Goal: Contribute content: Add original content to the website for others to see

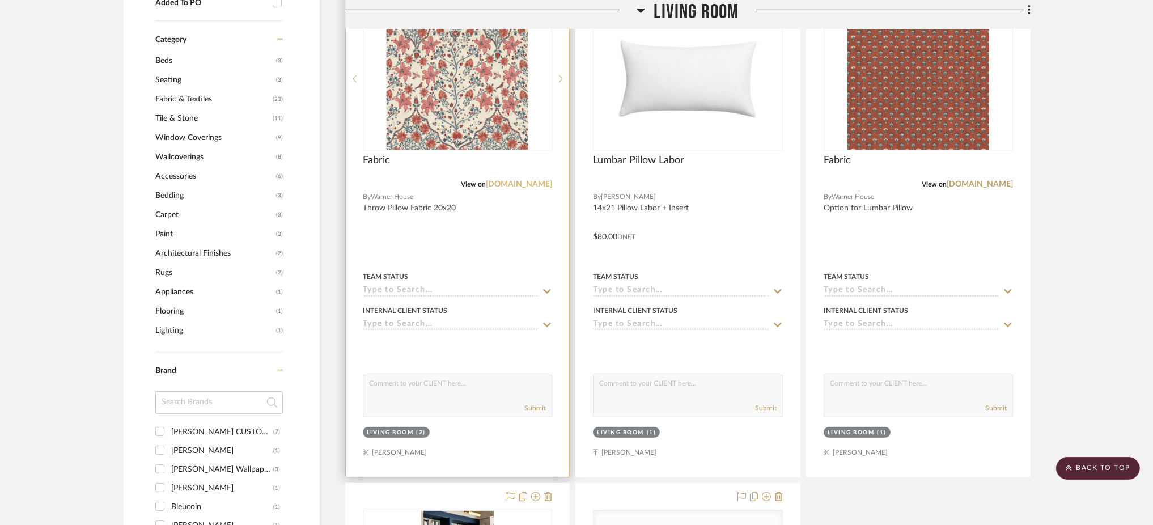
scroll to position [962, 0]
click at [524, 188] on div "View on warner-house.com" at bounding box center [457, 184] width 189 height 10
click at [529, 184] on link "[DOMAIN_NAME]" at bounding box center [519, 184] width 66 height 8
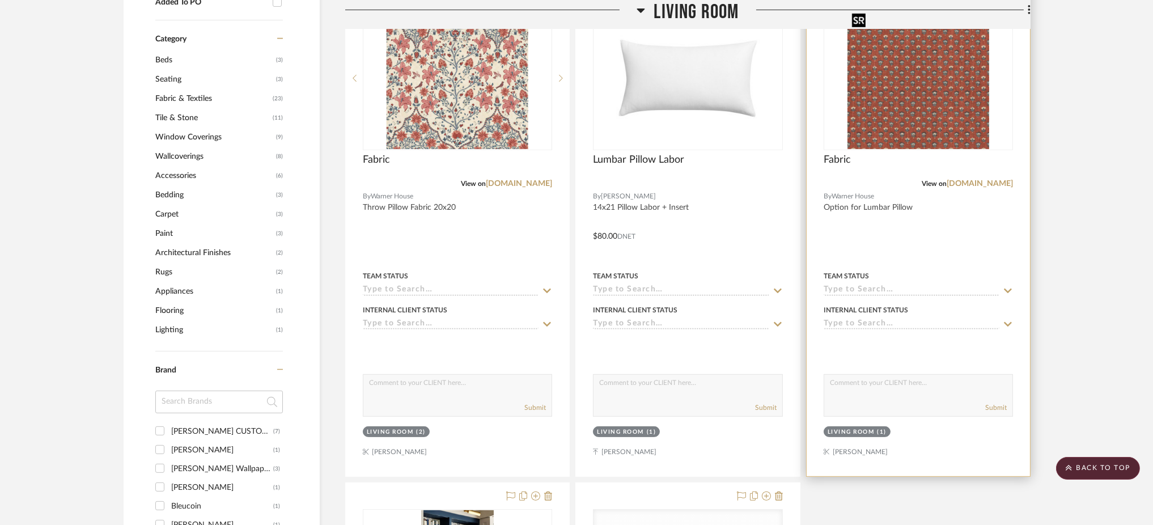
click at [951, 130] on img "0" at bounding box center [919, 78] width 142 height 142
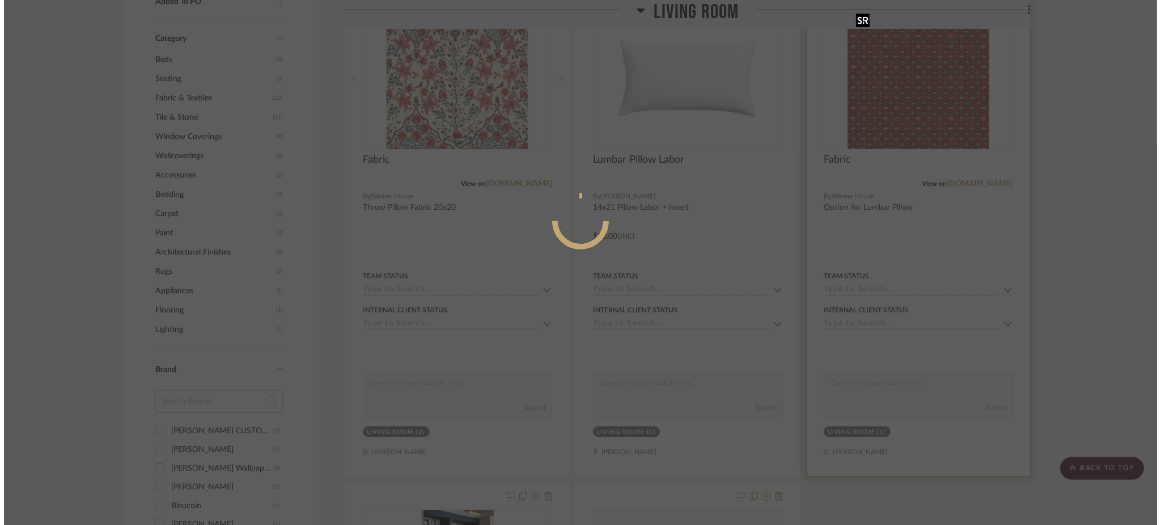
scroll to position [0, 0]
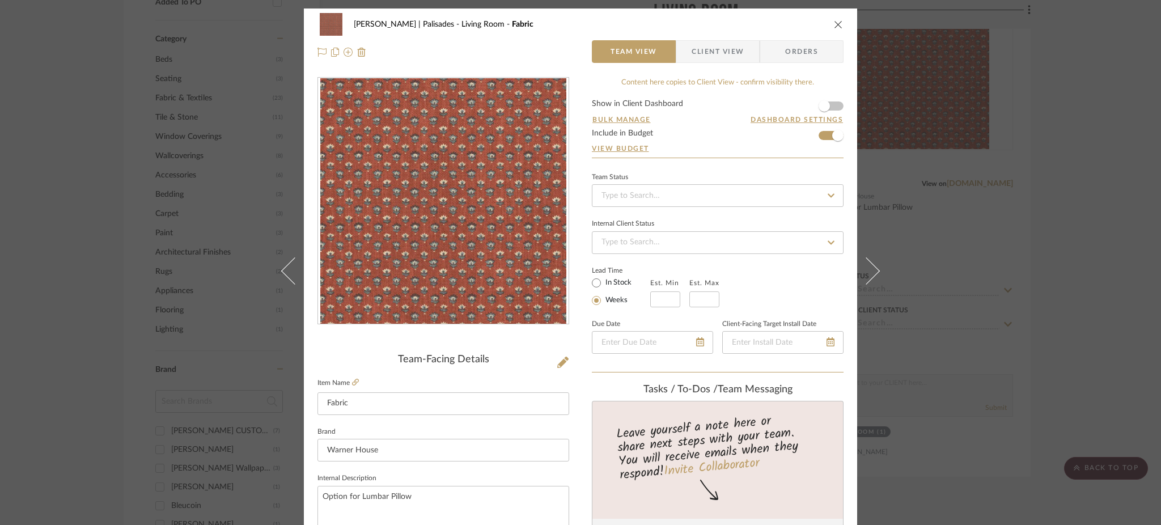
click at [1010, 239] on div "Johnsen | Palisades Living Room Fabric Team View Client View Orders Team-Facing…" at bounding box center [580, 262] width 1161 height 525
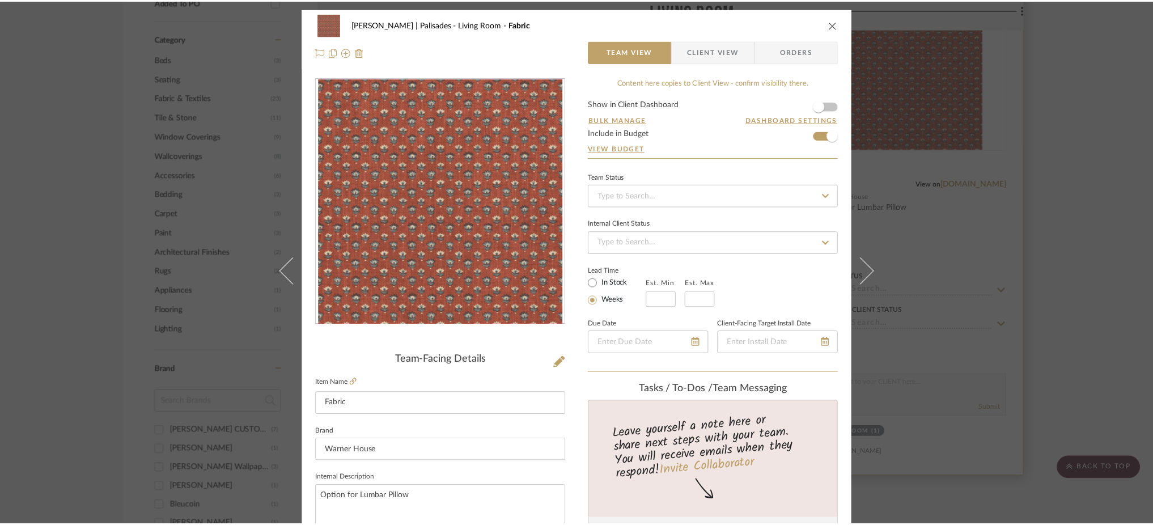
scroll to position [962, 0]
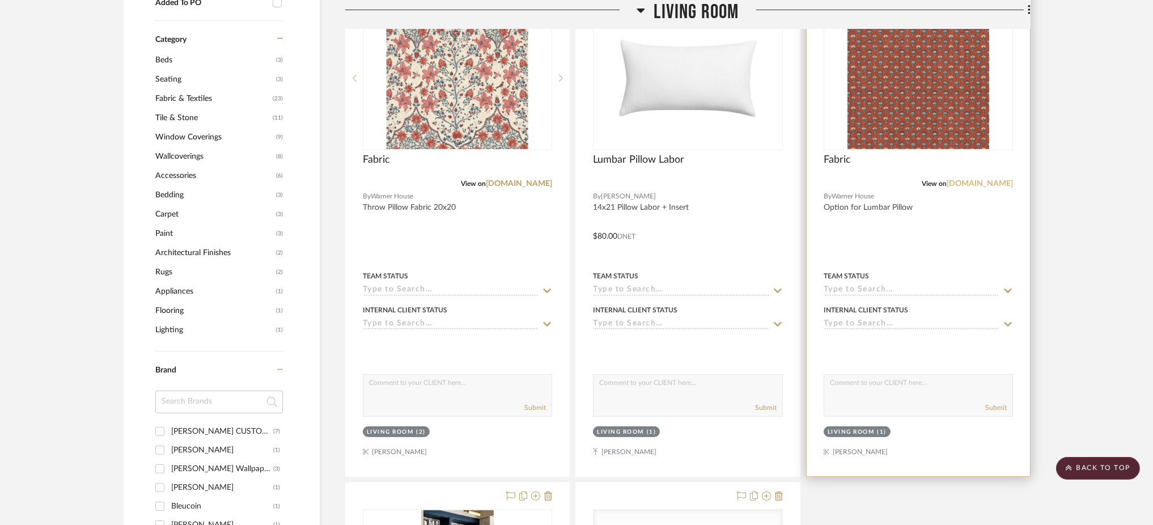
click at [967, 185] on link "[DOMAIN_NAME]" at bounding box center [980, 184] width 66 height 8
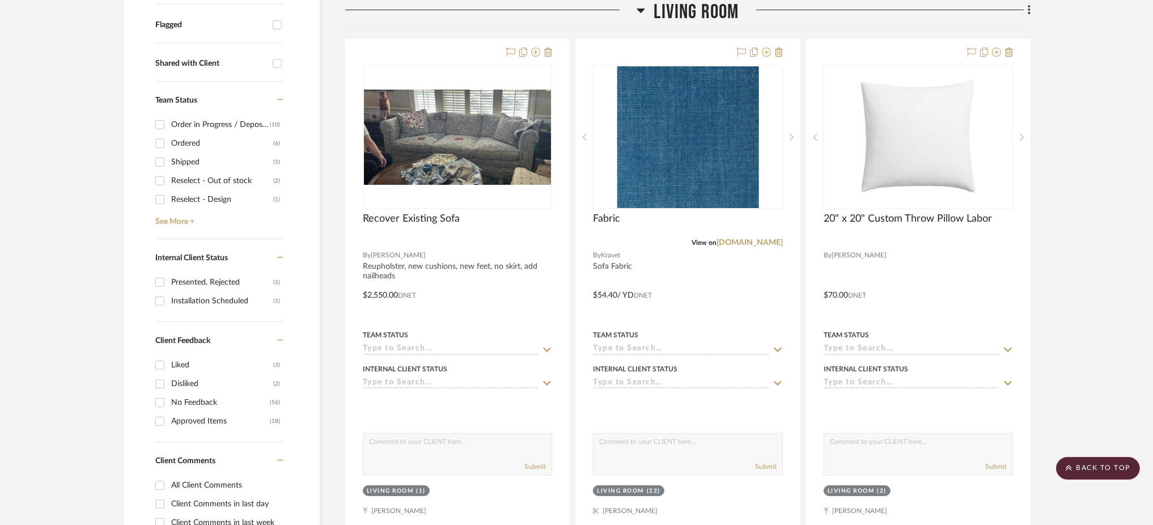
scroll to position [282, 0]
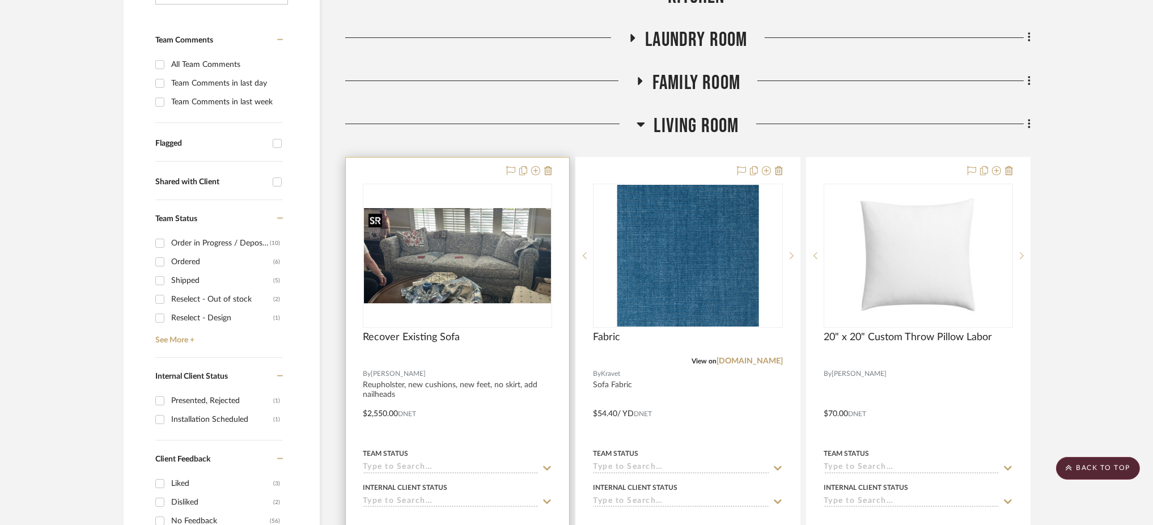
click at [455, 258] on img "0" at bounding box center [457, 255] width 187 height 95
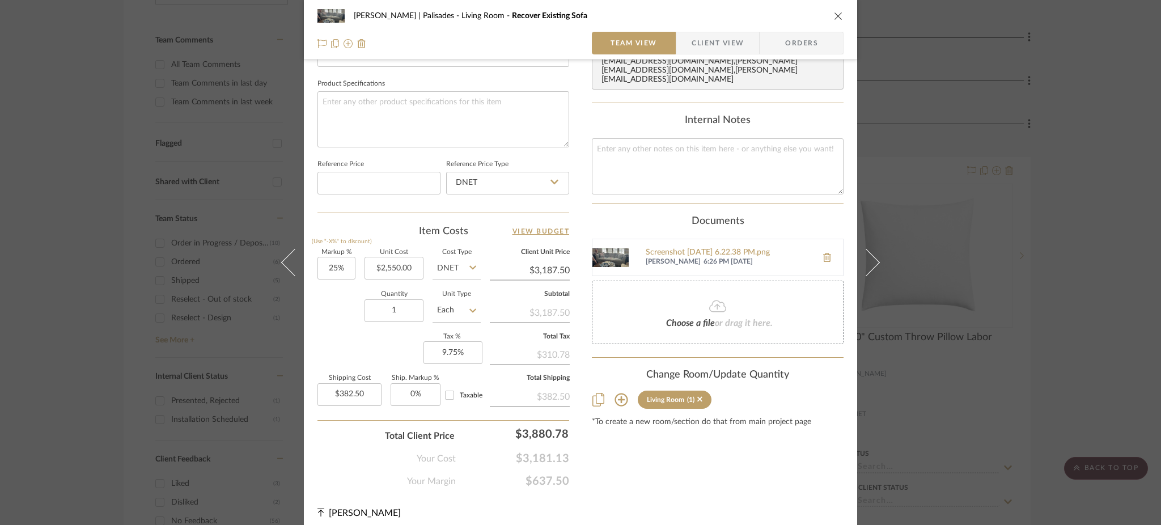
scroll to position [523, 0]
click at [1009, 197] on div "Johnsen | Palisades Living Room Recover Existing Sofa Team View Client View Ord…" at bounding box center [580, 262] width 1161 height 525
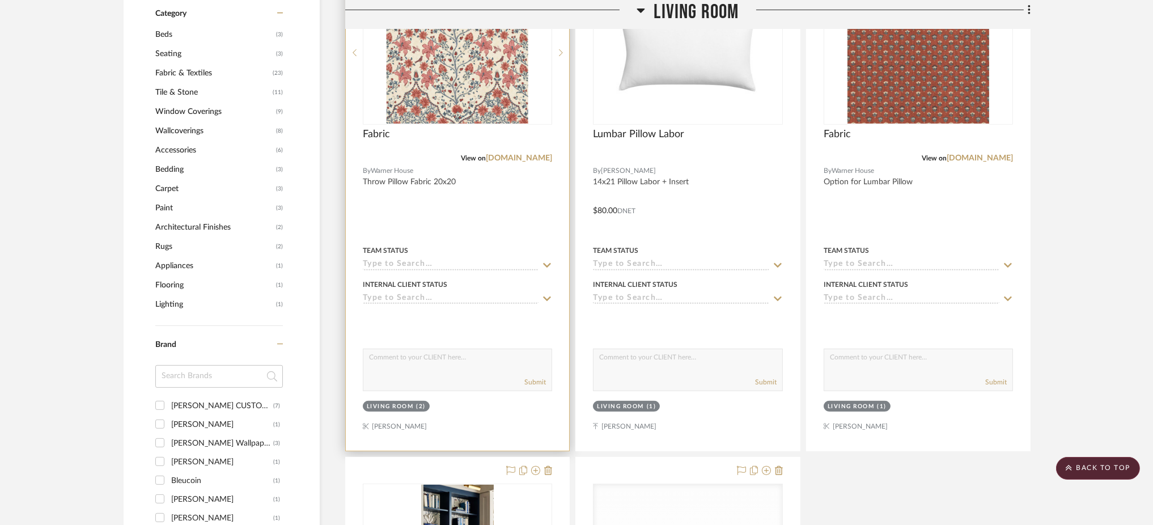
scroll to position [989, 0]
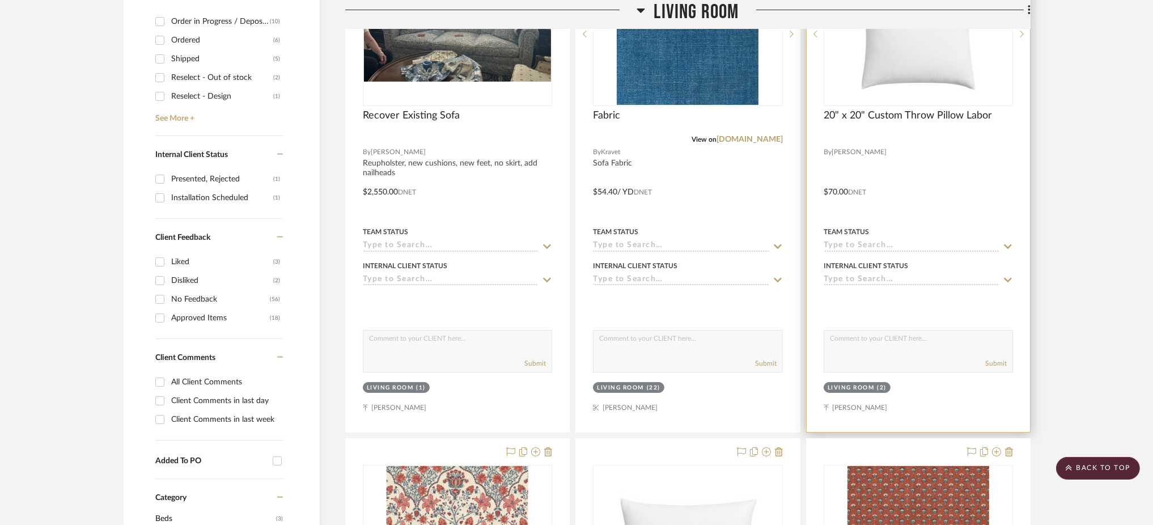
scroll to position [502, 0]
click at [932, 80] on img "0" at bounding box center [919, 35] width 158 height 142
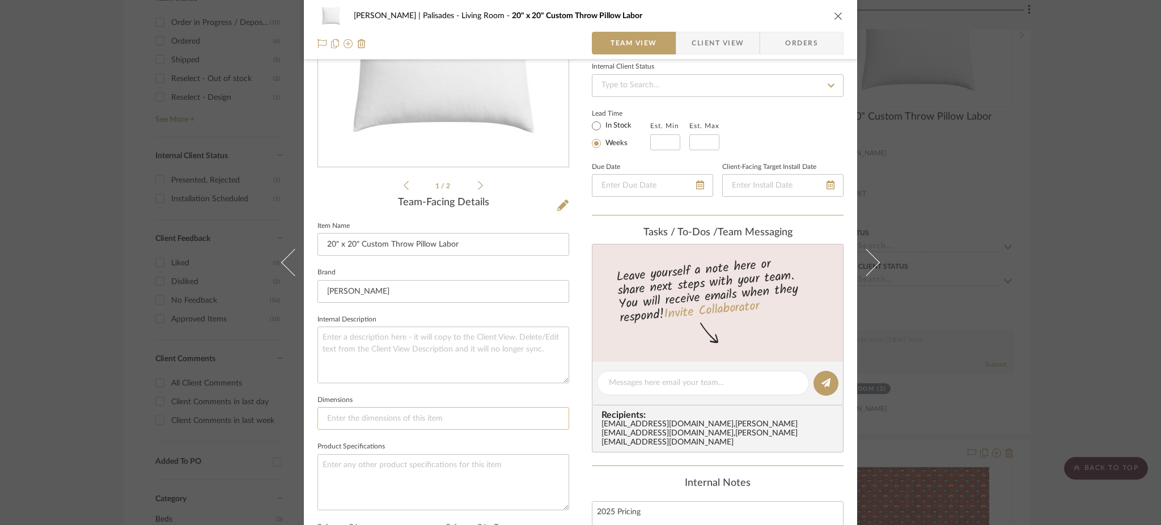
scroll to position [156, 0]
click at [478, 187] on icon at bounding box center [480, 186] width 5 height 10
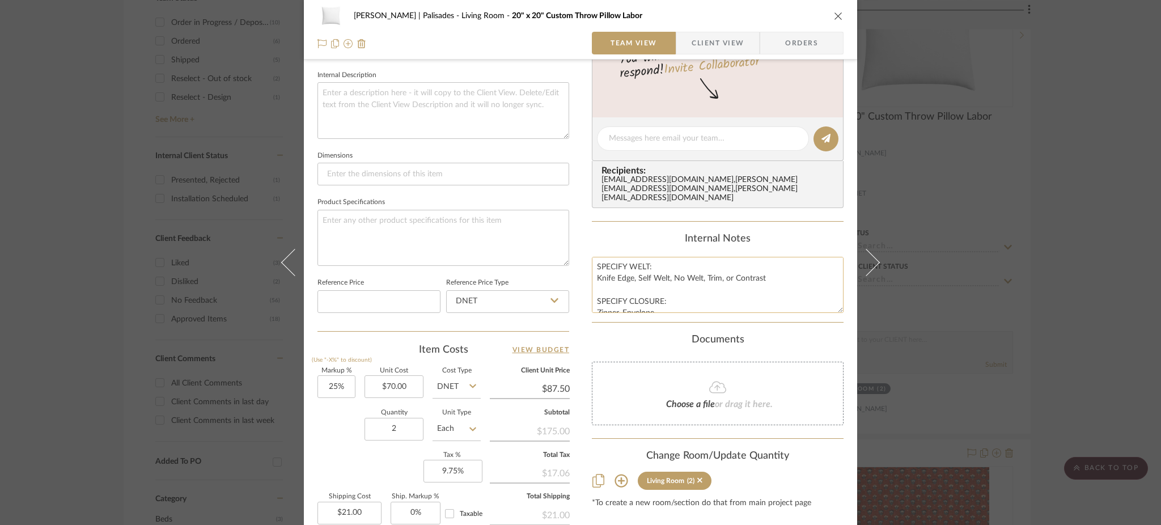
scroll to position [59, 0]
click at [732, 293] on textarea "2025 Pricing SPECIFY INDOOR/OUTDOOR: 10/90 Down Feather (Indoor) or Synthetic G…" at bounding box center [718, 285] width 252 height 56
click at [463, 225] on textarea at bounding box center [444, 238] width 252 height 56
click at [204, 139] on div "Johnsen | Palisades Living Room 20" x 20" Custom Throw Pillow Labor Team View C…" at bounding box center [580, 262] width 1161 height 525
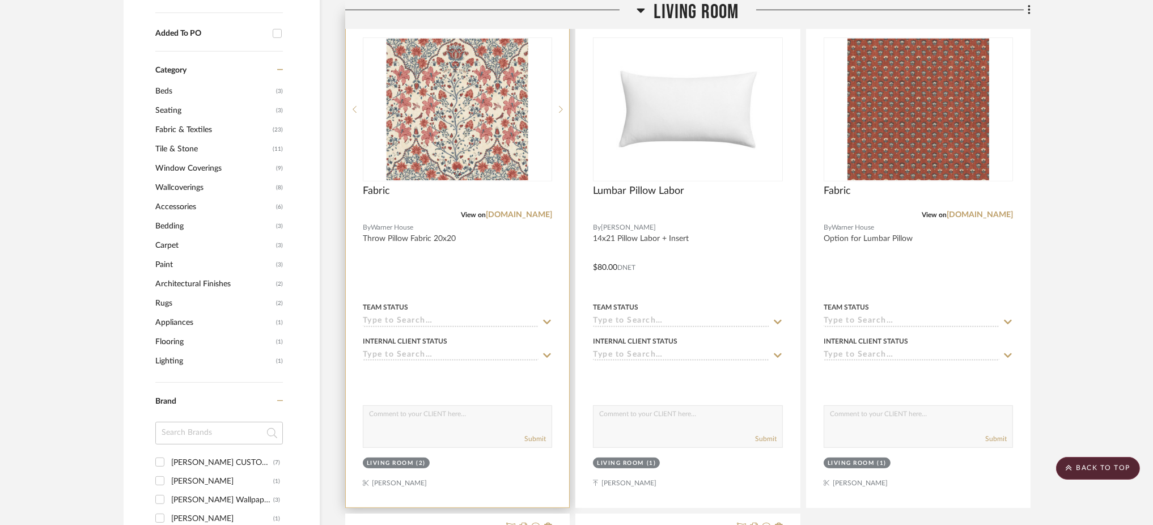
scroll to position [926, 0]
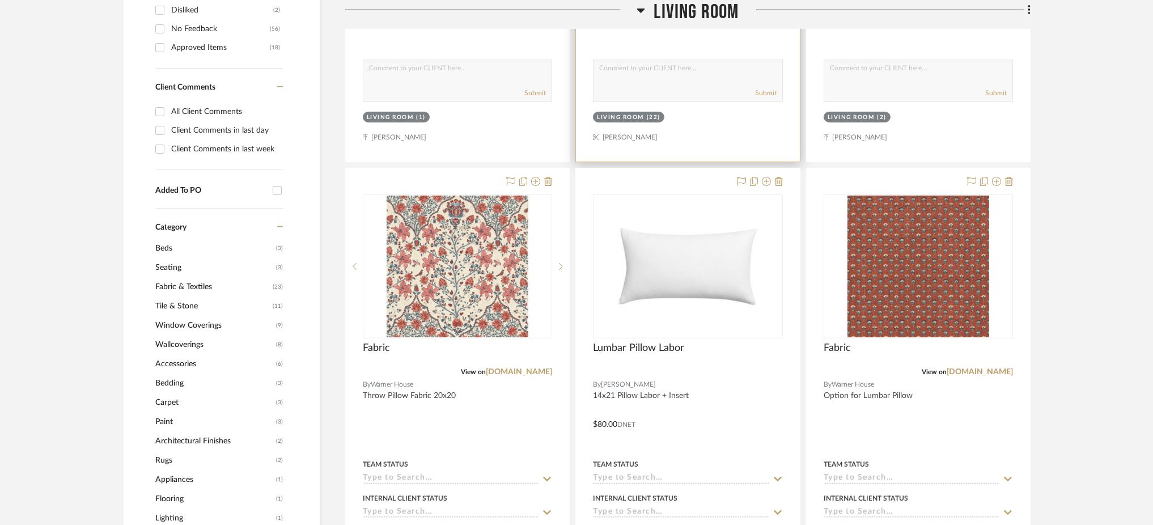
scroll to position [783, 0]
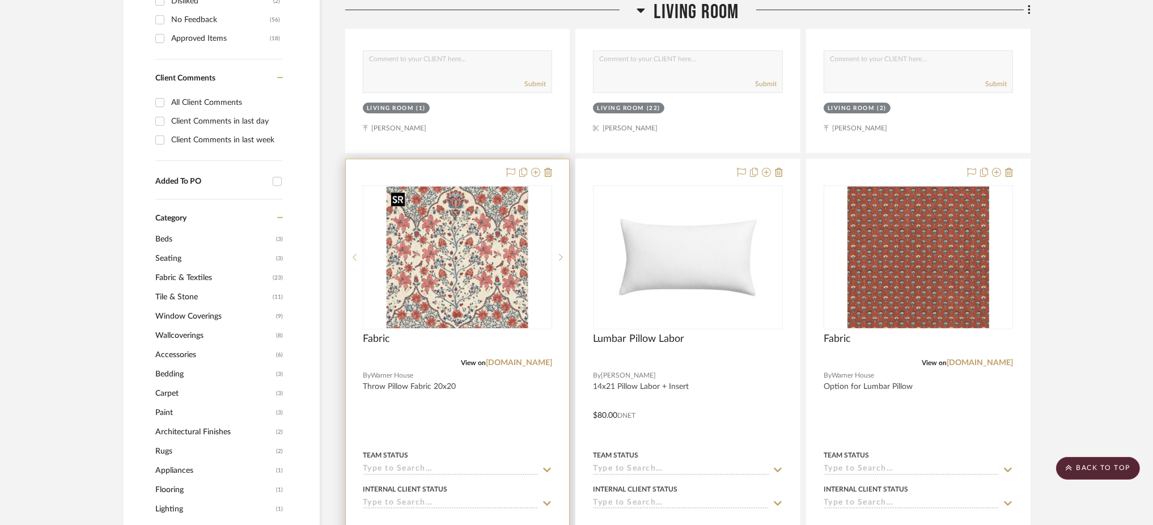
click at [0, 0] on img at bounding box center [0, 0] width 0 height 0
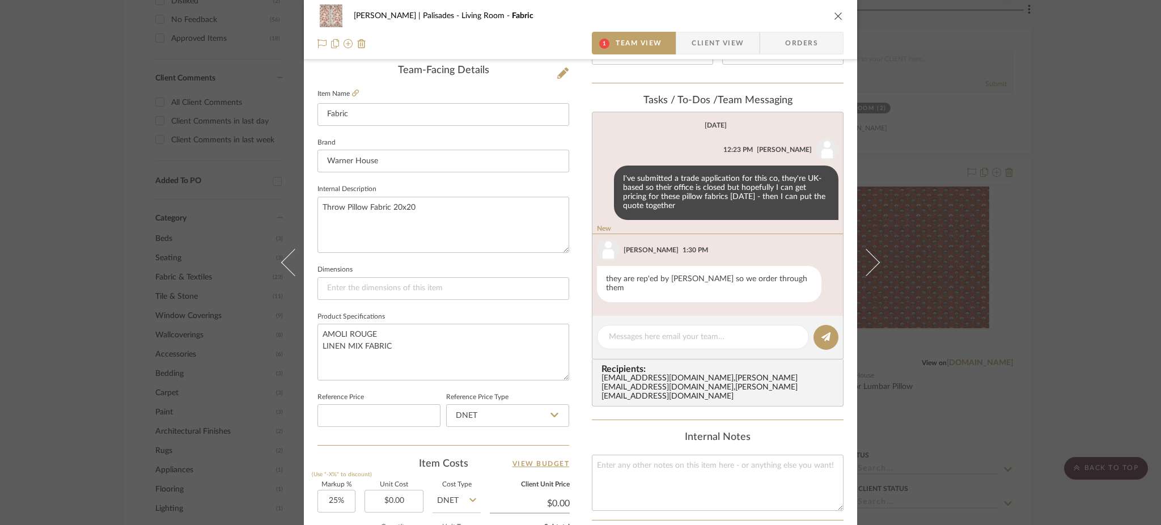
scroll to position [374, 0]
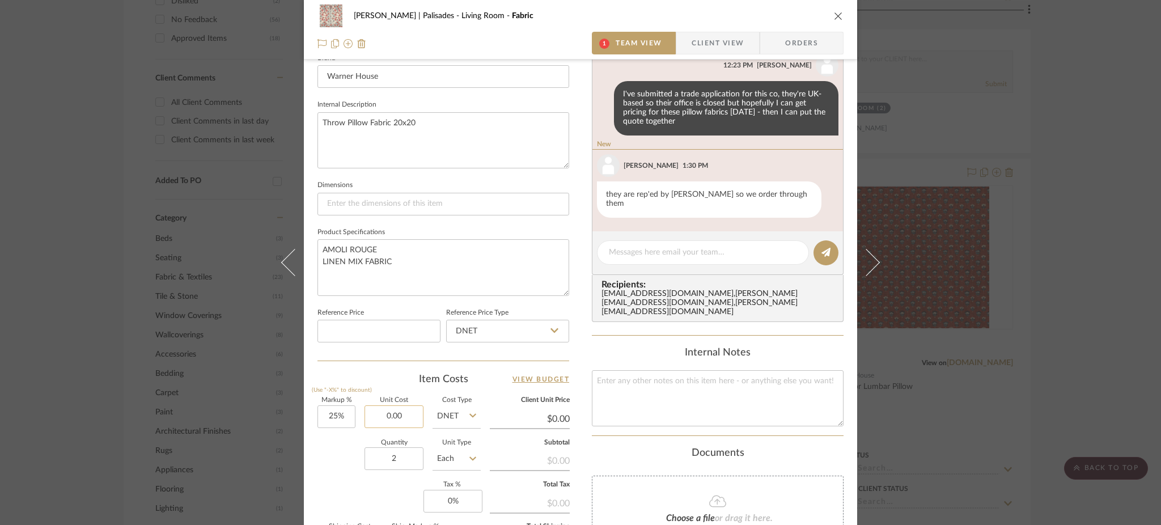
click at [399, 409] on input "0.00" at bounding box center [394, 416] width 59 height 23
type input "$109.00"
click at [427, 273] on textarea "AMOLI ROUGE LINEN MIX FABRIC" at bounding box center [444, 267] width 252 height 56
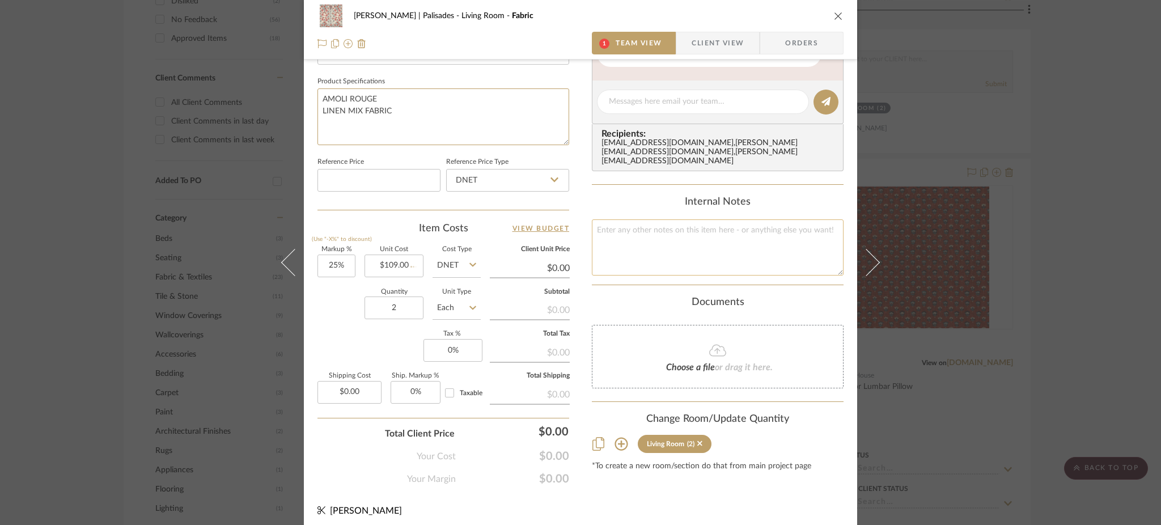
type input "$136.25"
type input "$32.70"
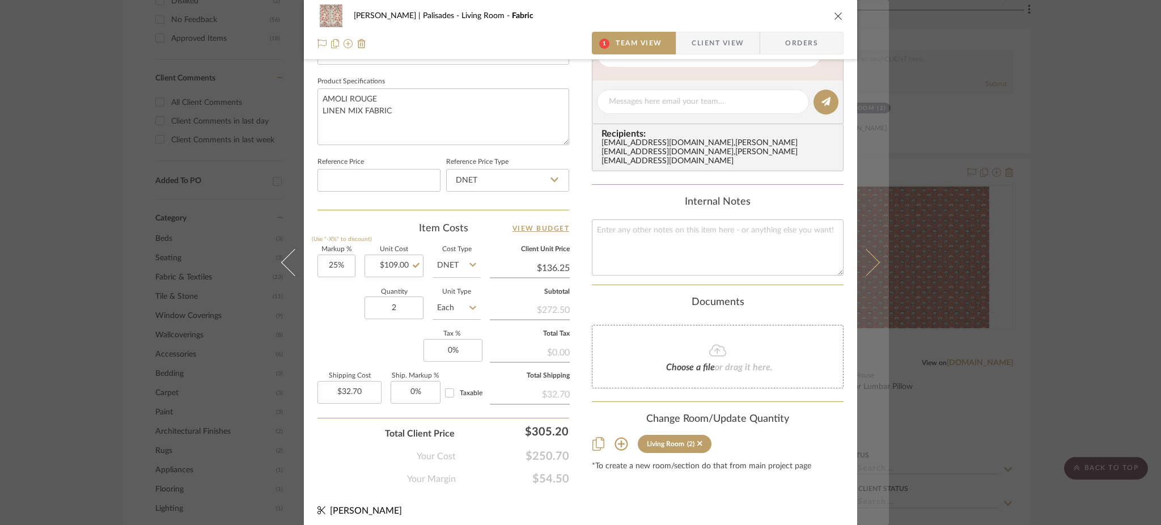
click at [873, 258] on button at bounding box center [873, 262] width 32 height 525
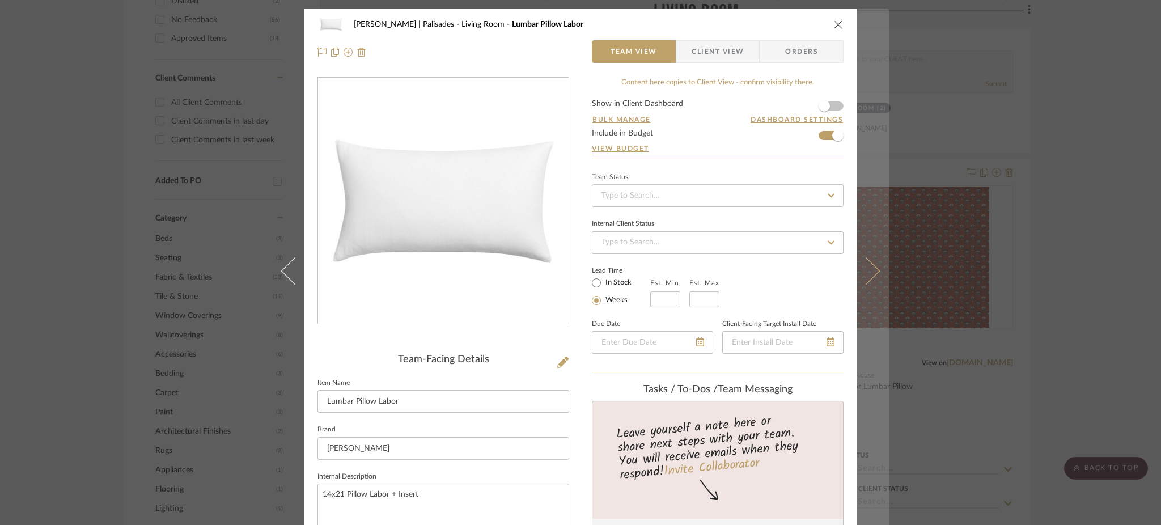
click at [871, 262] on button at bounding box center [873, 271] width 32 height 525
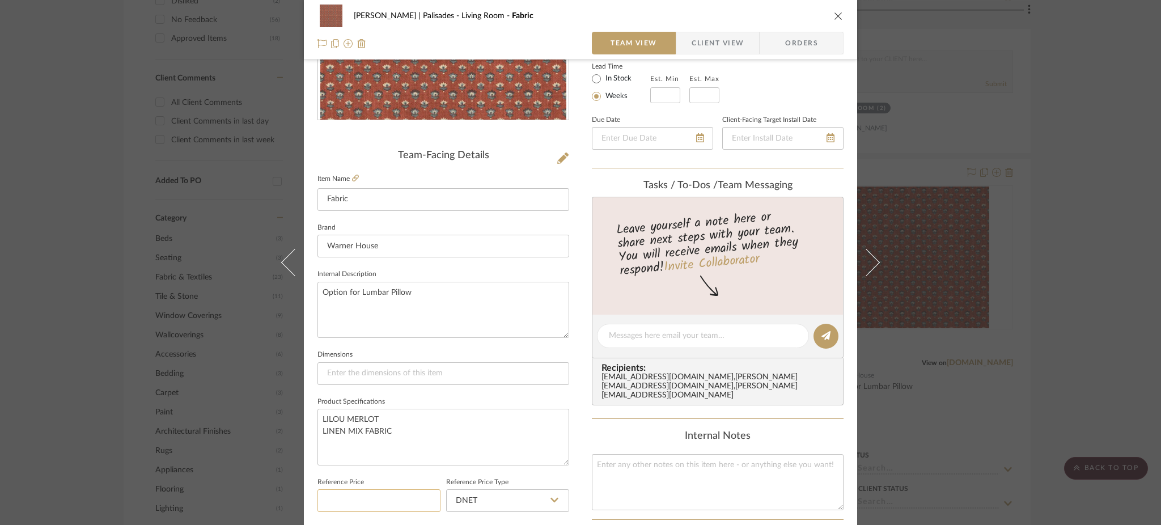
scroll to position [359, 0]
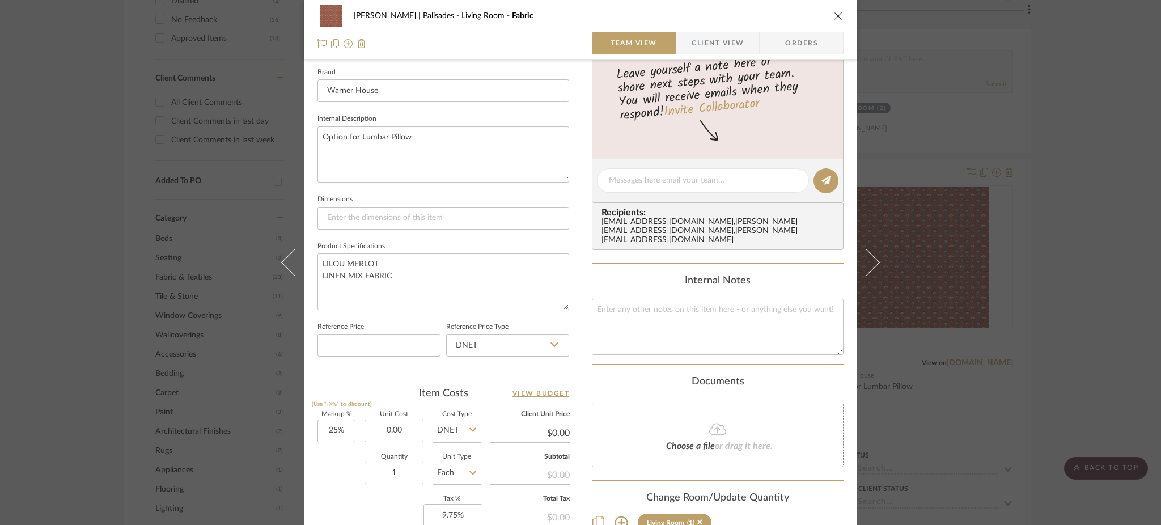
click at [404, 423] on input "0.00" at bounding box center [394, 431] width 59 height 23
type input "$109.00"
click at [430, 296] on textarea "LILOU MERLOT LINEN MIX FABRIC" at bounding box center [444, 281] width 252 height 56
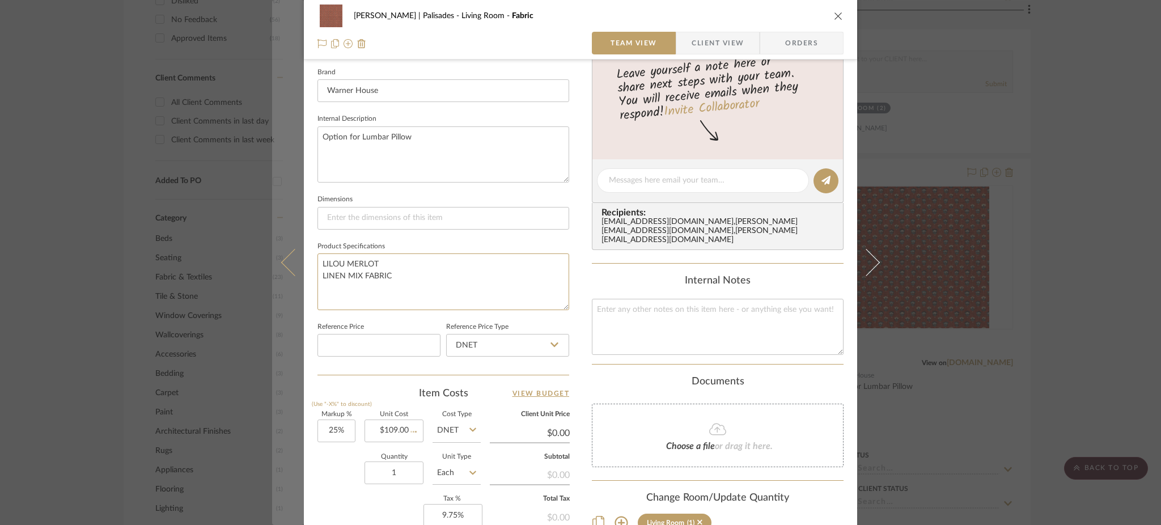
type input "$136.25"
type input "$16.35"
click at [281, 262] on icon at bounding box center [294, 262] width 27 height 27
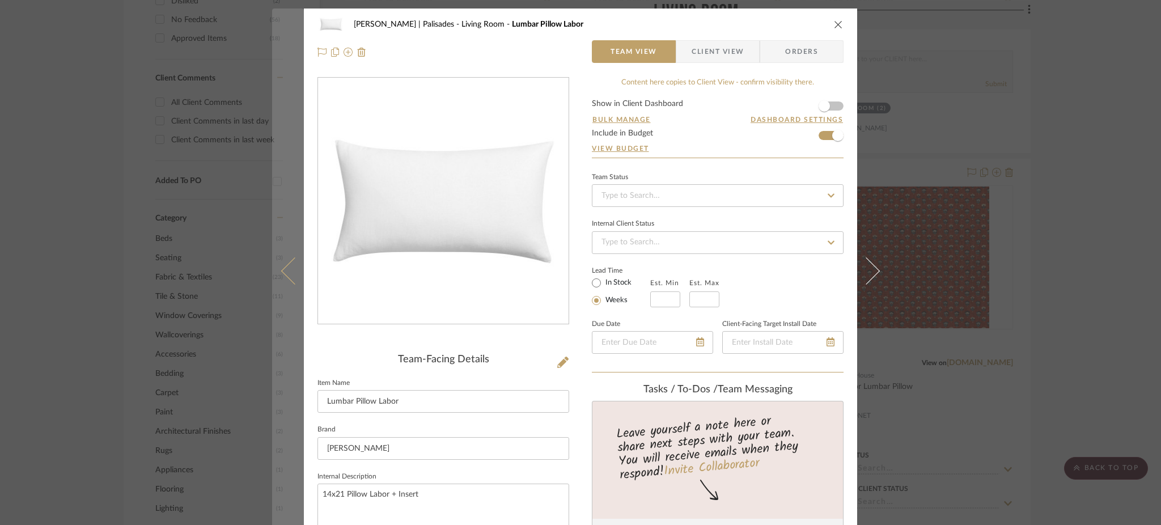
click at [285, 259] on button at bounding box center [288, 271] width 32 height 525
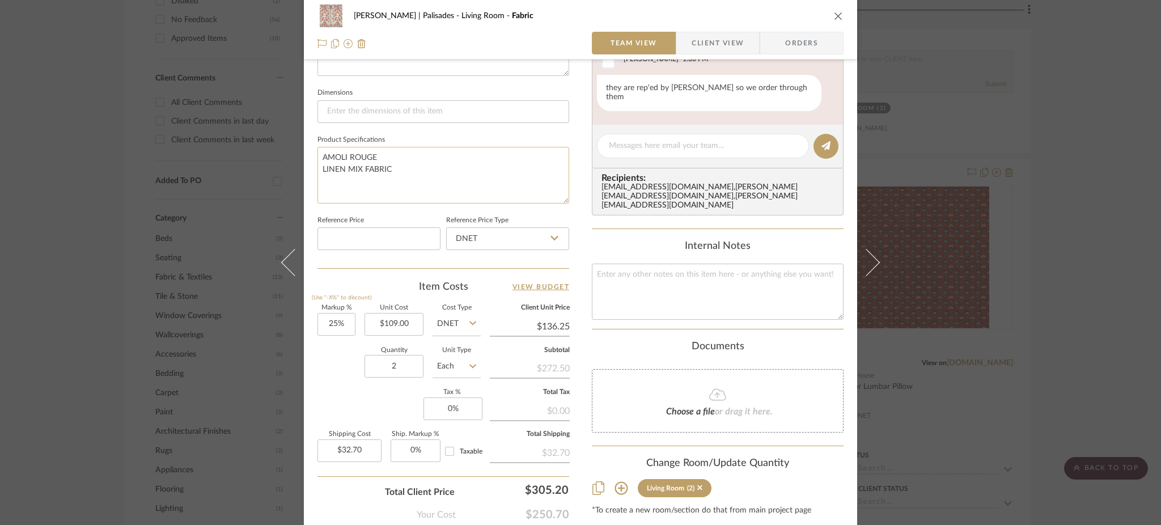
scroll to position [475, 0]
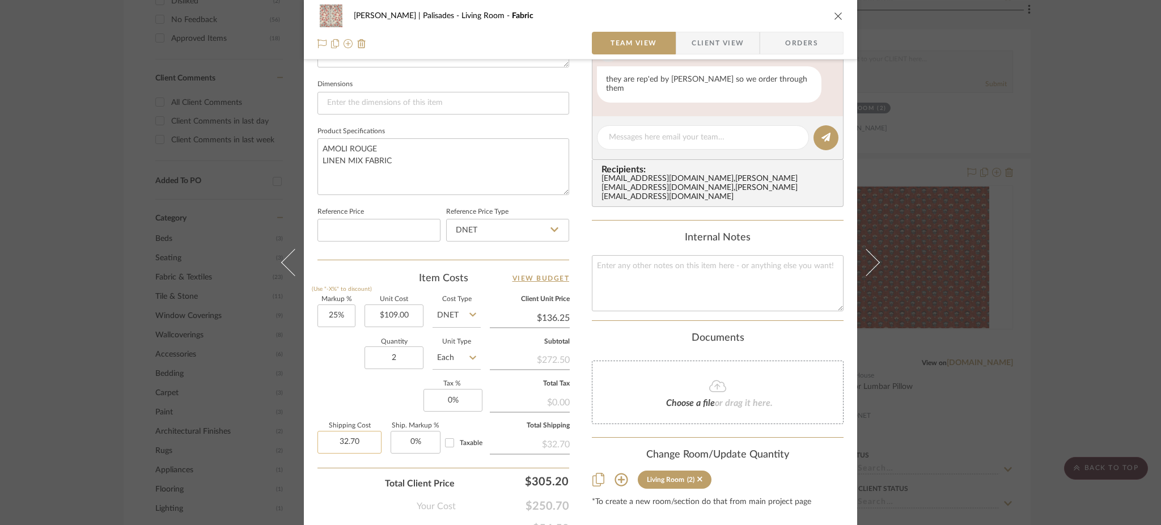
click at [362, 435] on input "32.70" at bounding box center [350, 442] width 64 height 23
type input "$40.86"
click at [433, 164] on textarea "AMOLI ROUGE LINEN MIX FABRIC" at bounding box center [444, 166] width 252 height 56
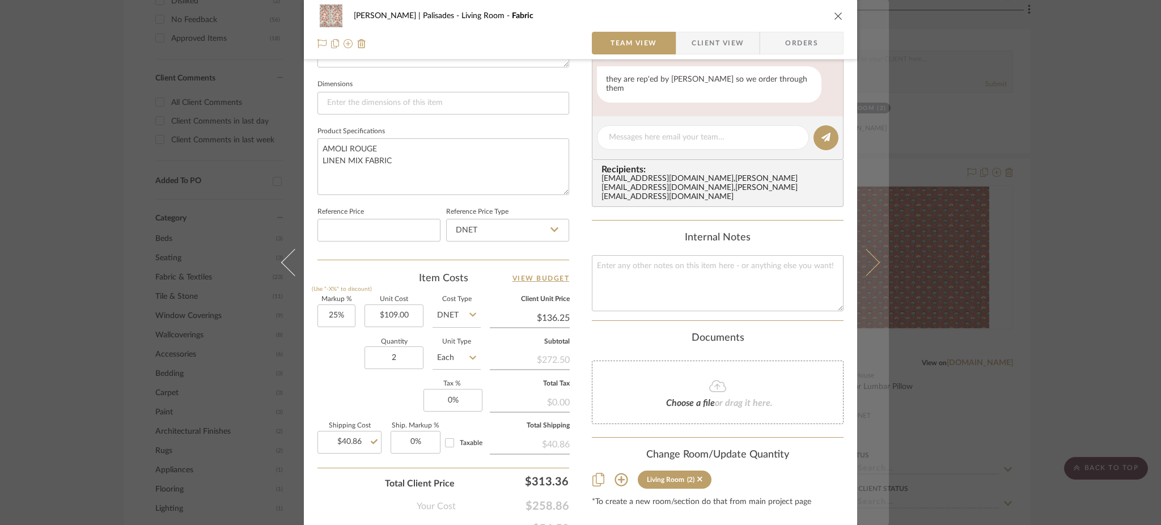
click at [875, 260] on button at bounding box center [873, 262] width 32 height 525
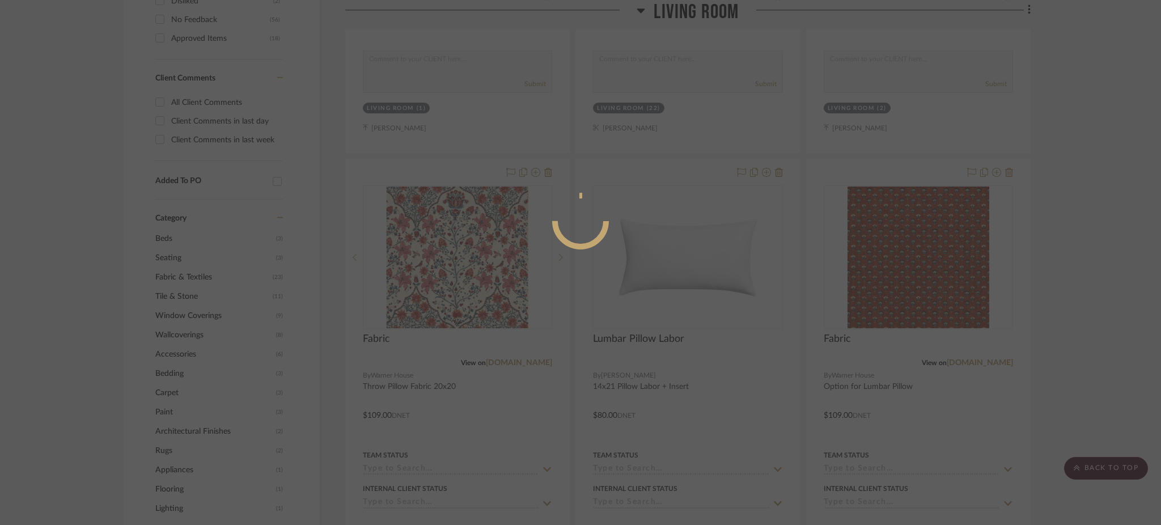
scroll to position [0, 0]
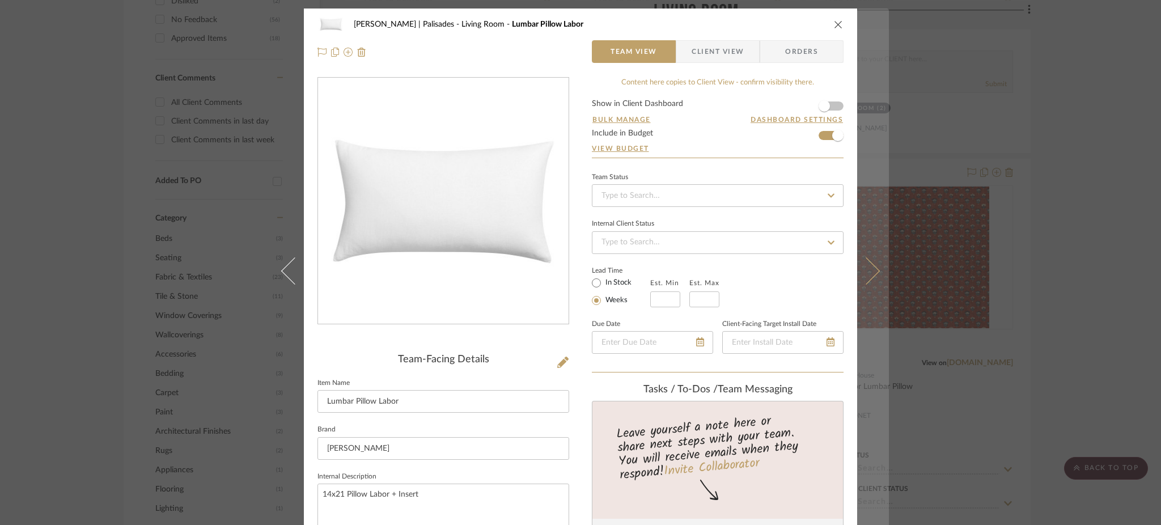
click at [873, 260] on button at bounding box center [873, 271] width 32 height 525
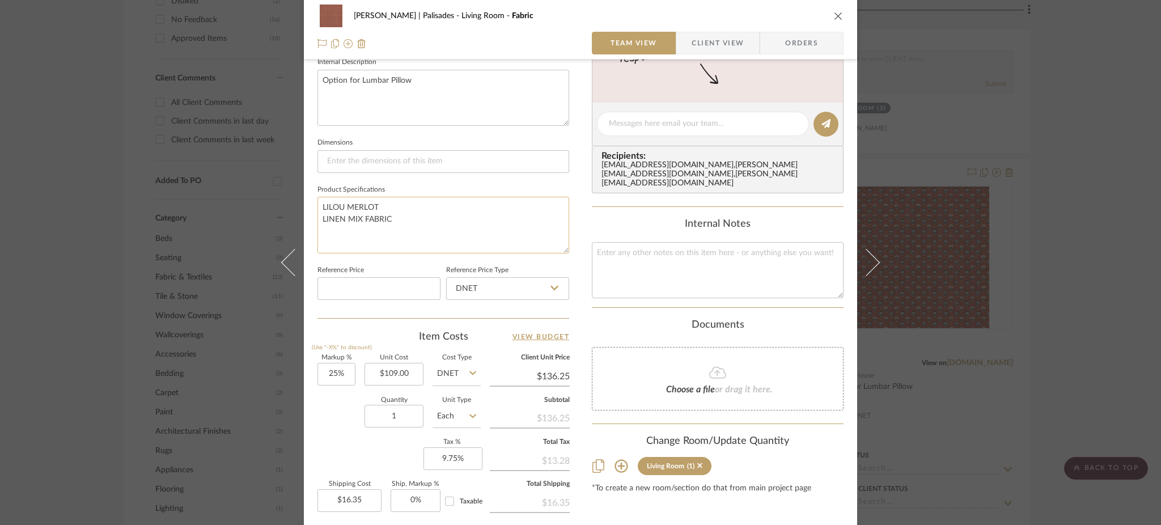
scroll to position [434, 0]
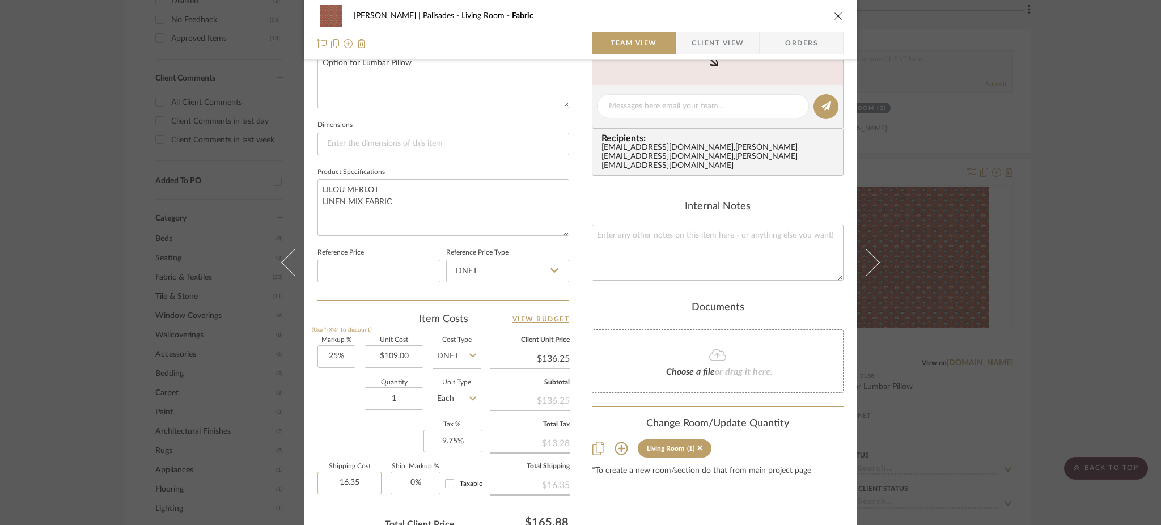
click at [357, 476] on input "16.35" at bounding box center [350, 483] width 64 height 23
type input "$20.44"
click at [429, 180] on textarea "LILOU MERLOT LINEN MIX FABRIC" at bounding box center [444, 207] width 252 height 56
click at [1025, 186] on div "Johnsen | Palisades Living Room Fabric Team View Client View Orders Team-Facing…" at bounding box center [580, 262] width 1161 height 525
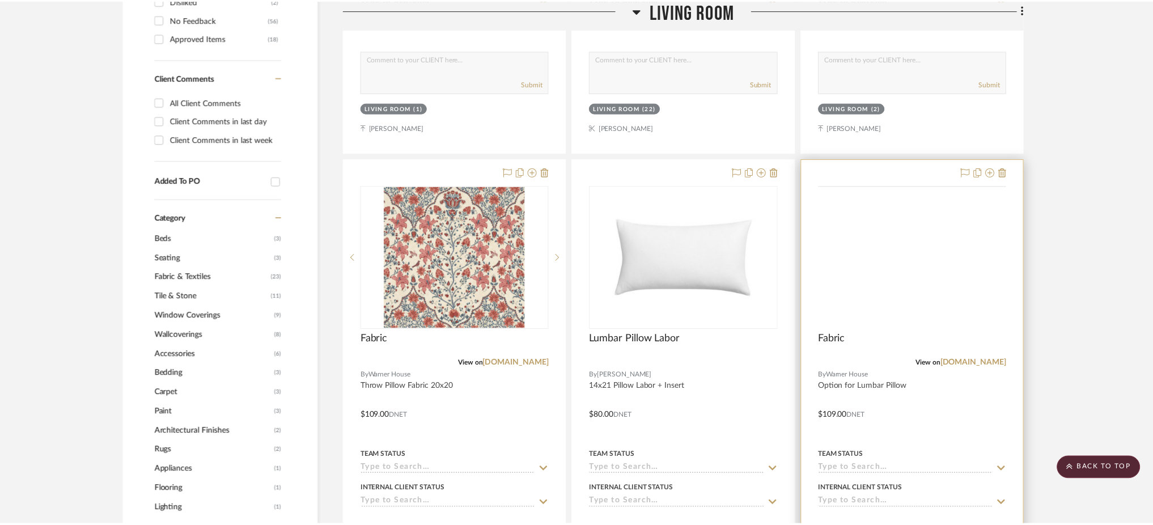
scroll to position [783, 0]
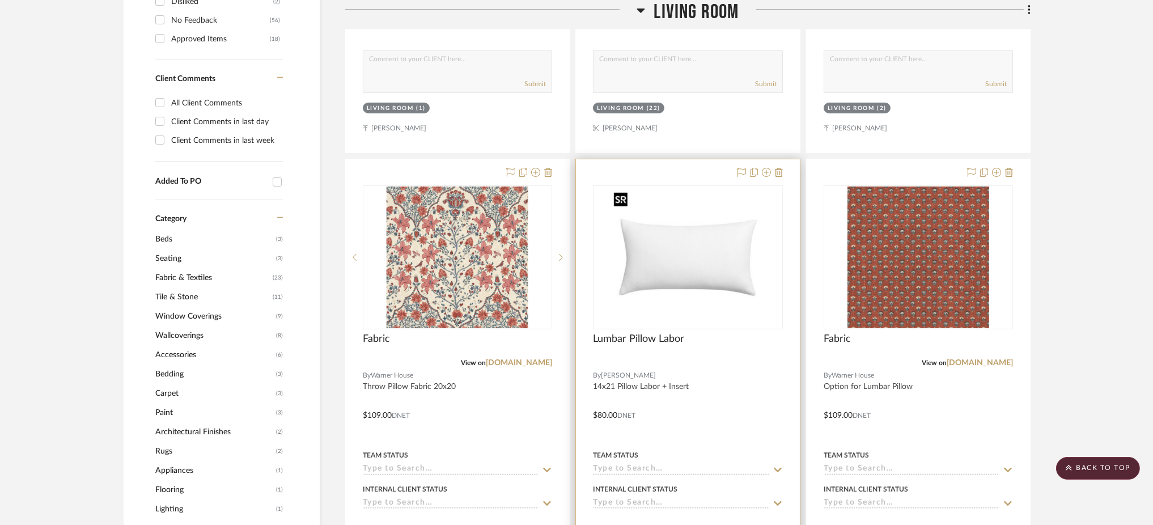
click at [719, 245] on img "0" at bounding box center [688, 258] width 158 height 142
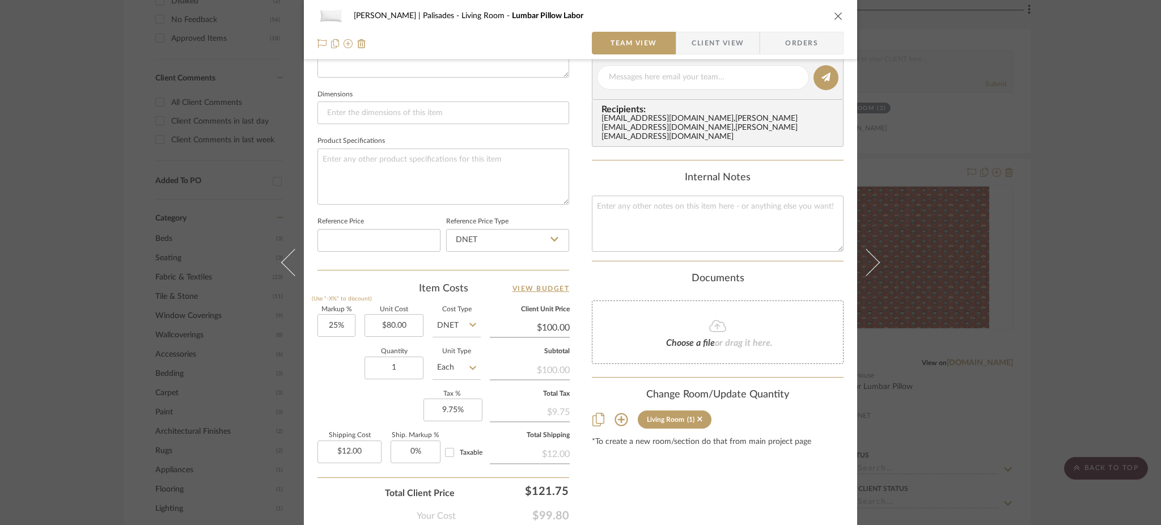
scroll to position [463, 0]
click at [465, 408] on input "9.75" at bounding box center [453, 409] width 59 height 23
type input "0%"
click at [463, 153] on textarea at bounding box center [444, 176] width 252 height 56
click at [393, 382] on sr-form-field "Quantity 1" at bounding box center [394, 368] width 59 height 40
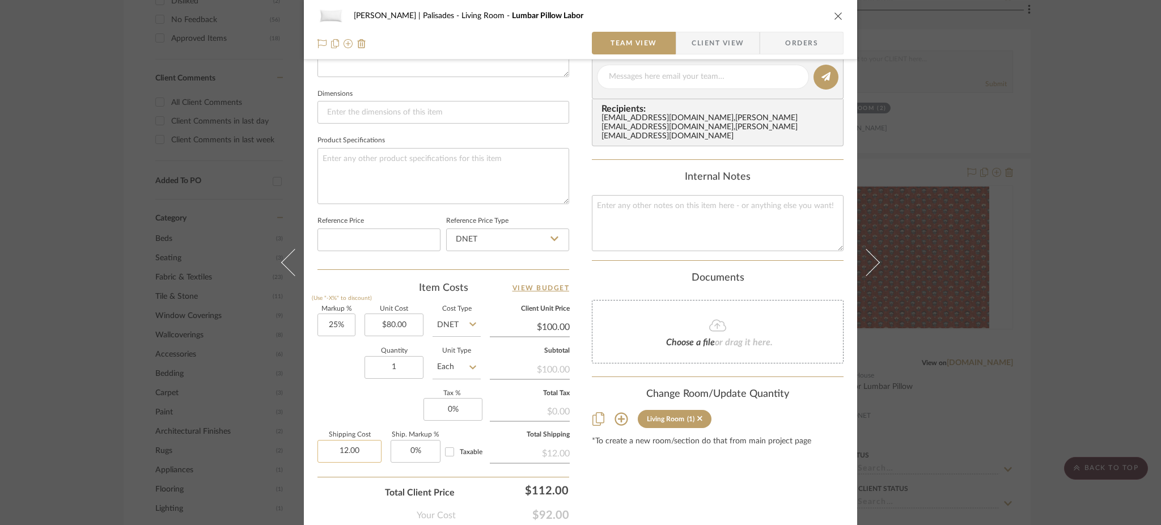
click at [365, 451] on input "12.00" at bounding box center [350, 451] width 64 height 23
type input "$0.00"
click at [451, 167] on textarea at bounding box center [444, 176] width 252 height 56
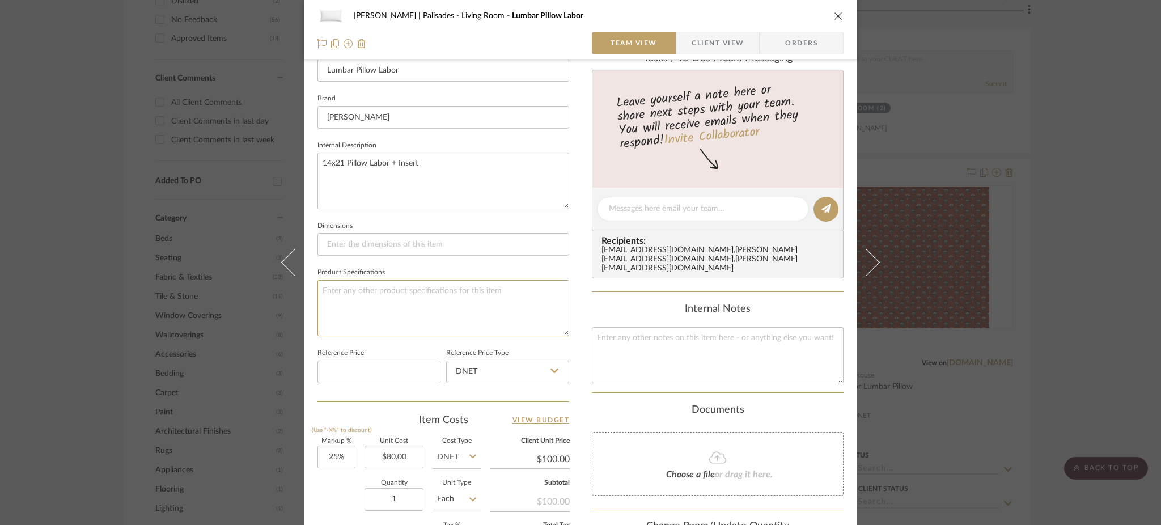
scroll to position [327, 0]
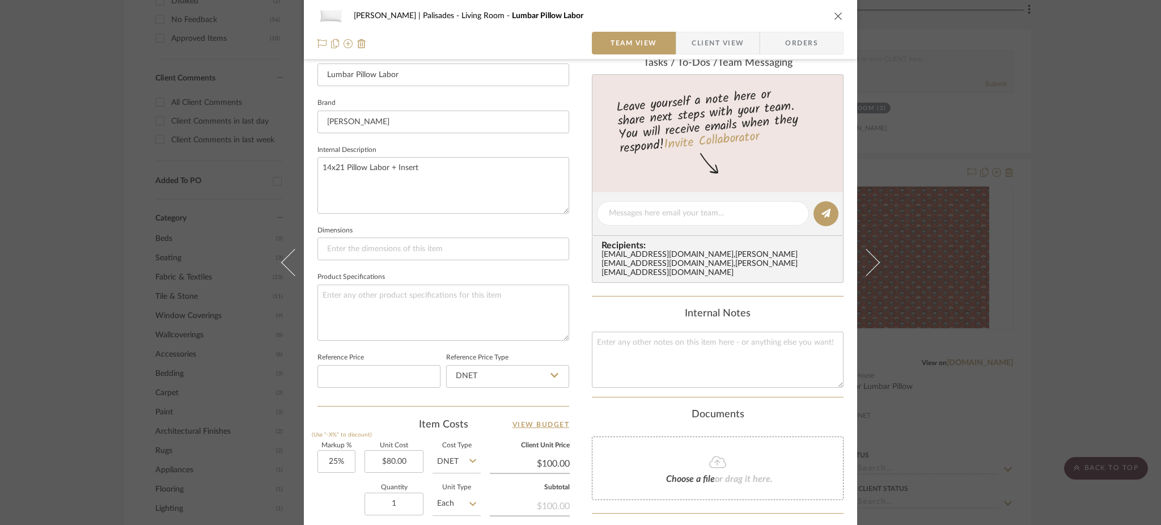
click at [976, 195] on div "Johnsen | Palisades Living Room Lumbar Pillow Labor Team View Client View Order…" at bounding box center [580, 262] width 1161 height 525
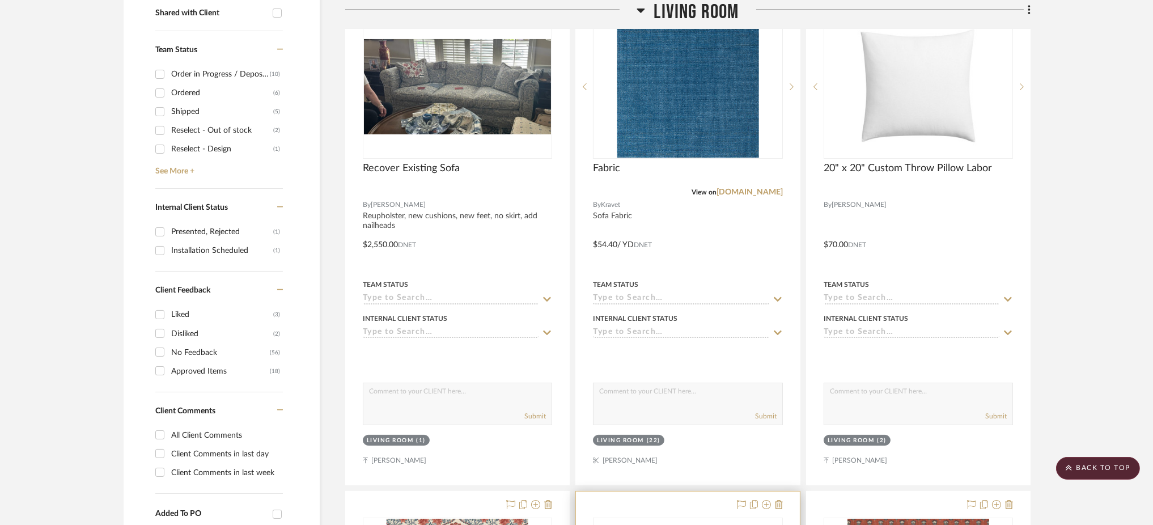
scroll to position [448, 0]
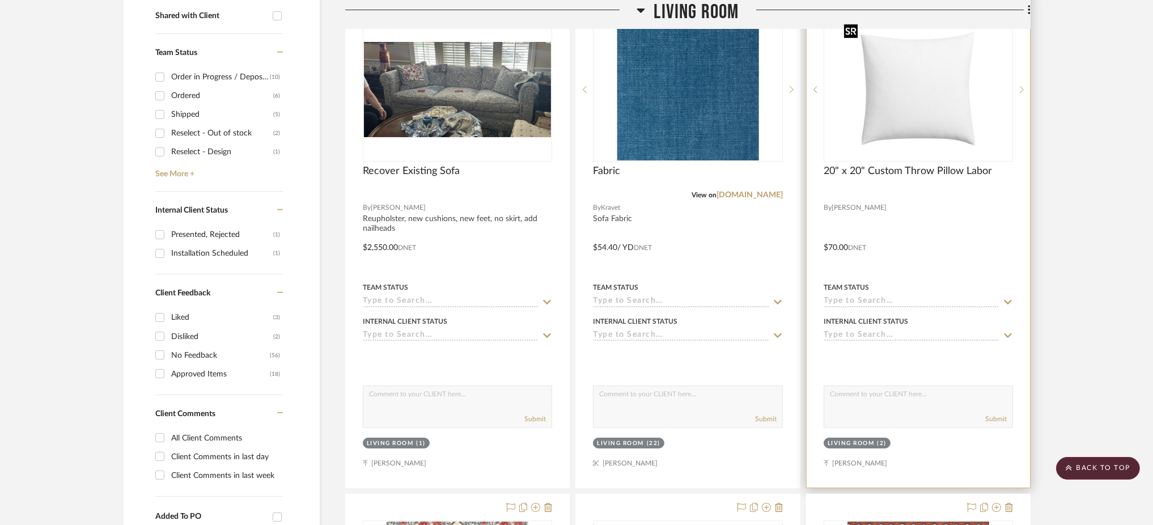
click at [0, 0] on img at bounding box center [0, 0] width 0 height 0
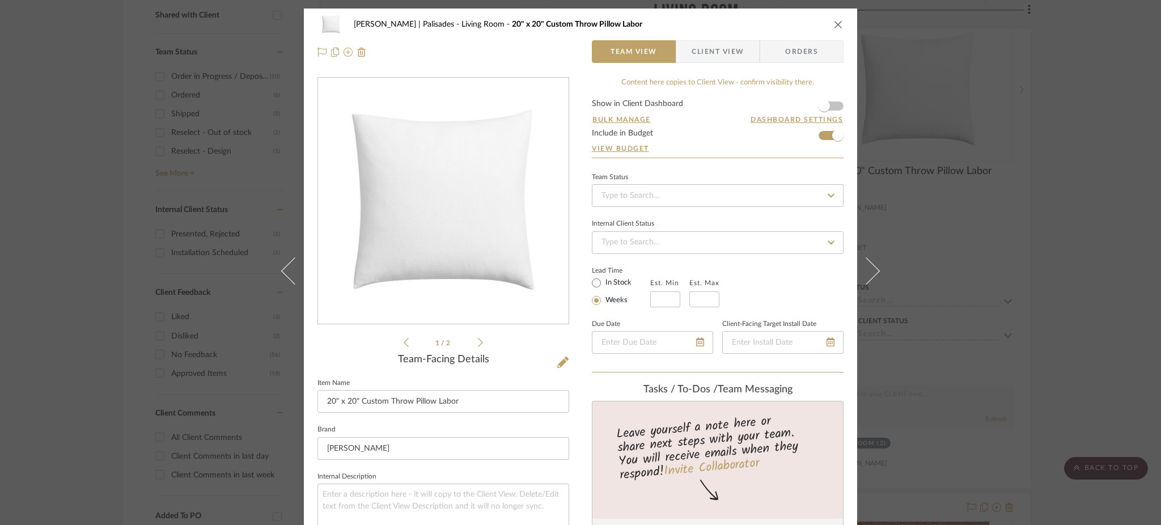
scroll to position [416, 0]
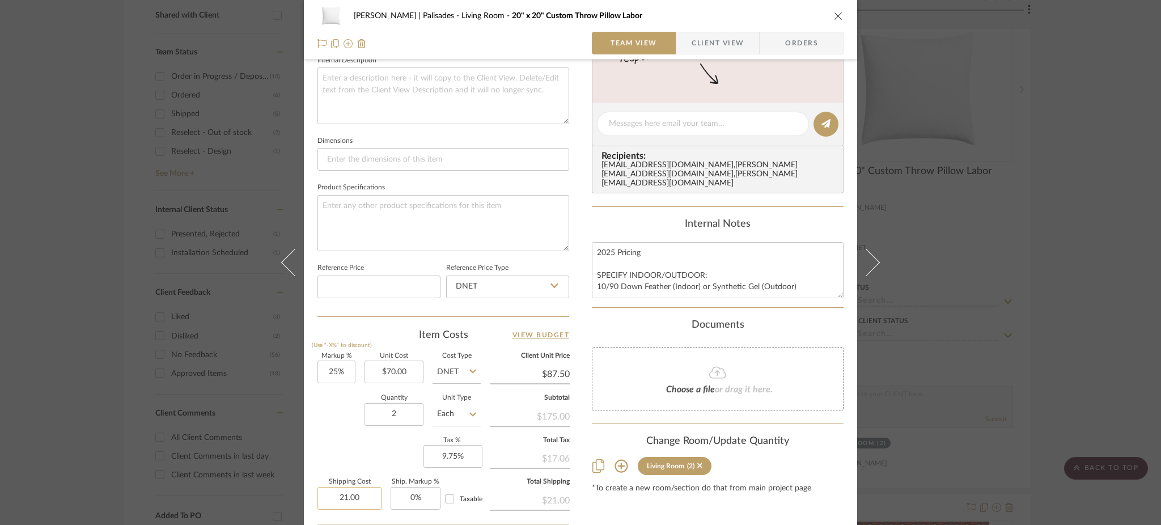
click at [367, 487] on input "21.00" at bounding box center [350, 498] width 64 height 23
type input "$0.00"
click at [440, 188] on fieldset "Product Specifications" at bounding box center [444, 215] width 252 height 71
click at [991, 236] on div "Johnsen | Palisades Living Room 20" x 20" Custom Throw Pillow Labor Team View C…" at bounding box center [580, 262] width 1161 height 525
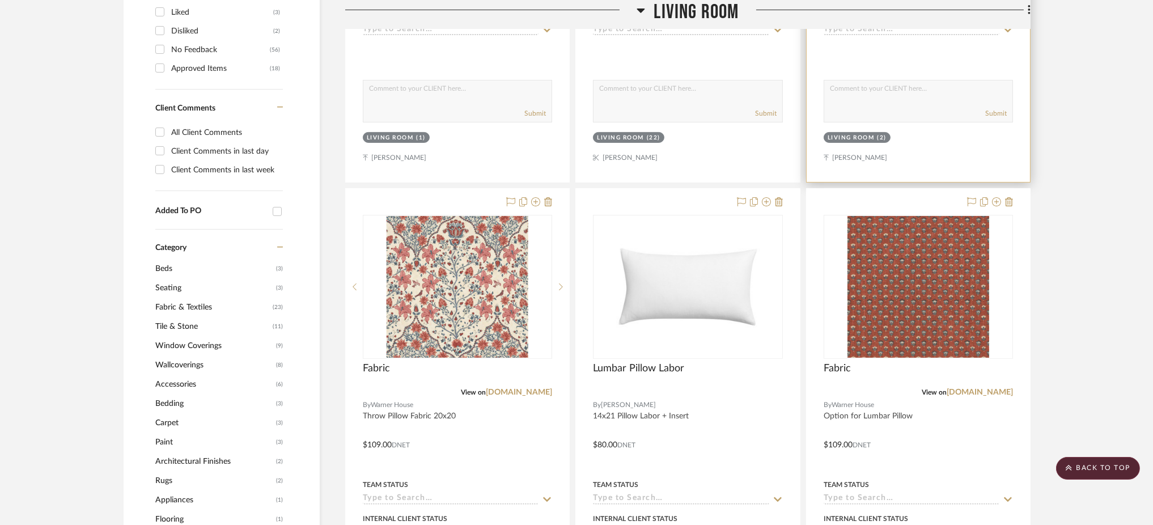
scroll to position [777, 0]
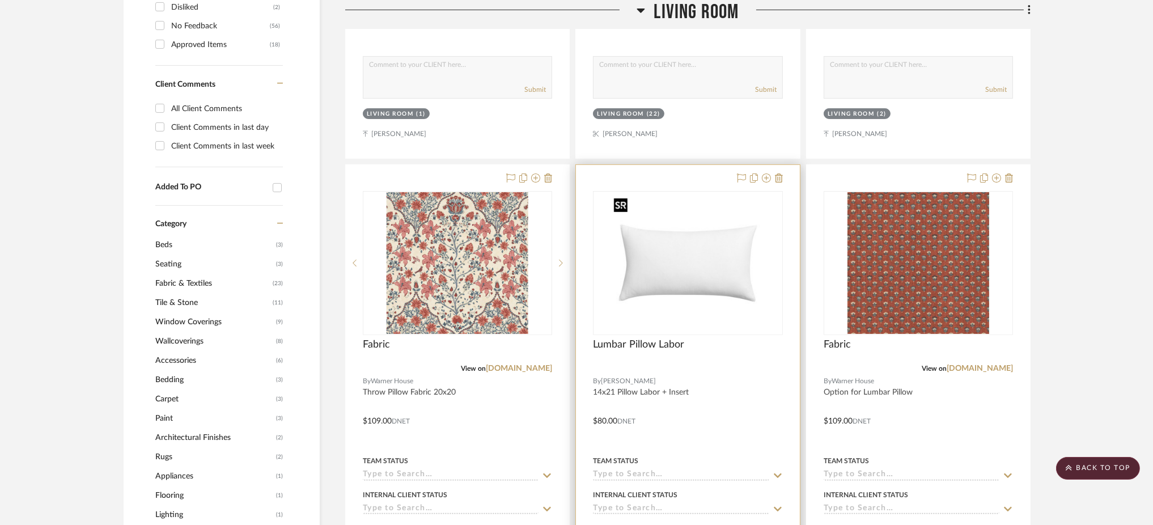
click at [663, 289] on img "0" at bounding box center [688, 263] width 158 height 142
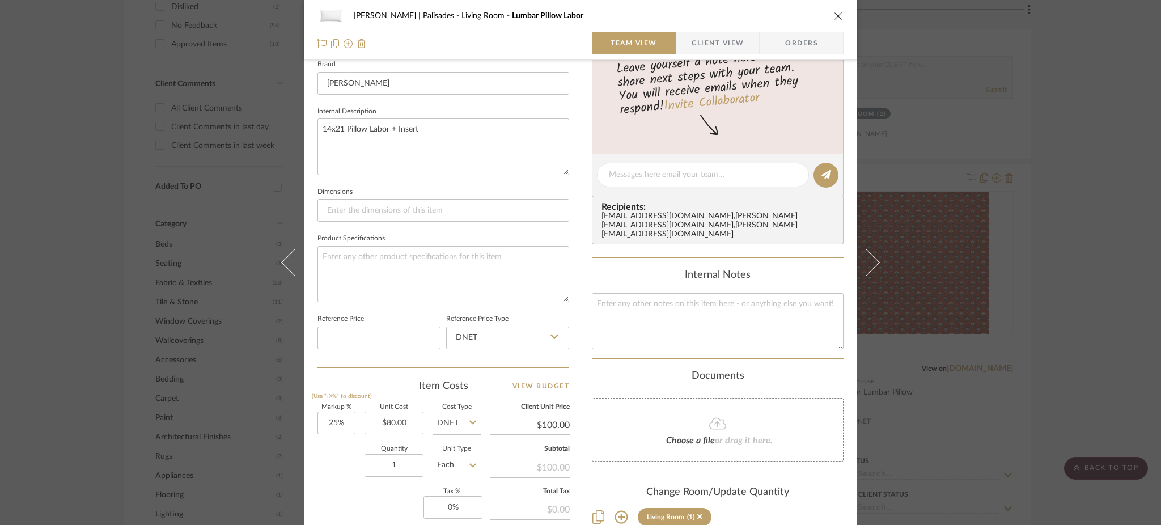
scroll to position [523, 0]
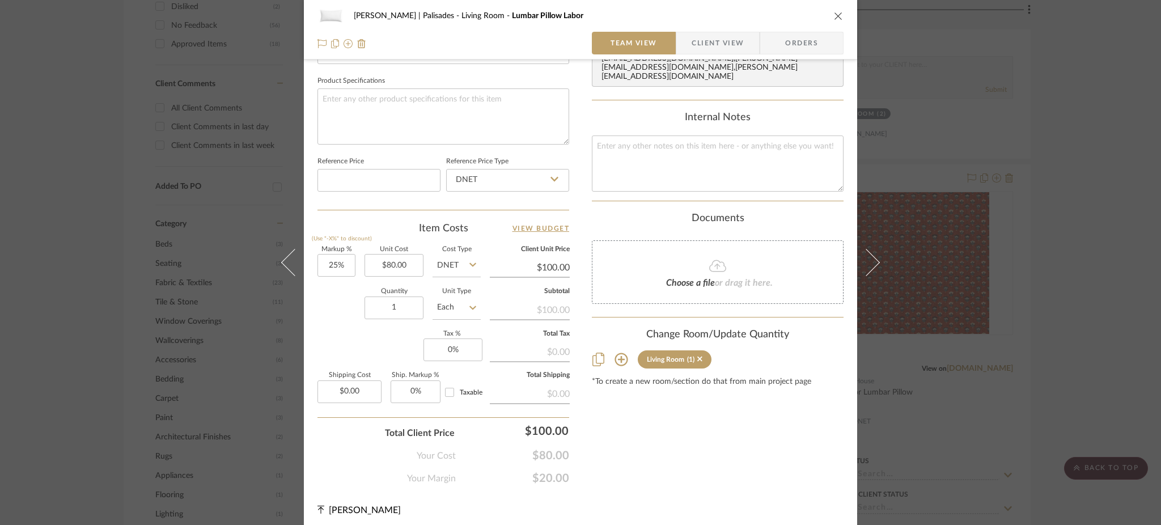
click at [996, 294] on div "Johnsen | Palisades Living Room Lumbar Pillow Labor Team View Client View Order…" at bounding box center [580, 262] width 1161 height 525
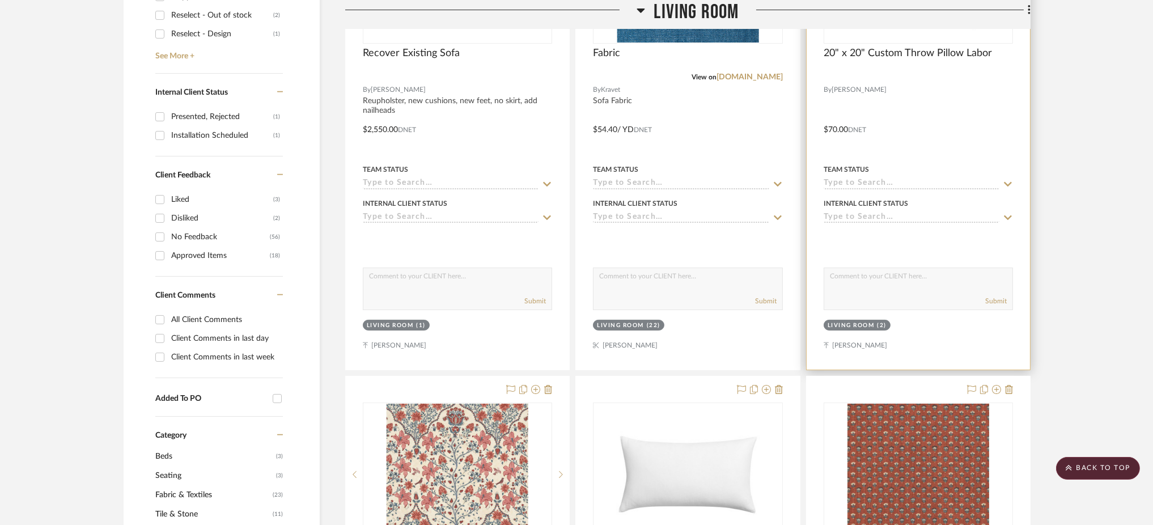
scroll to position [439, 0]
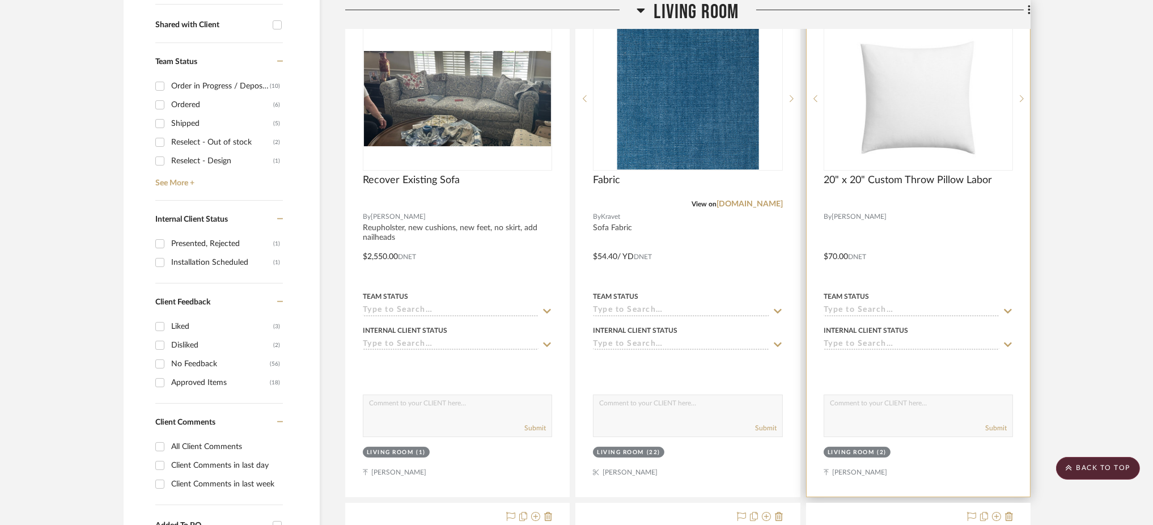
click at [927, 138] on img "0" at bounding box center [919, 99] width 158 height 142
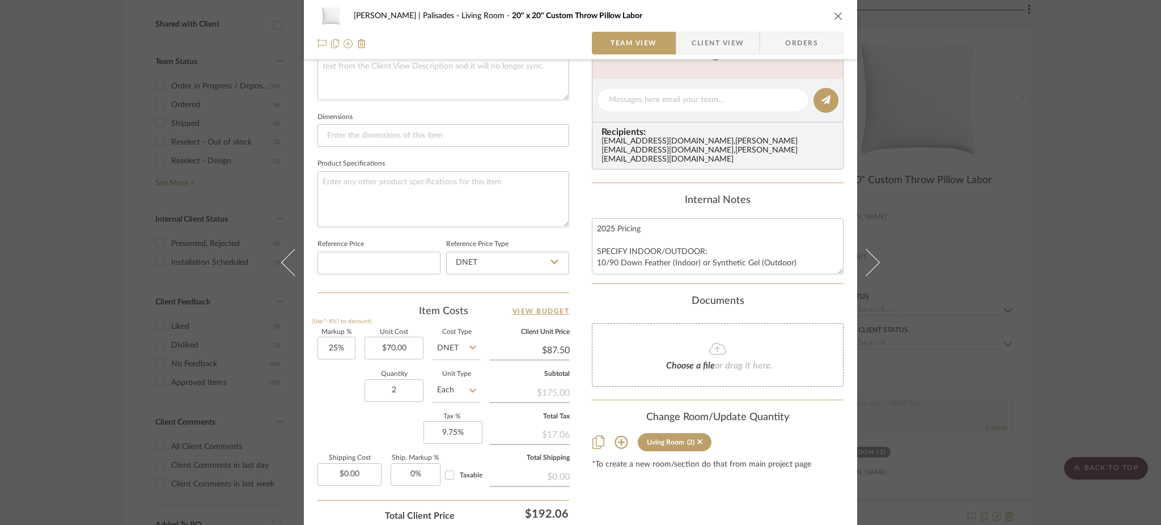
scroll to position [523, 0]
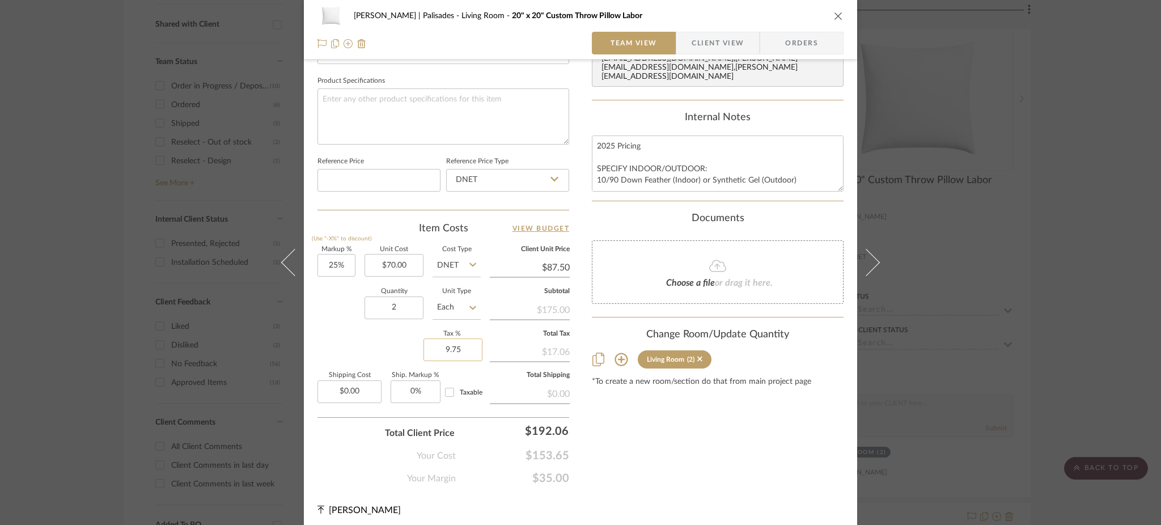
click at [465, 346] on input "9.75" at bounding box center [453, 349] width 59 height 23
type input "0%"
click at [484, 117] on textarea at bounding box center [444, 116] width 252 height 56
click at [1051, 198] on div "Johnsen | Palisades Living Room 20" x 20" Custom Throw Pillow Labor Team View C…" at bounding box center [580, 262] width 1161 height 525
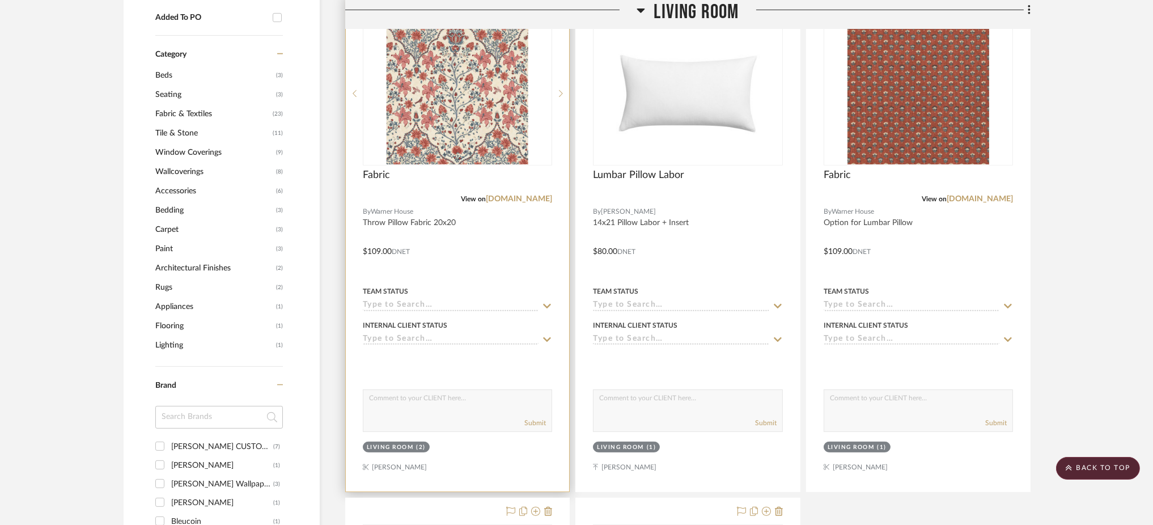
scroll to position [902, 0]
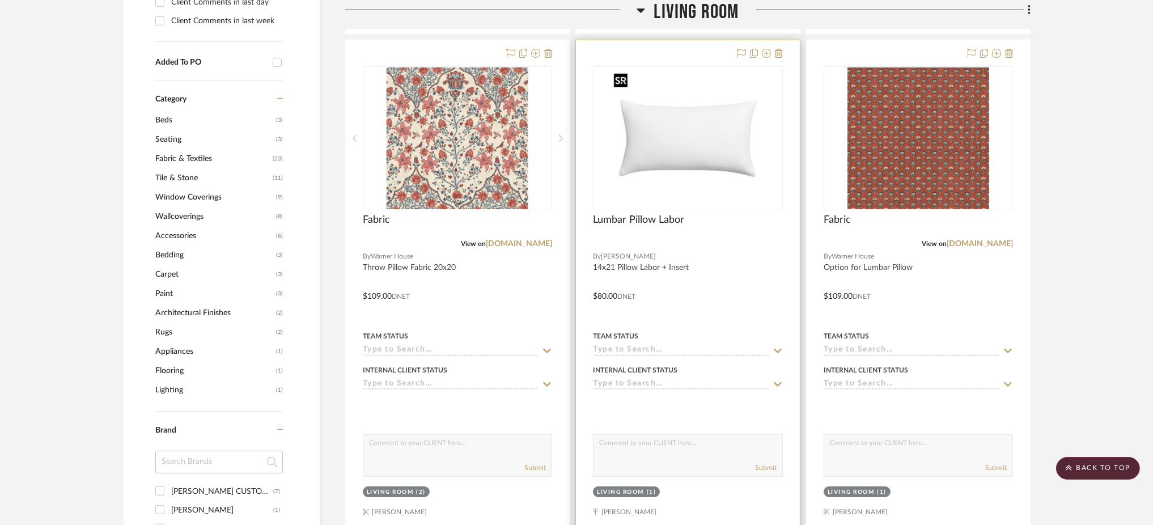
click at [711, 158] on img "0" at bounding box center [688, 138] width 158 height 142
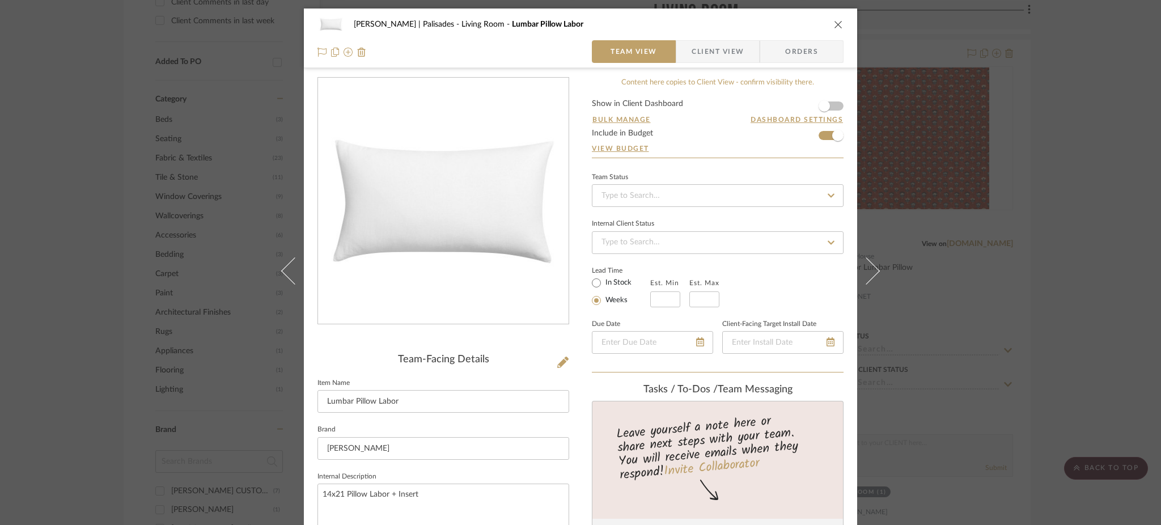
scroll to position [35, 0]
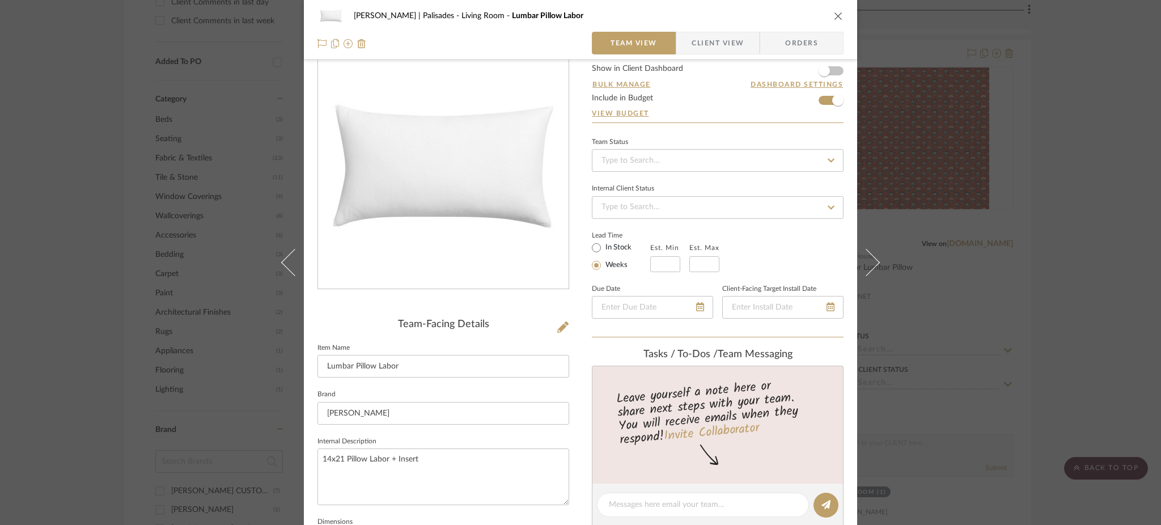
click at [75, 208] on div "Johnsen | Palisades Living Room Lumbar Pillow Labor Team View Client View Order…" at bounding box center [580, 262] width 1161 height 525
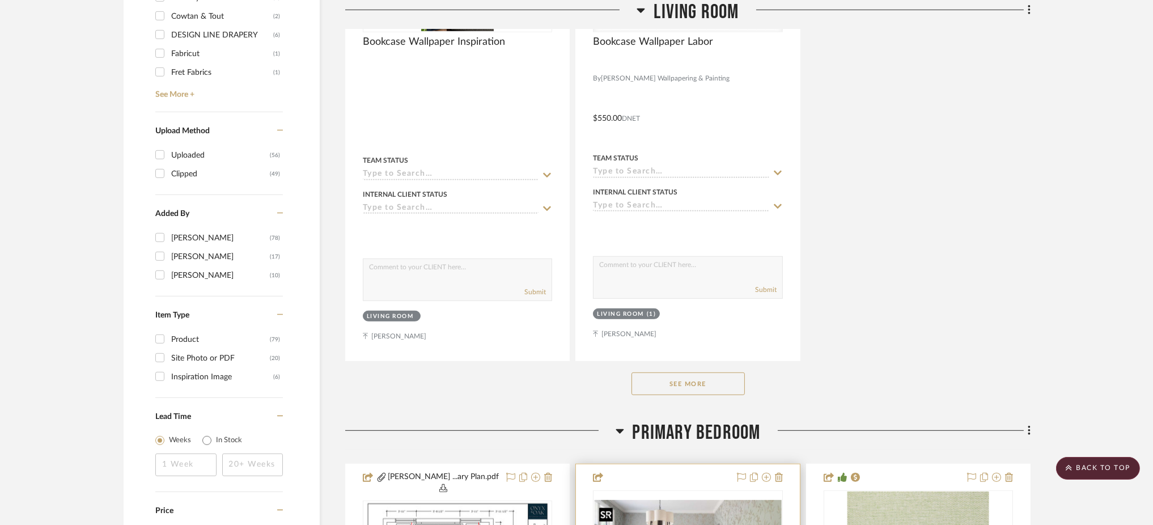
scroll to position [1581, 0]
click at [617, 433] on icon at bounding box center [620, 433] width 8 height 5
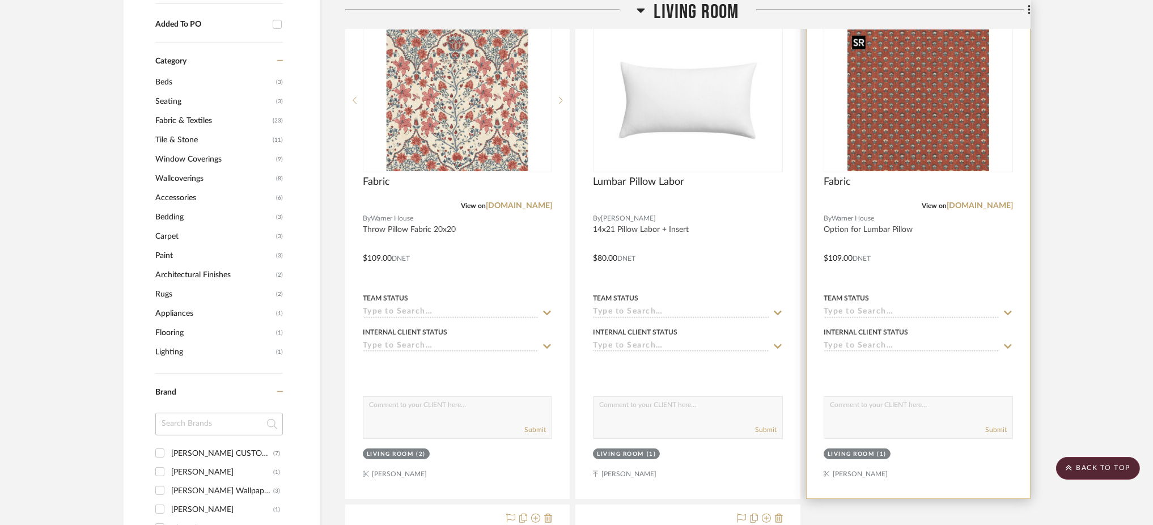
scroll to position [936, 0]
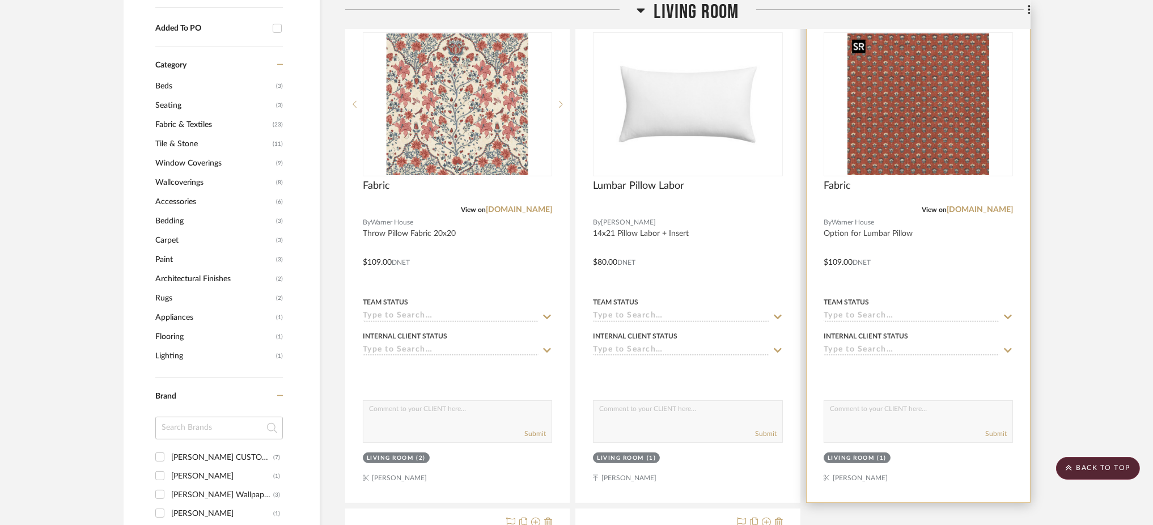
click at [947, 128] on img "0" at bounding box center [919, 104] width 142 height 142
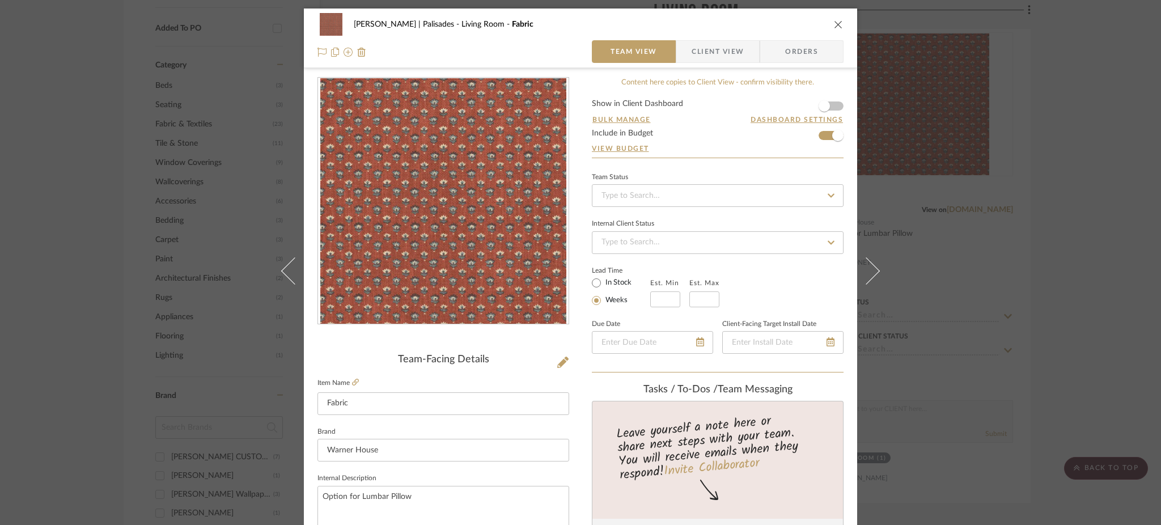
scroll to position [175, 0]
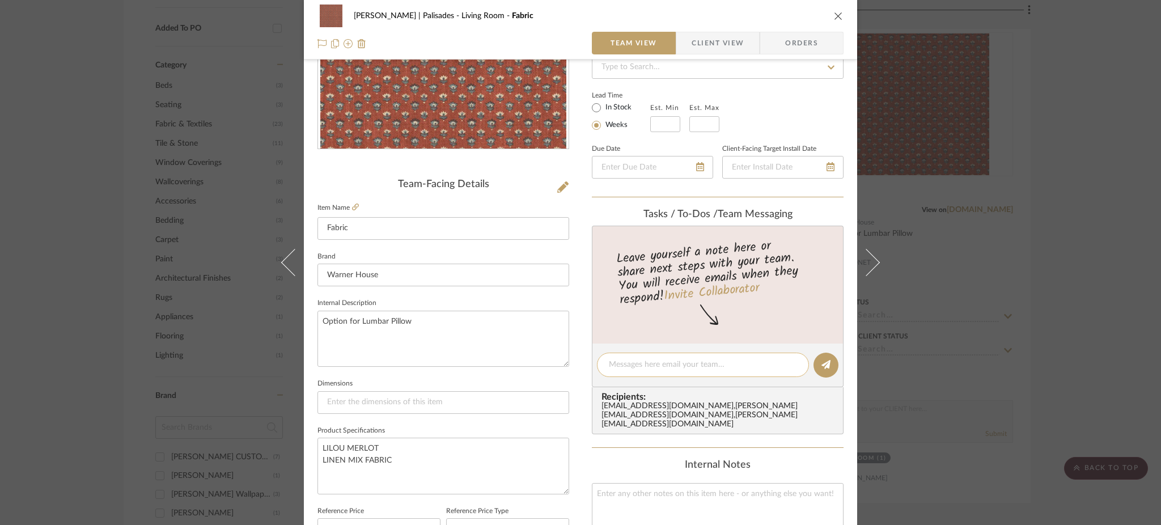
click at [632, 364] on textarea at bounding box center [703, 365] width 188 height 12
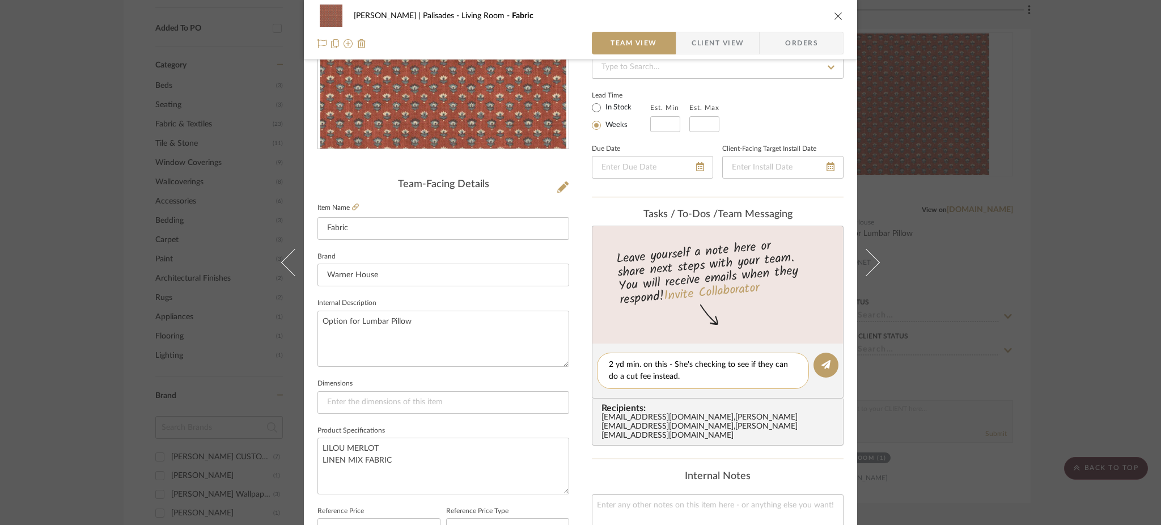
click at [678, 361] on textarea "2 yd min. on this - She's checking to see if they can do a cut fee instead." at bounding box center [703, 371] width 188 height 24
type textarea "2 yd min. on this - Ari is checking to see if they can do a cut fee instead."
click at [822, 362] on icon at bounding box center [826, 364] width 9 height 9
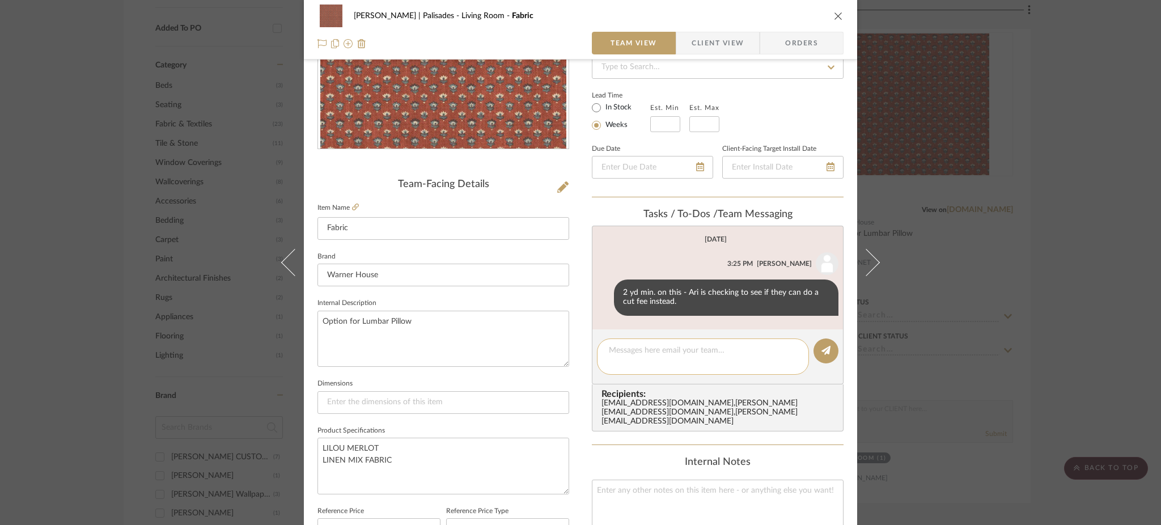
click at [647, 347] on textarea at bounding box center [703, 357] width 188 height 24
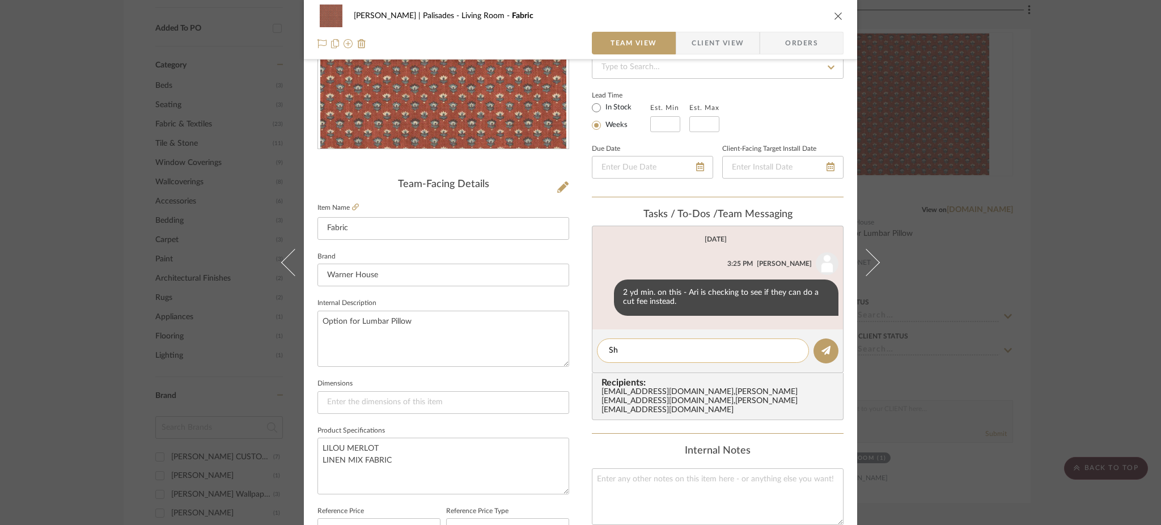
type textarea "S"
click at [86, 81] on div "Johnsen | Palisades Living Room Fabric Team View Client View Orders Team-Facing…" at bounding box center [580, 262] width 1161 height 525
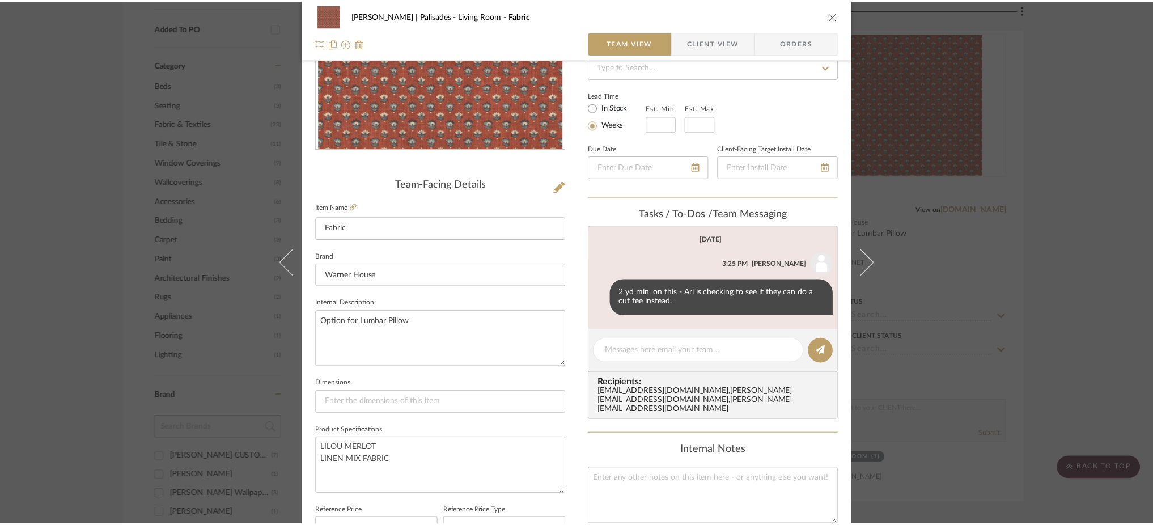
scroll to position [936, 0]
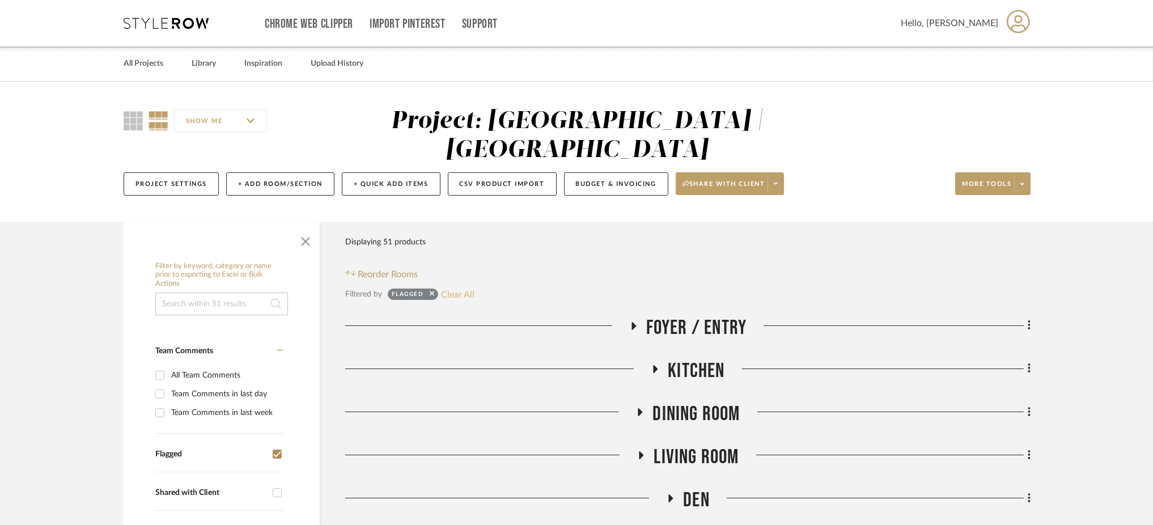
click at [458, 287] on button "Clear All" at bounding box center [457, 294] width 33 height 15
checkbox input "false"
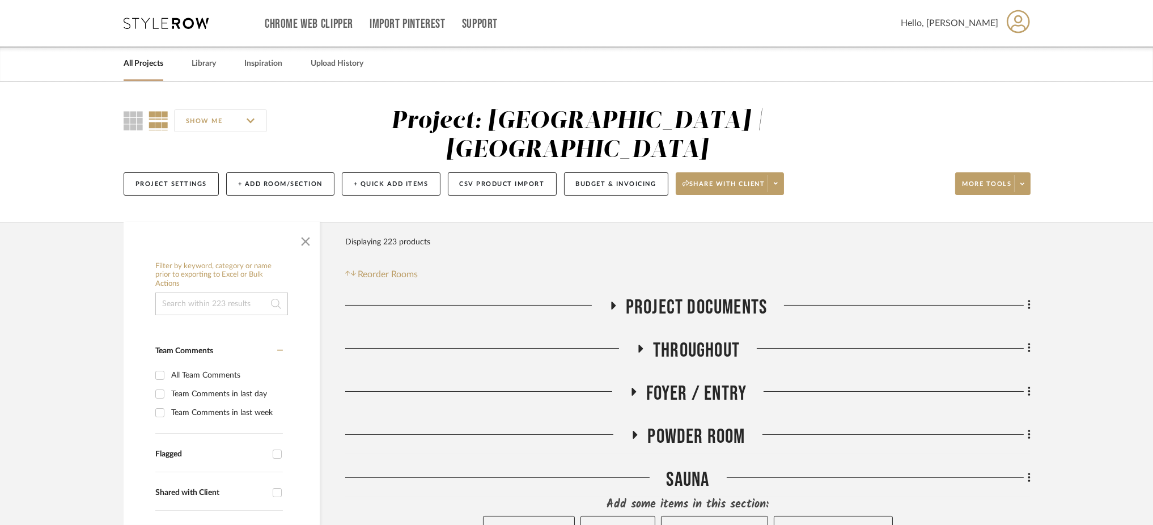
scroll to position [60, 0]
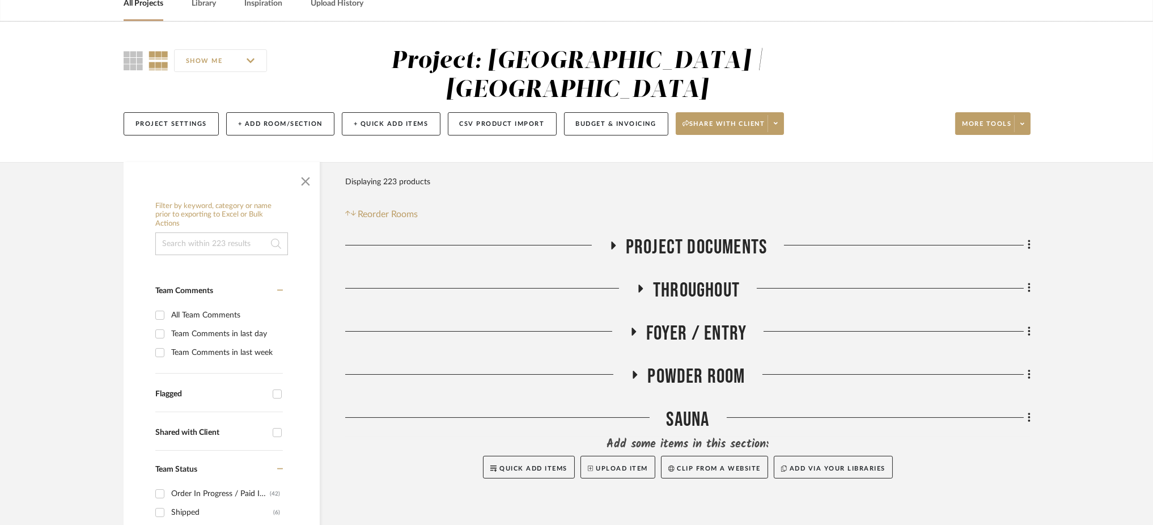
click at [613, 242] on icon at bounding box center [613, 246] width 5 height 8
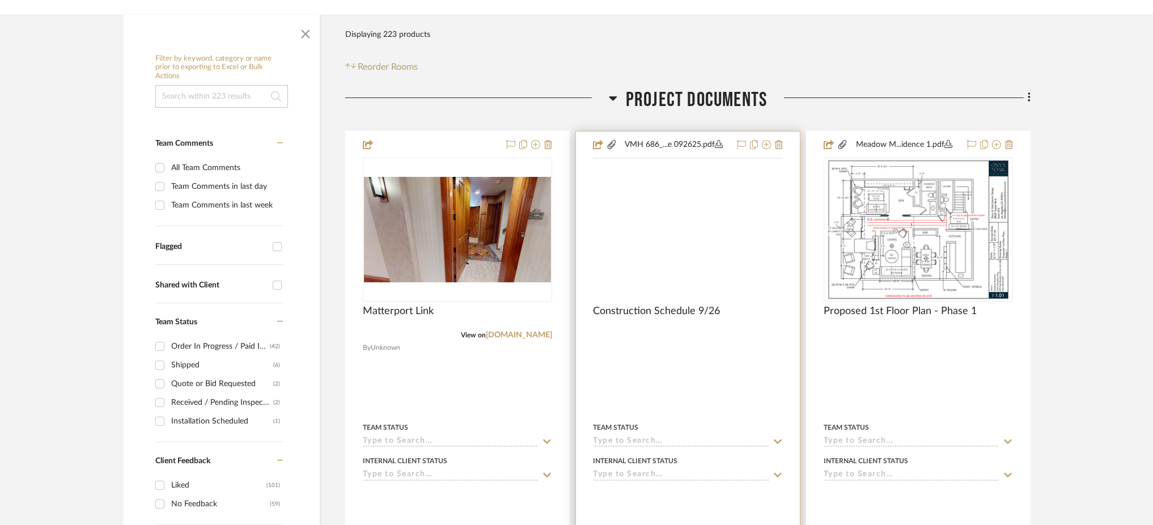
scroll to position [209, 0]
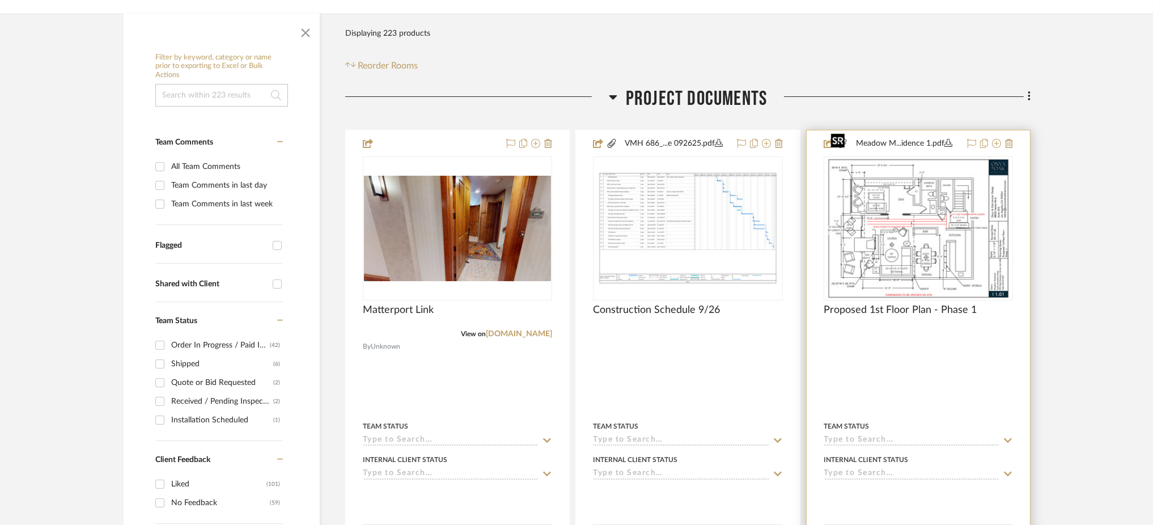
click at [0, 0] on img at bounding box center [0, 0] width 0 height 0
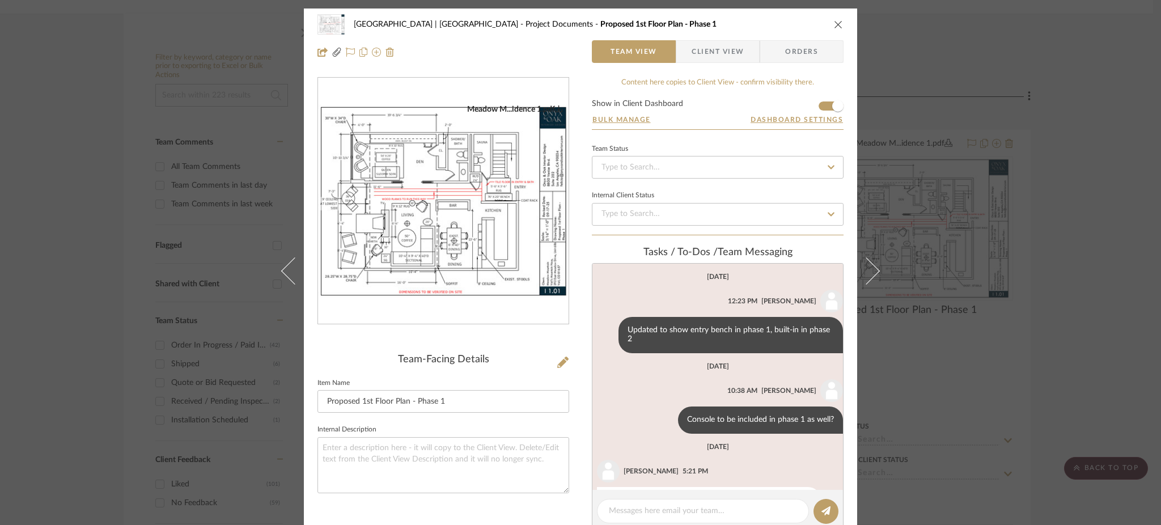
scroll to position [213, 0]
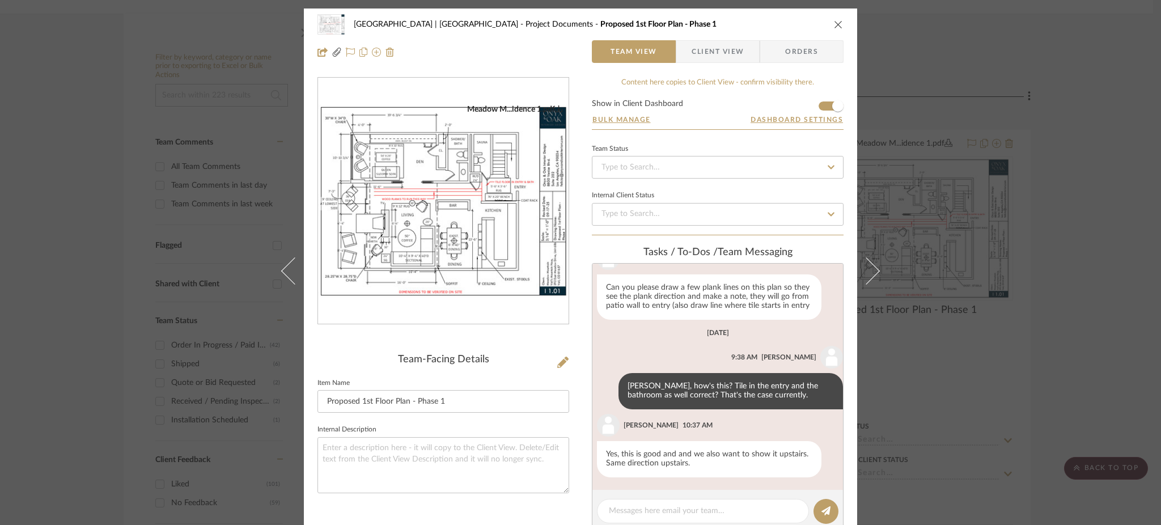
click at [1060, 145] on div "Meadow Mountain | Vail Valley Project Documents Proposed 1st Floor Plan - Phase…" at bounding box center [580, 262] width 1161 height 525
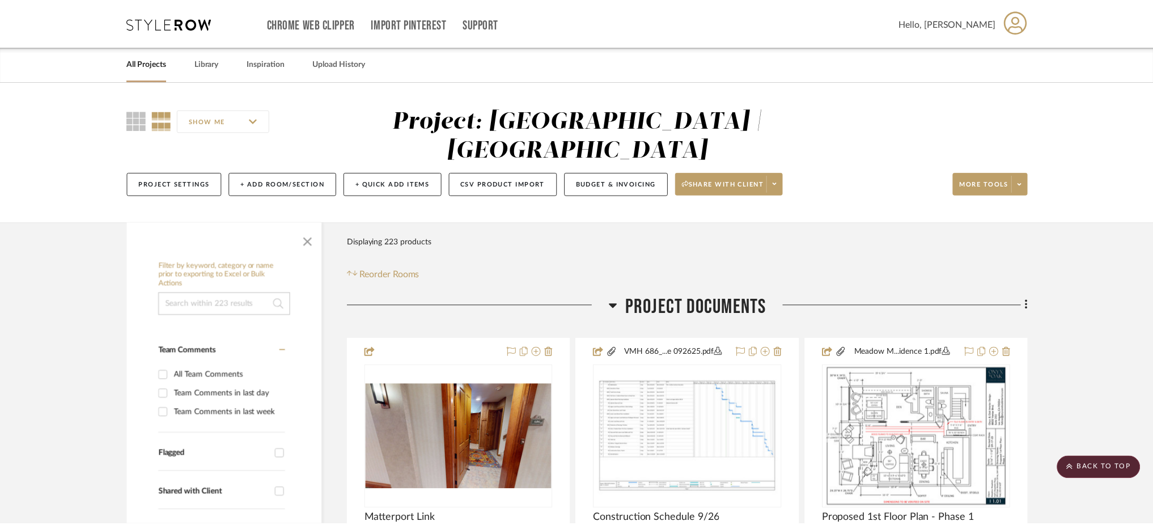
scroll to position [209, 0]
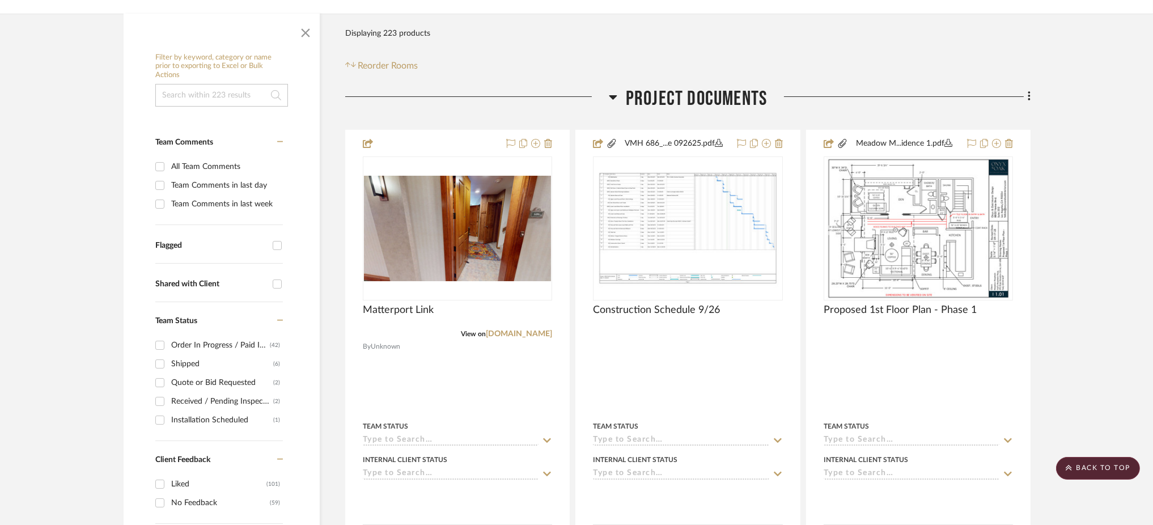
click at [614, 90] on icon at bounding box center [613, 97] width 9 height 14
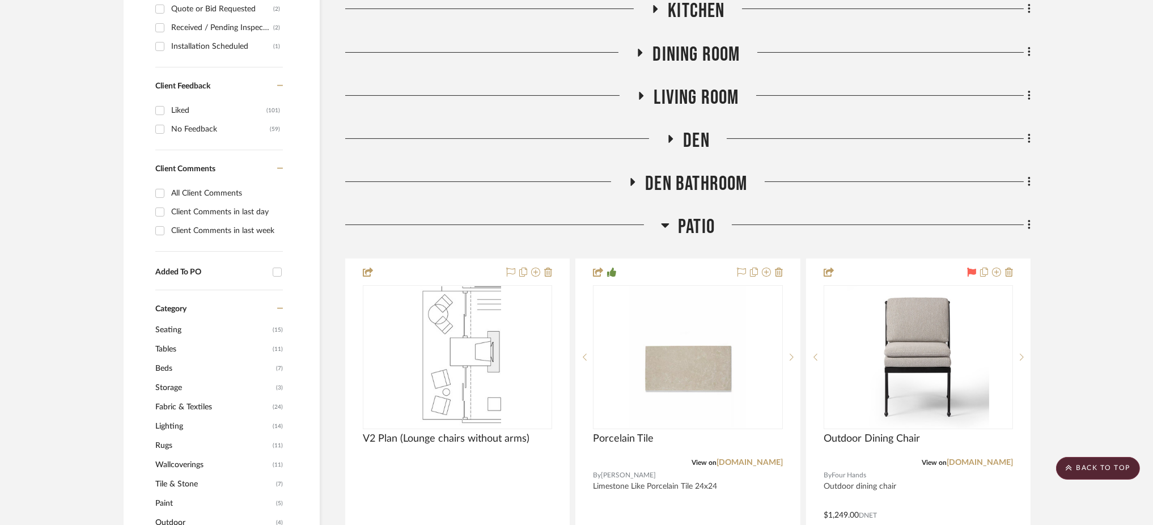
scroll to position [602, 0]
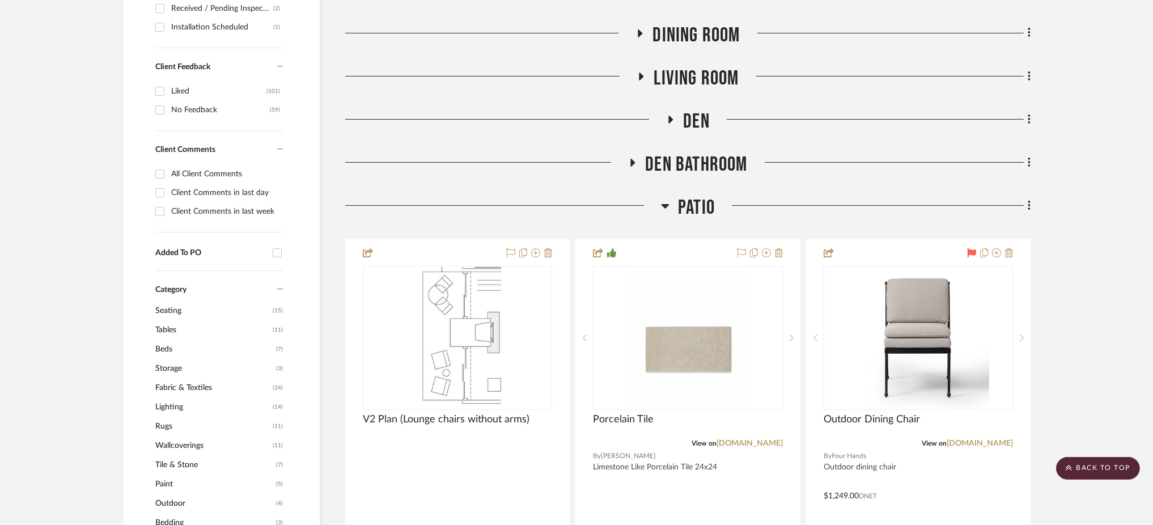
click at [664, 199] on icon at bounding box center [665, 206] width 9 height 14
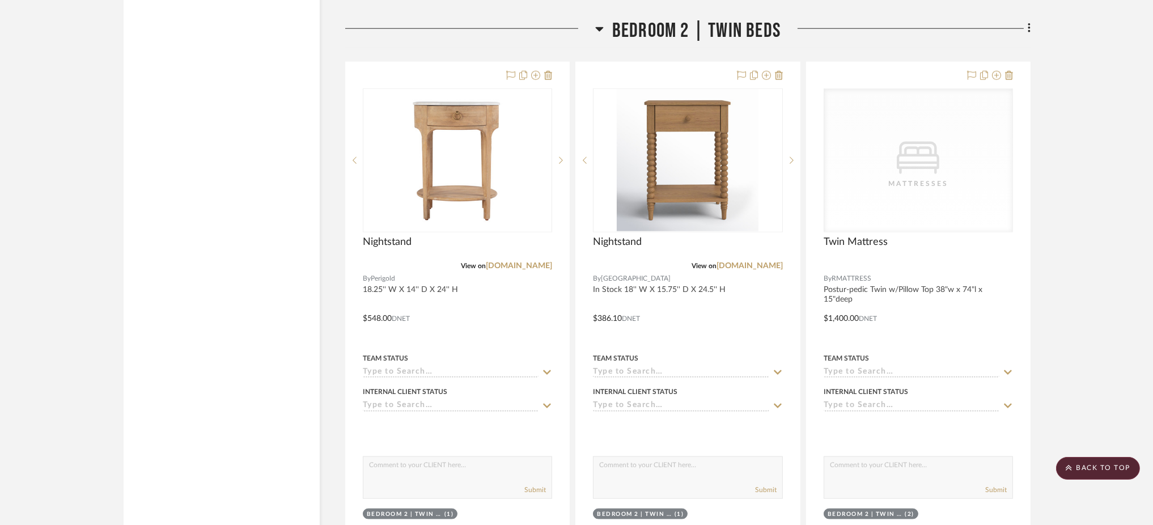
scroll to position [2595, 0]
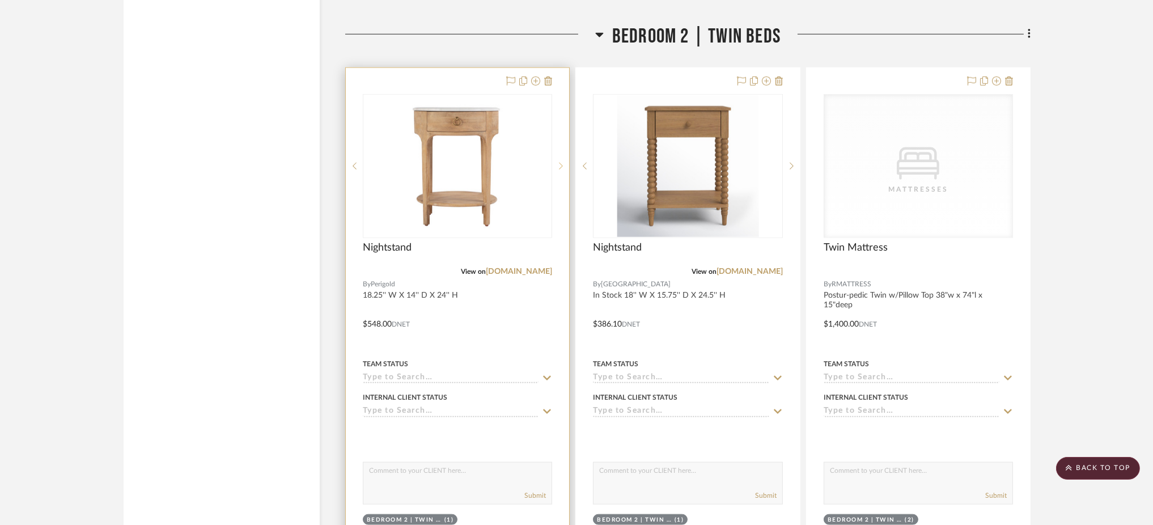
click at [560, 162] on icon at bounding box center [561, 166] width 4 height 8
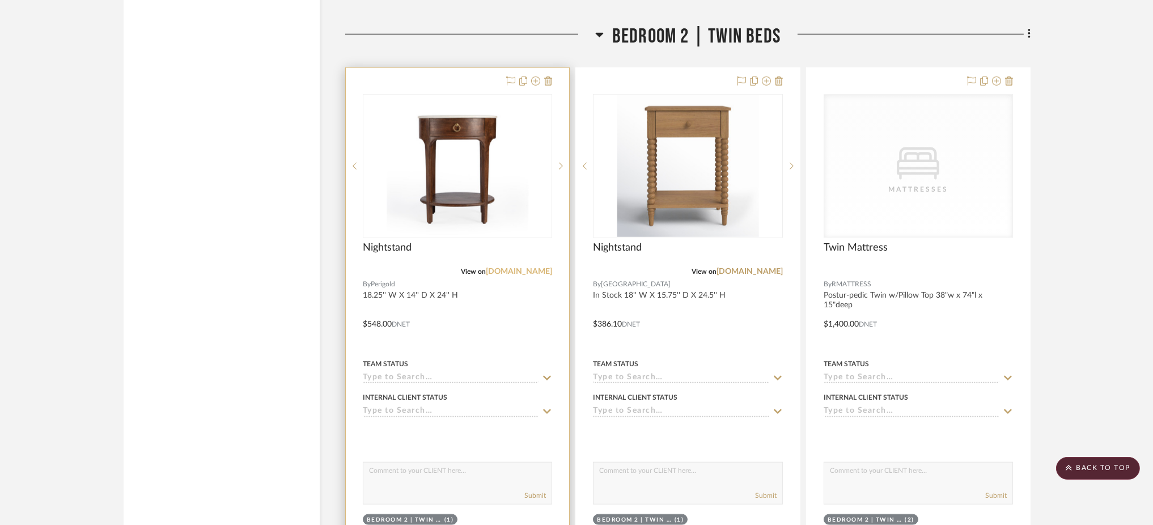
click at [540, 268] on link "perigold.com" at bounding box center [519, 272] width 66 height 8
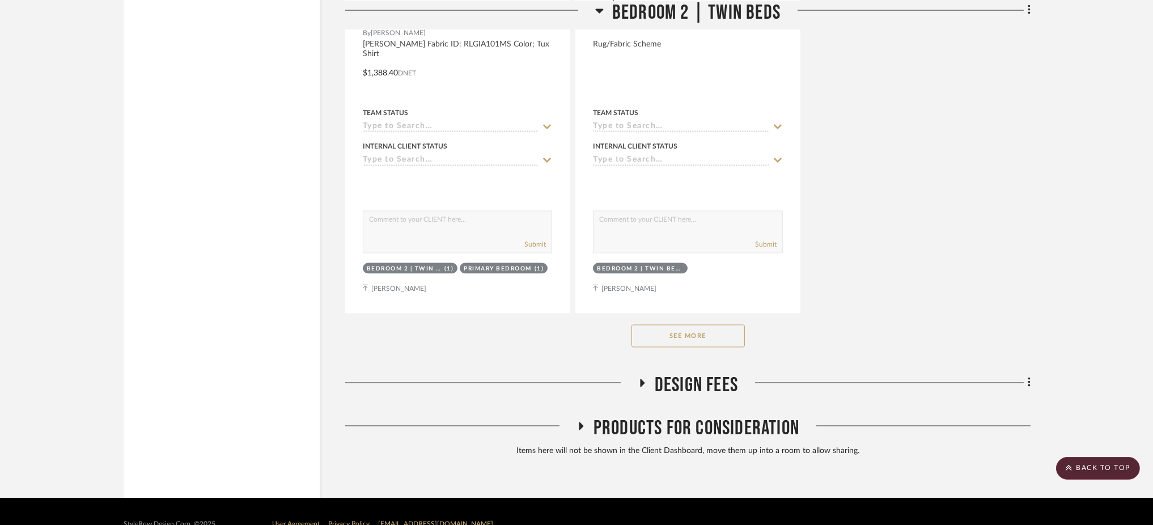
scroll to position [3851, 0]
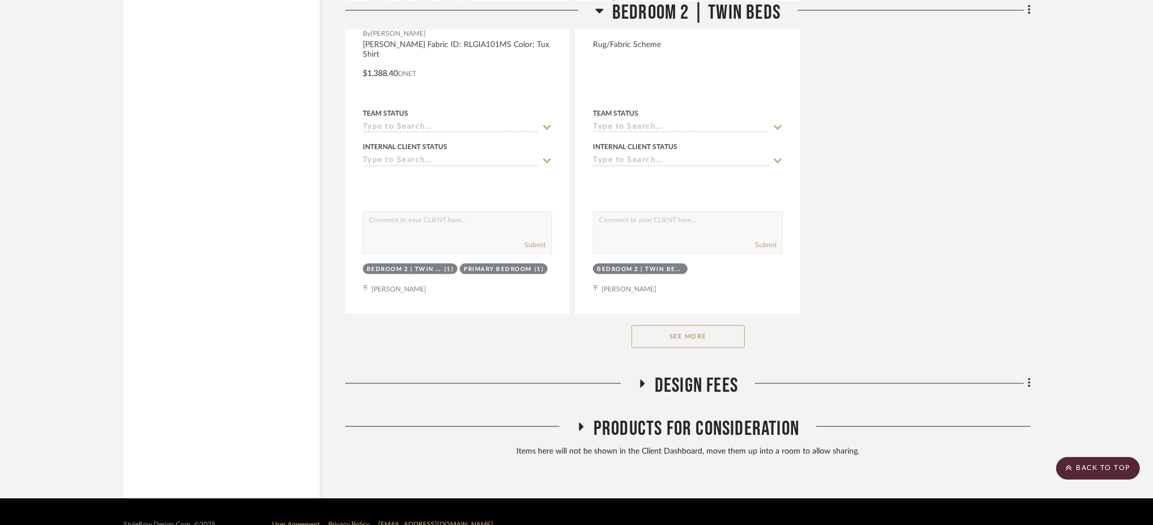
click at [717, 325] on button "See More" at bounding box center [688, 336] width 113 height 23
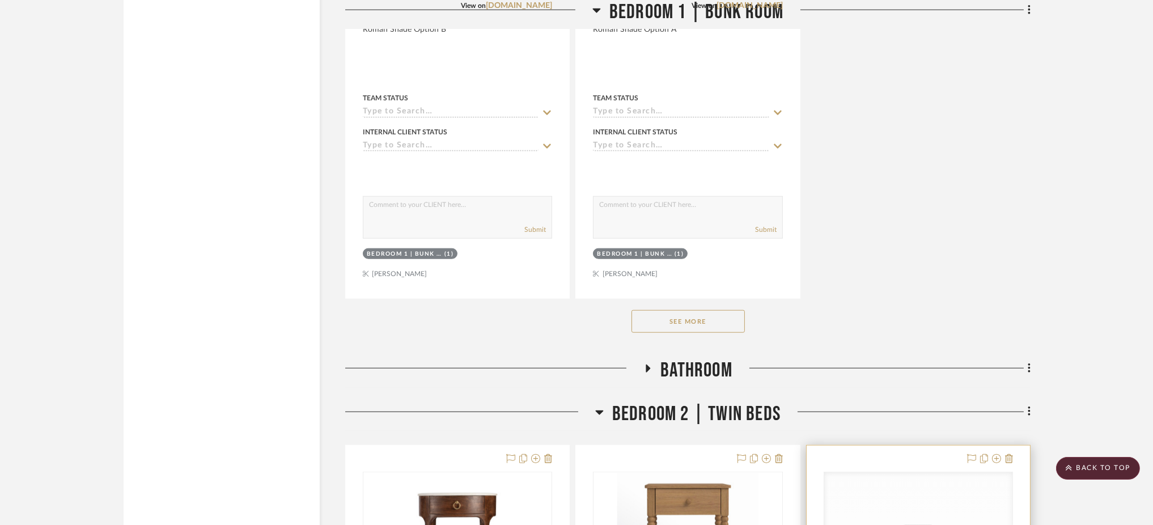
scroll to position [2155, 0]
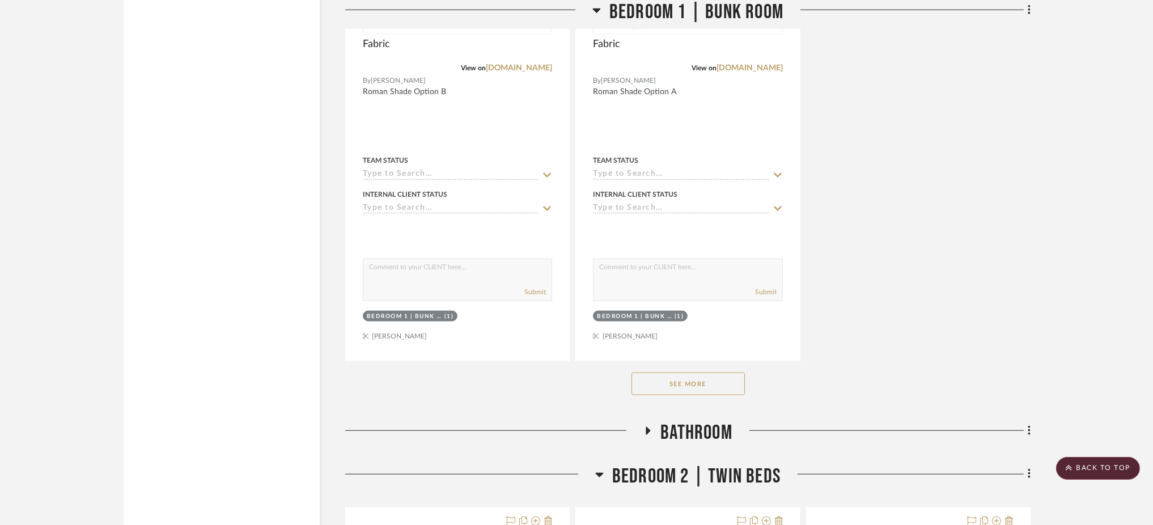
click at [600, 468] on icon at bounding box center [599, 475] width 9 height 14
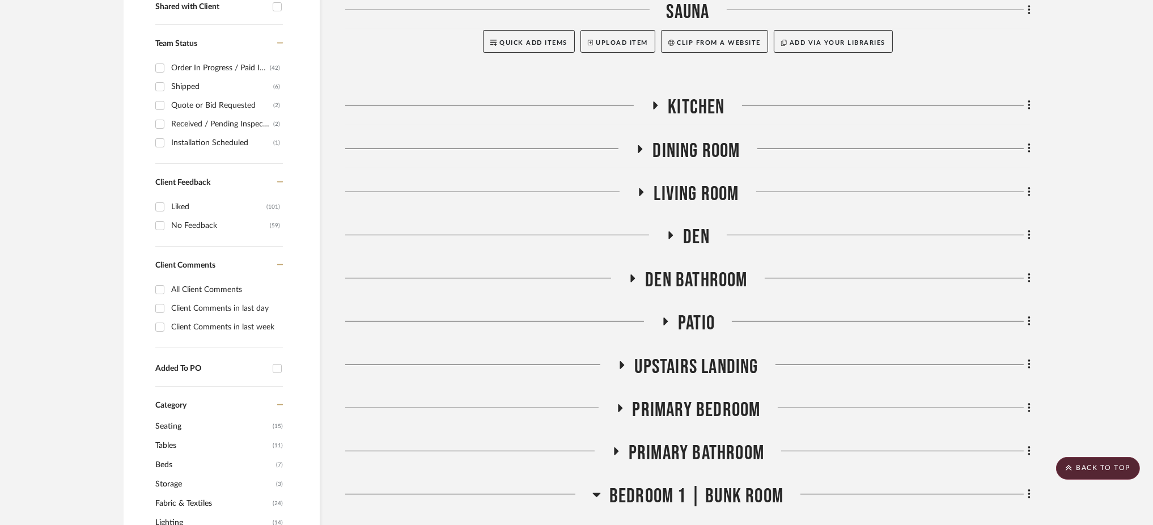
scroll to position [604, 0]
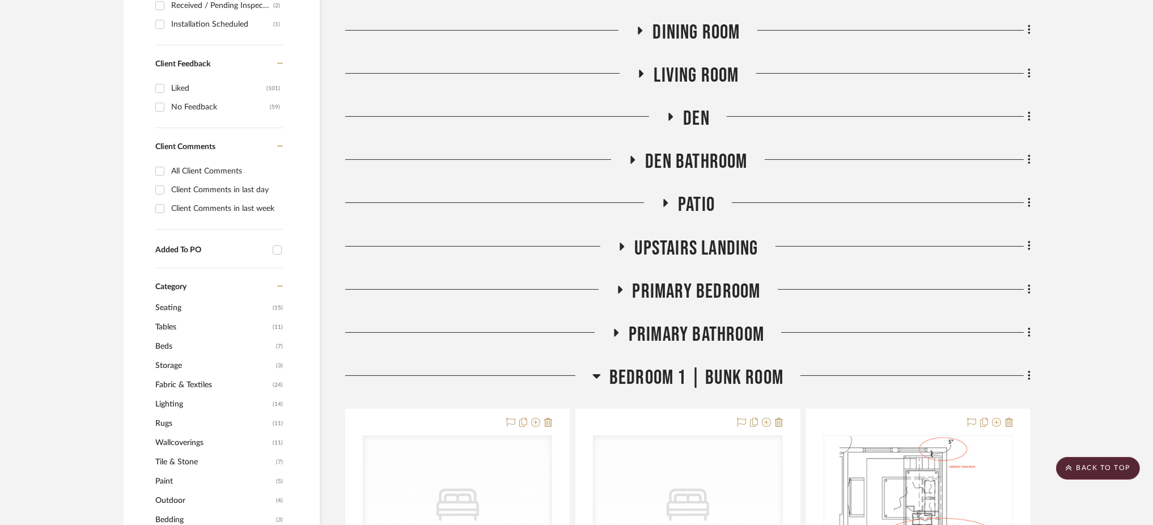
click at [599, 369] on icon at bounding box center [596, 376] width 9 height 14
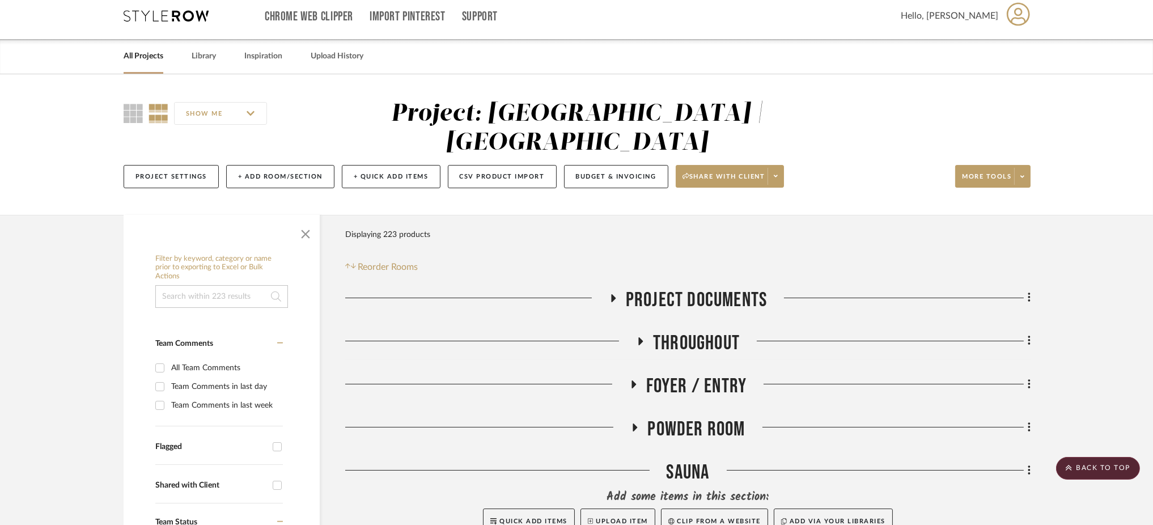
scroll to position [0, 0]
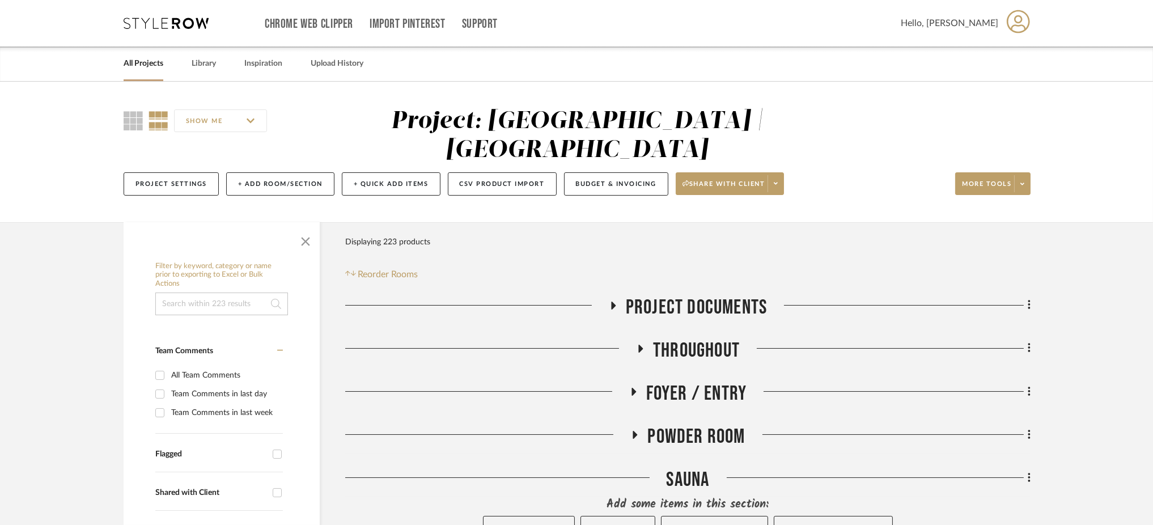
click at [248, 293] on input at bounding box center [221, 304] width 133 height 23
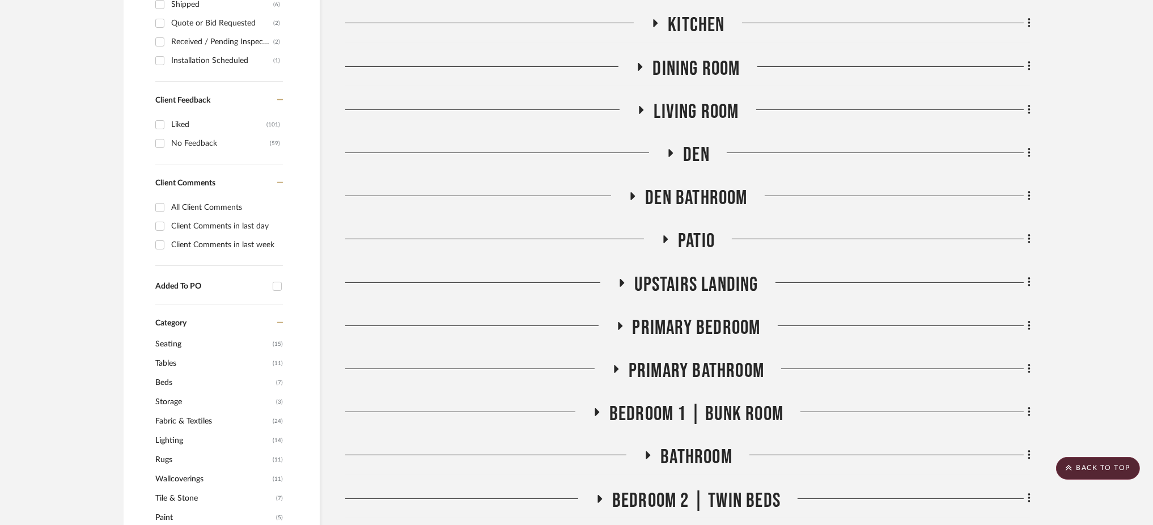
scroll to position [531, 0]
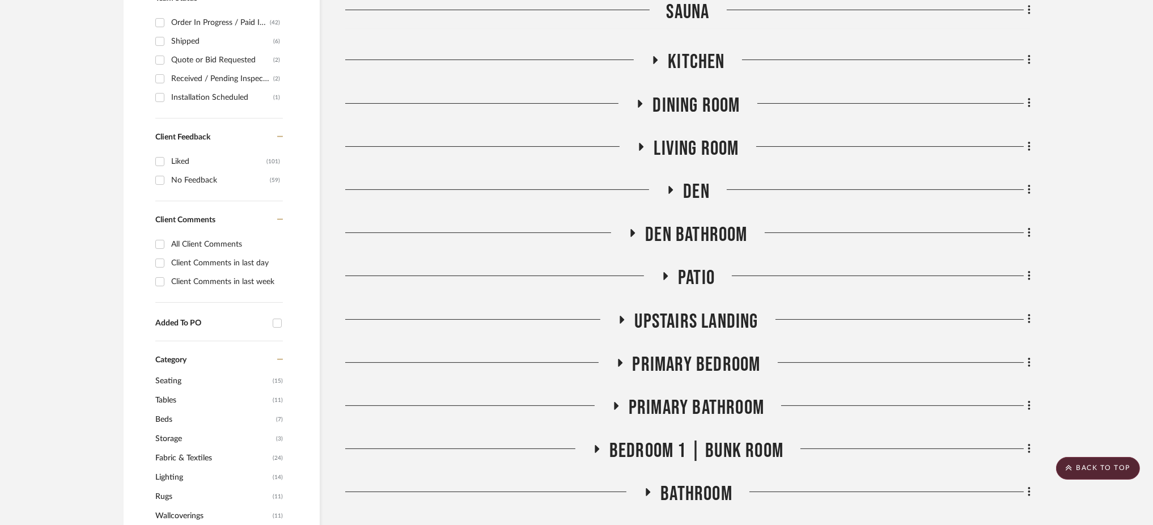
click at [642, 143] on icon at bounding box center [642, 147] width 5 height 8
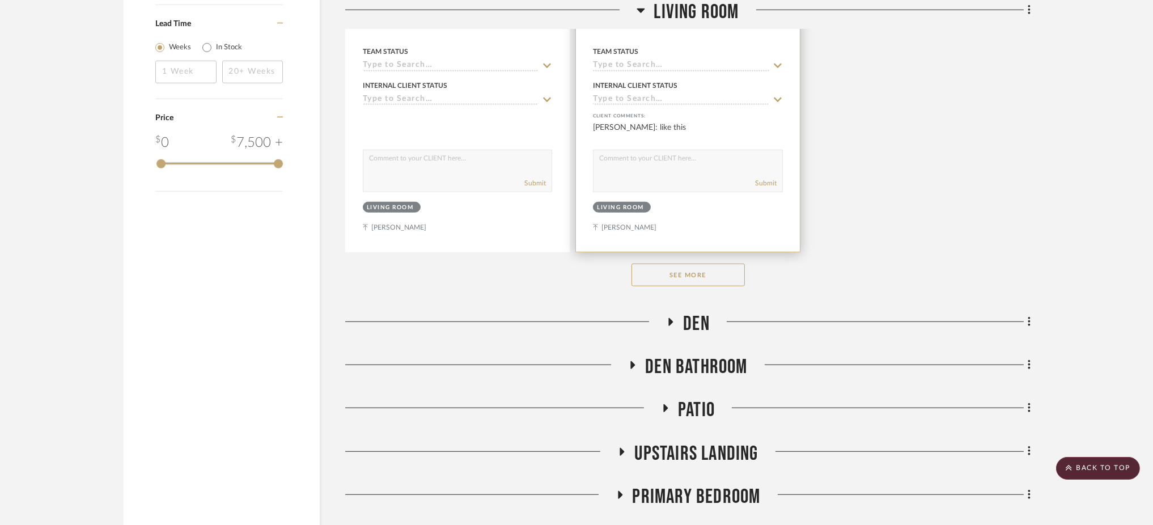
scroll to position [1962, 0]
click at [706, 263] on button "See More" at bounding box center [688, 274] width 113 height 23
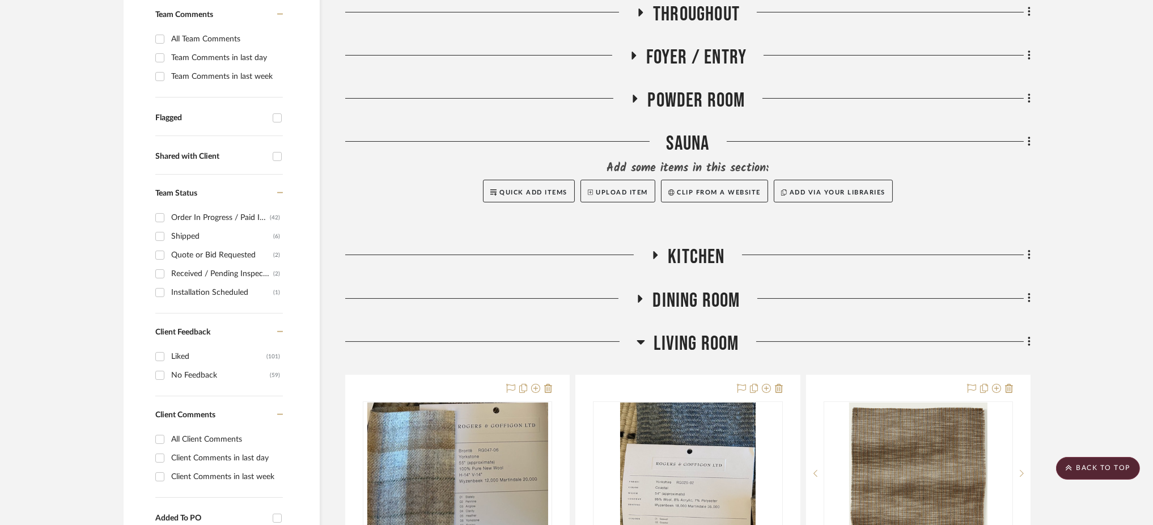
scroll to position [333, 0]
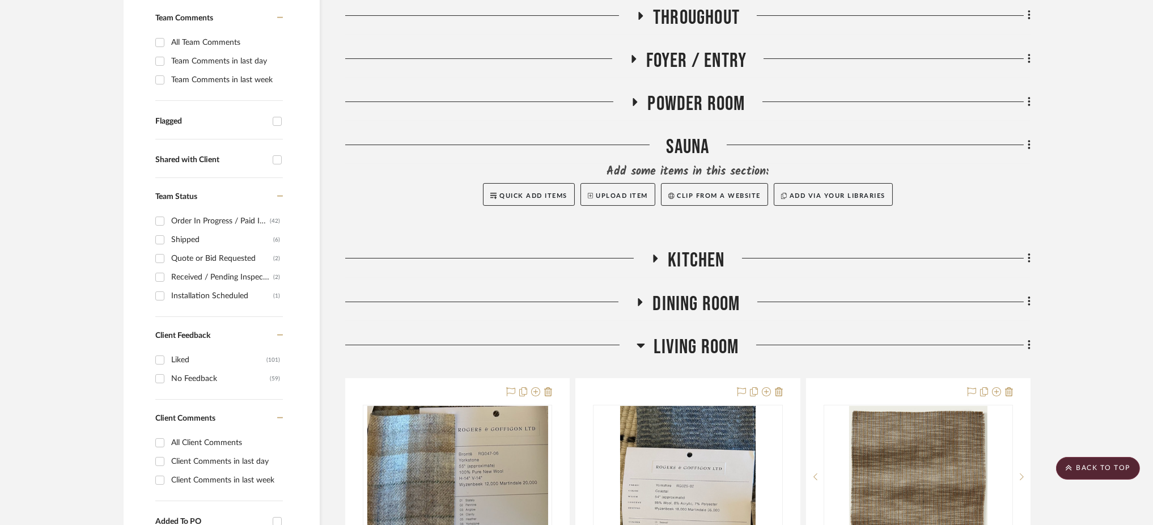
click at [641, 344] on icon at bounding box center [641, 346] width 8 height 5
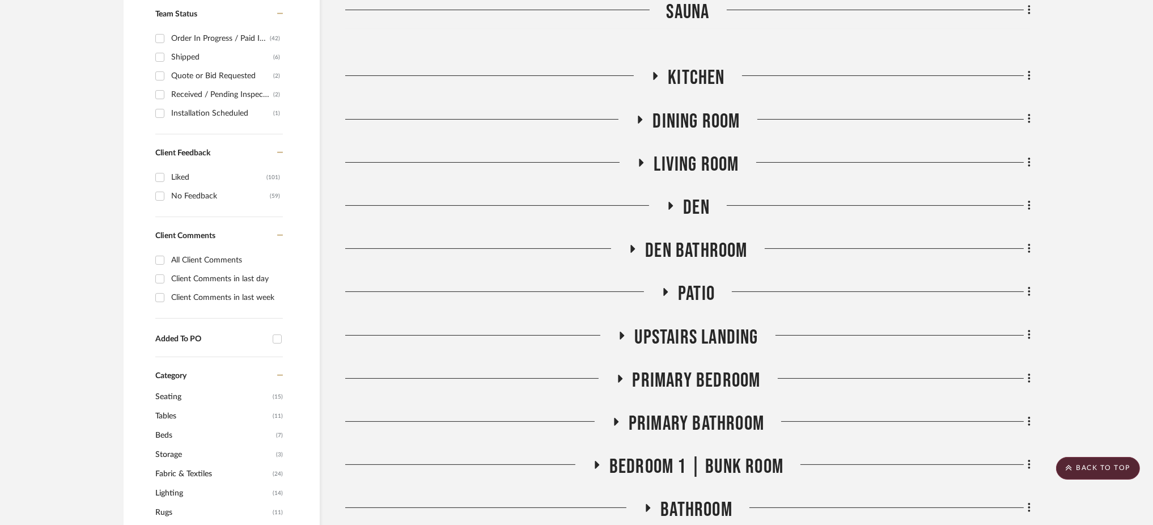
scroll to position [638, 0]
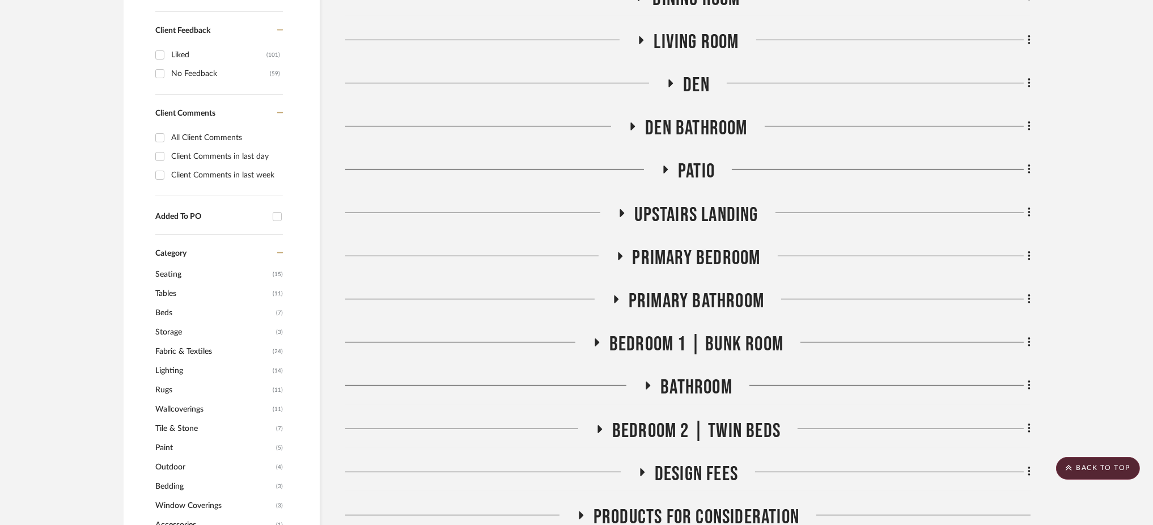
click at [619, 209] on icon at bounding box center [622, 213] width 14 height 9
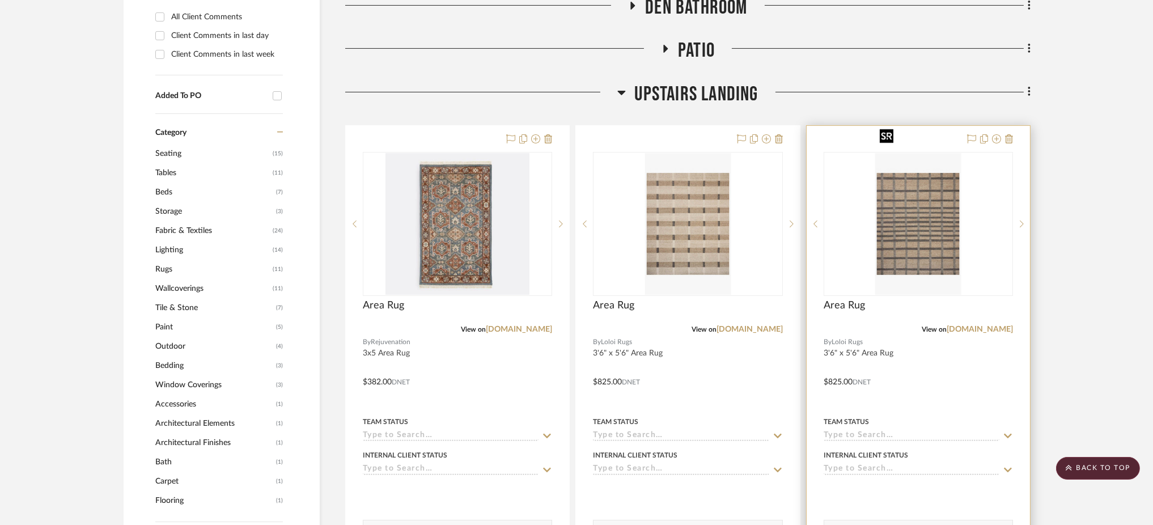
scroll to position [757, 0]
click at [1021, 221] on icon at bounding box center [1022, 225] width 4 height 8
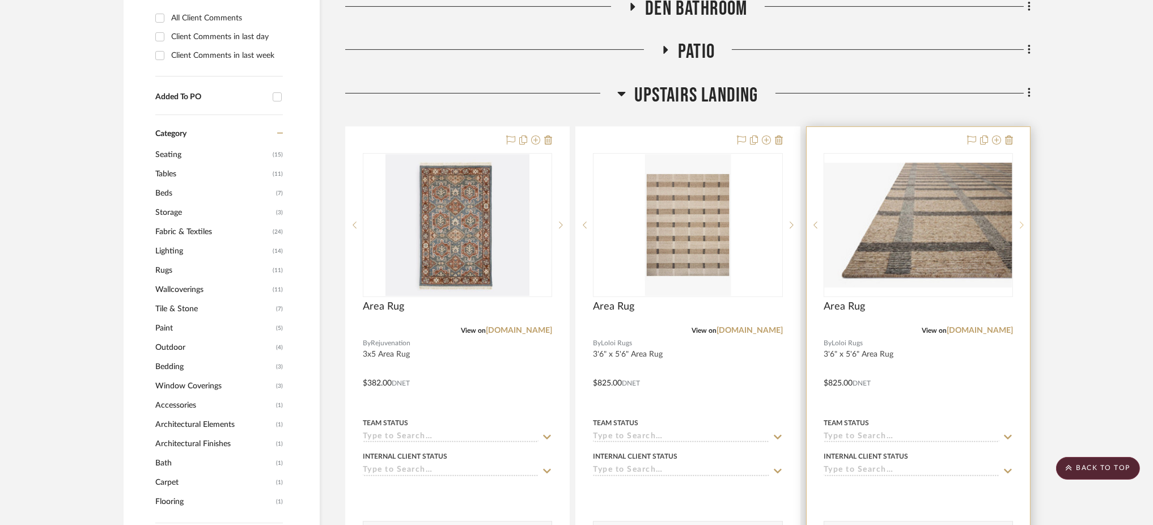
click at [1021, 221] on icon at bounding box center [1022, 225] width 4 height 8
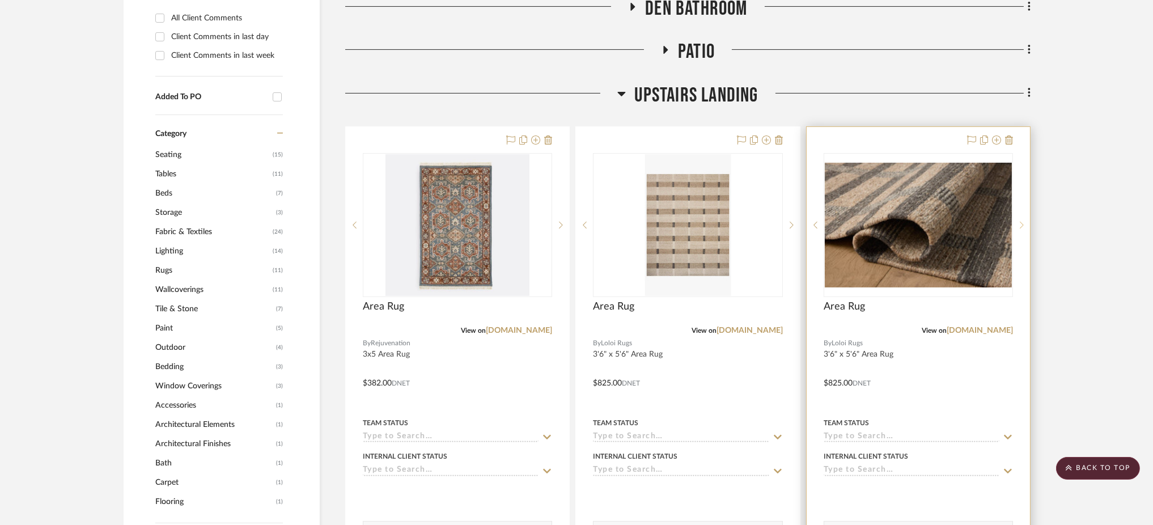
click at [1021, 221] on icon at bounding box center [1022, 225] width 4 height 8
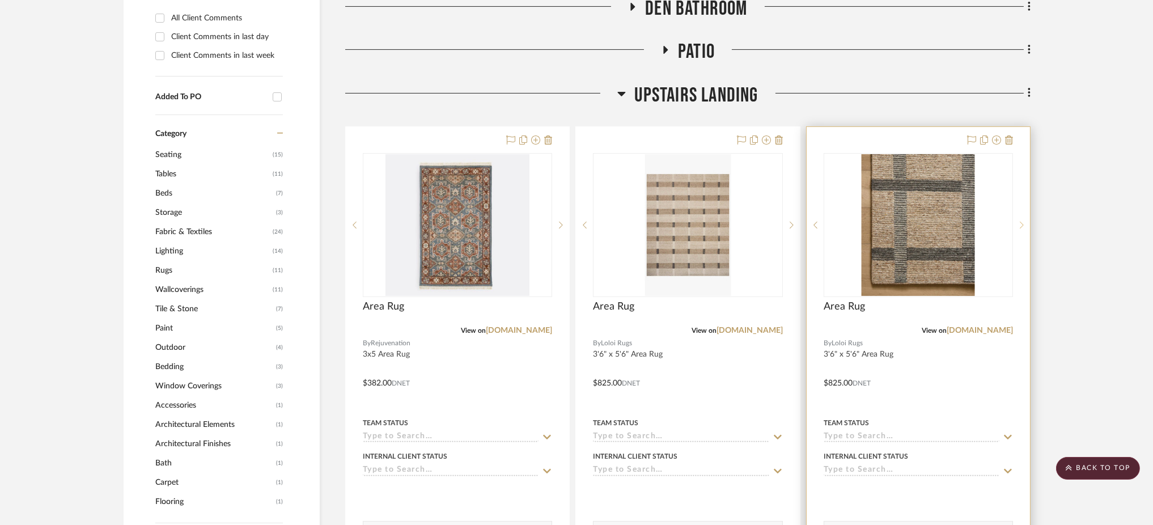
click at [1021, 221] on icon at bounding box center [1022, 225] width 4 height 8
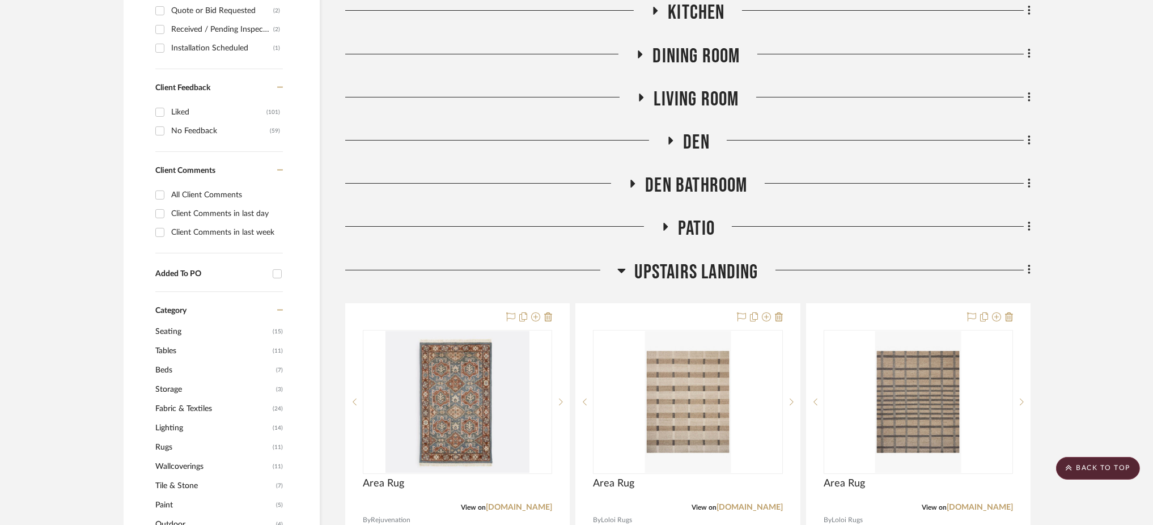
scroll to position [572, 0]
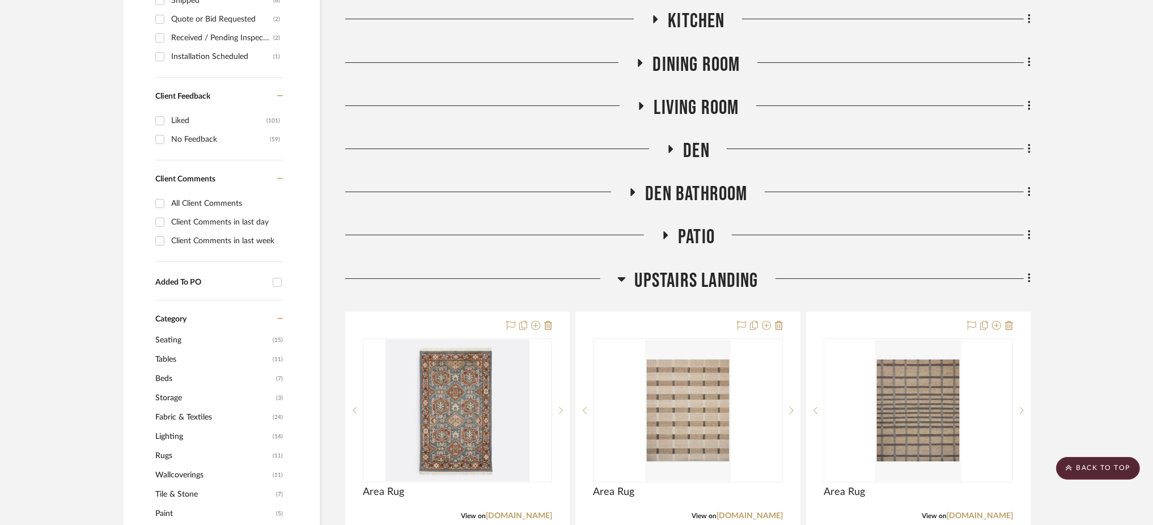
click at [623, 272] on icon at bounding box center [621, 279] width 9 height 14
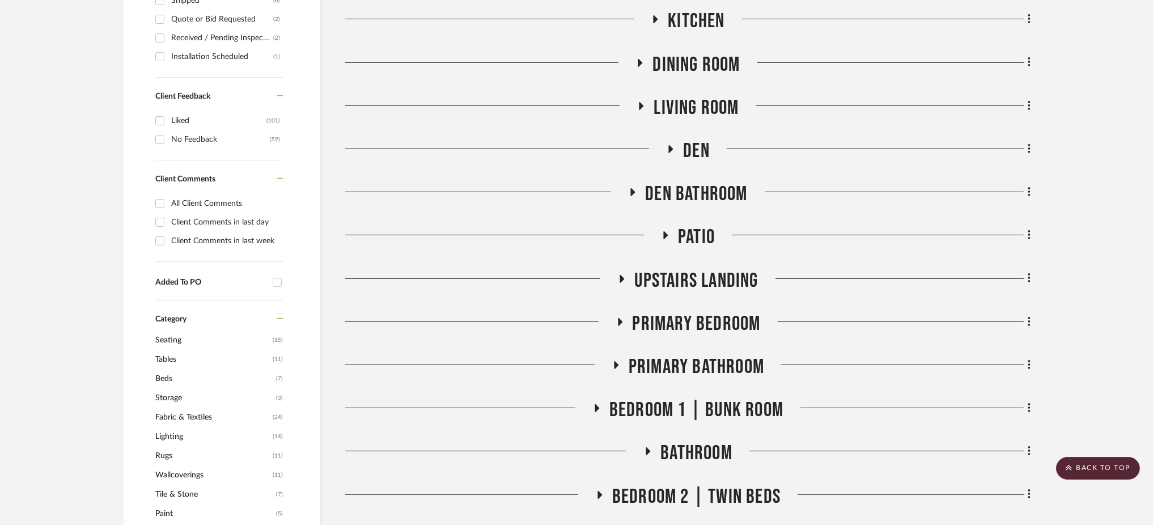
scroll to position [623, 0]
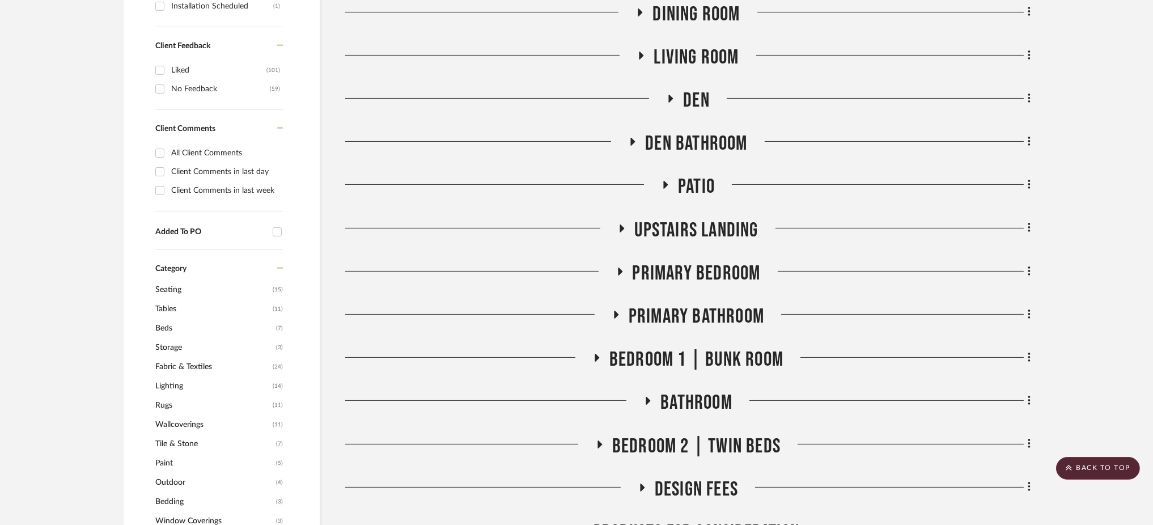
click at [619, 267] on fa-icon at bounding box center [620, 275] width 9 height 16
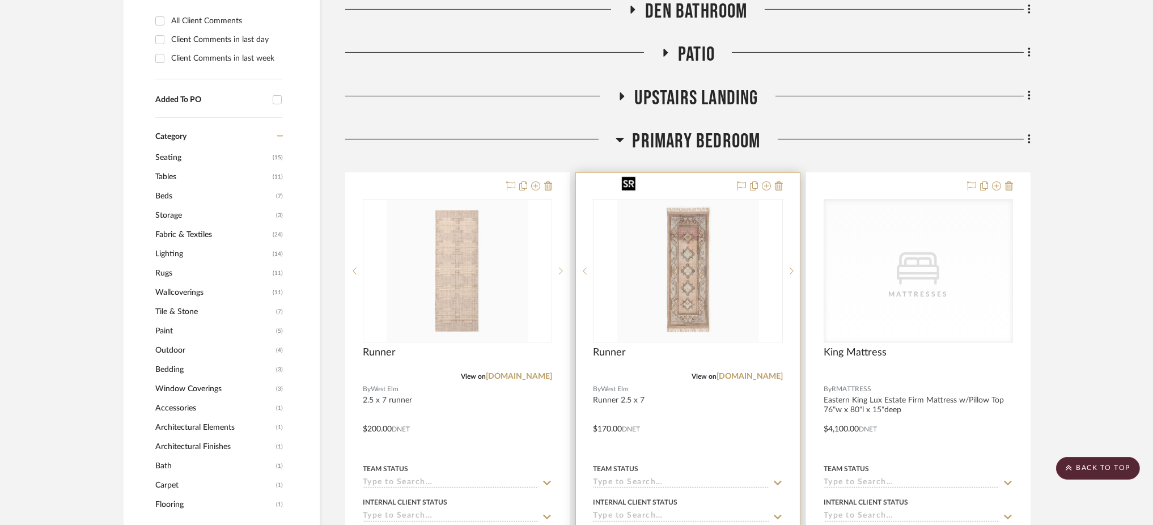
scroll to position [755, 0]
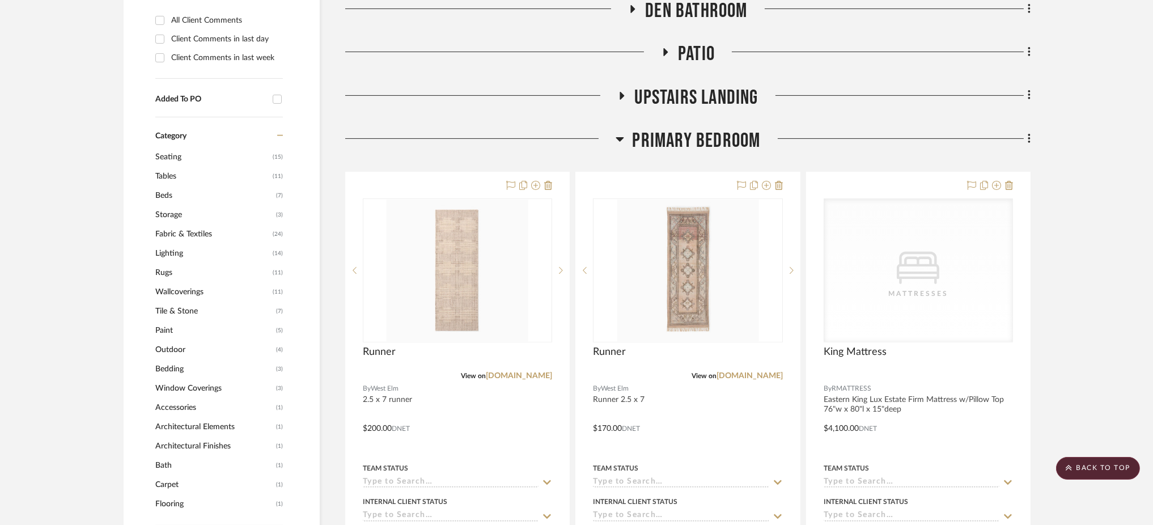
click at [617, 137] on icon at bounding box center [620, 139] width 8 height 5
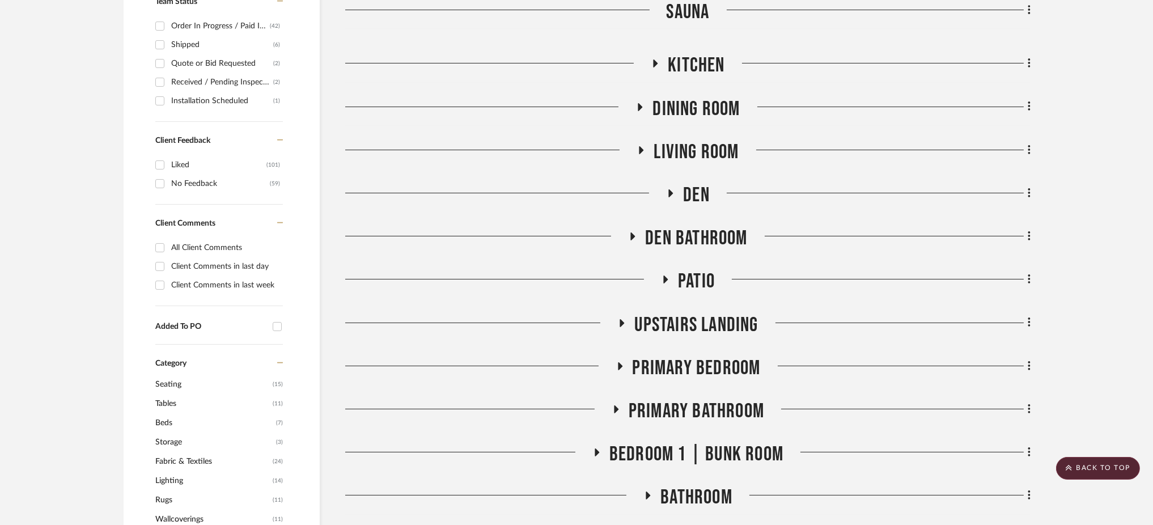
scroll to position [527, 0]
click at [640, 147] on icon at bounding box center [642, 151] width 5 height 8
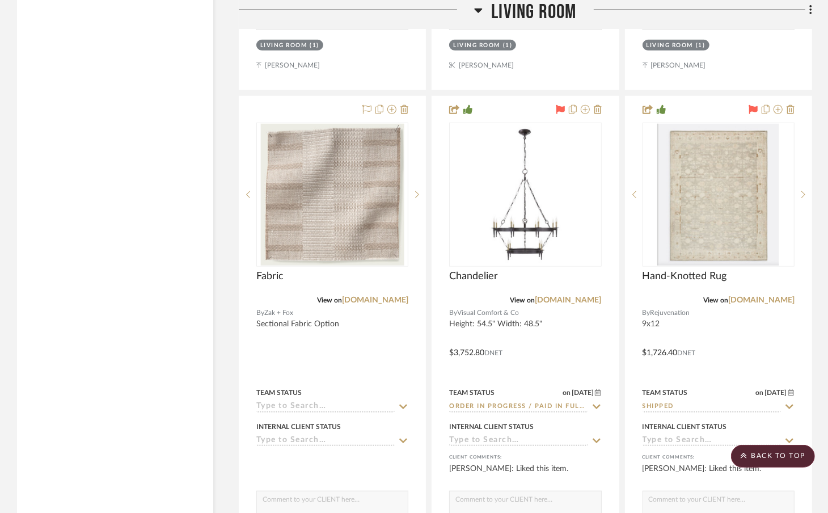
scroll to position [3642, 0]
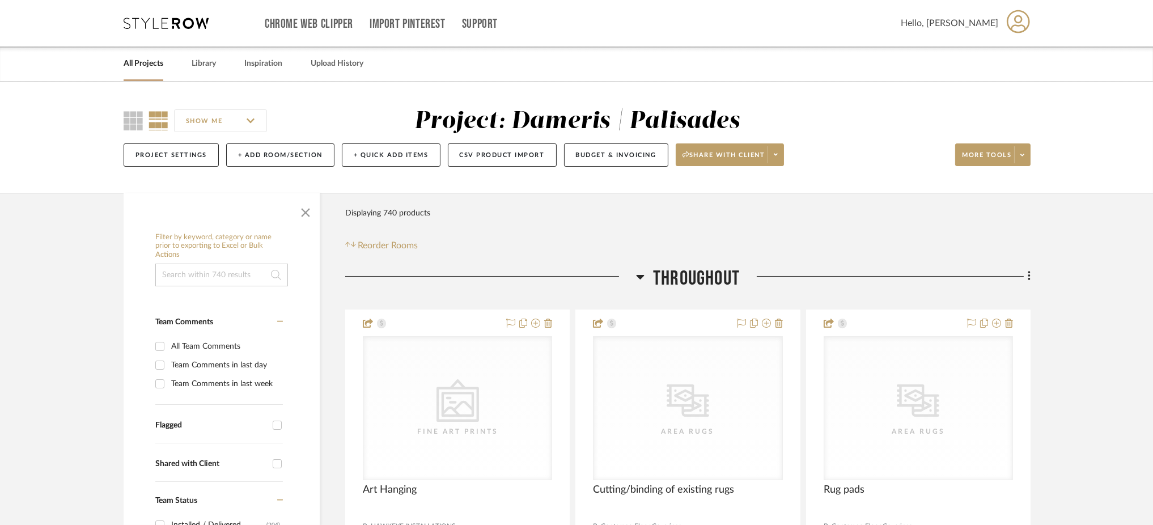
click at [201, 267] on input at bounding box center [221, 275] width 133 height 23
type input "woven"
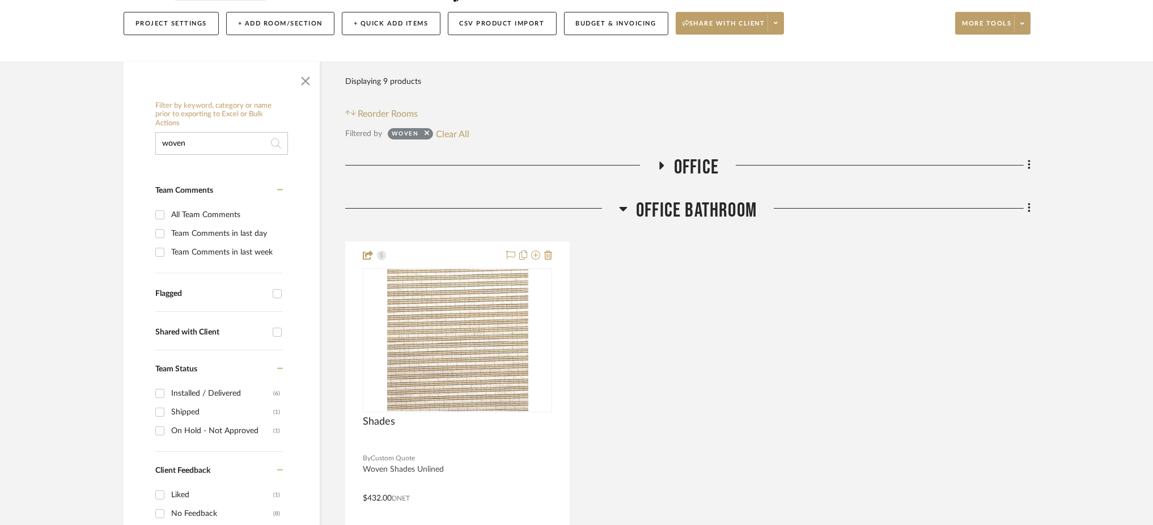
scroll to position [145, 0]
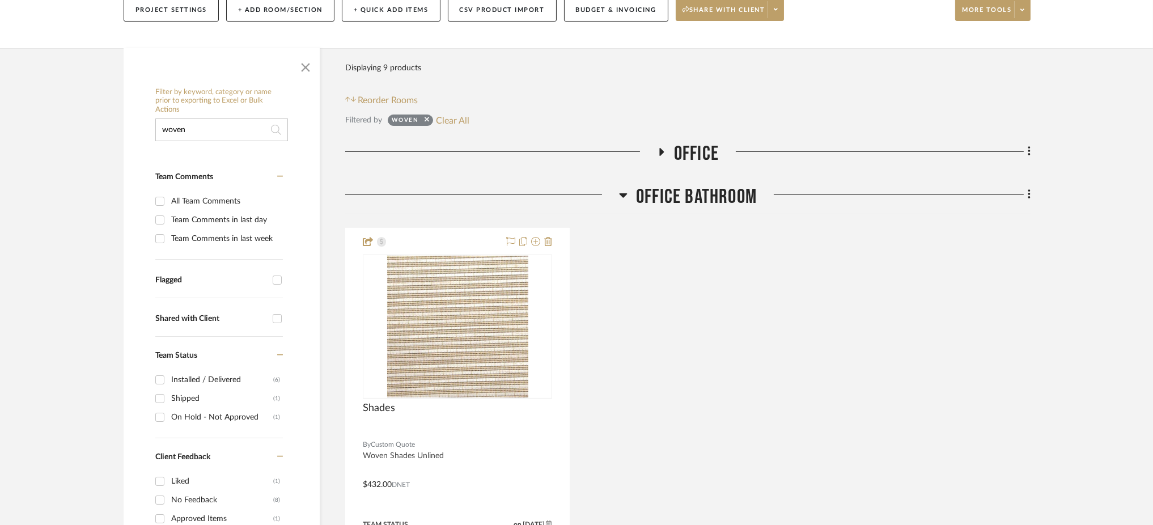
click at [623, 199] on icon at bounding box center [623, 195] width 9 height 14
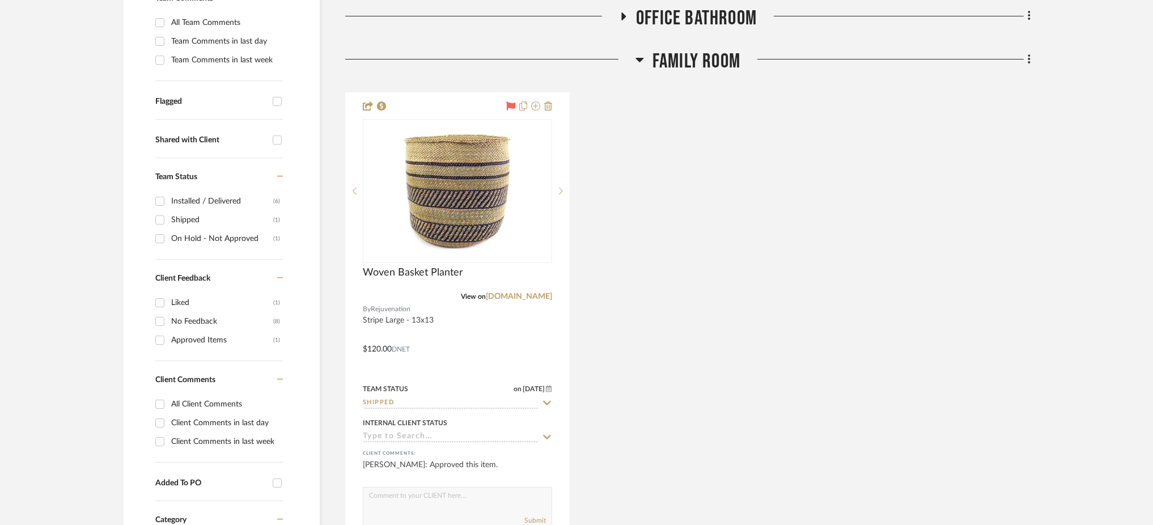
scroll to position [332, 0]
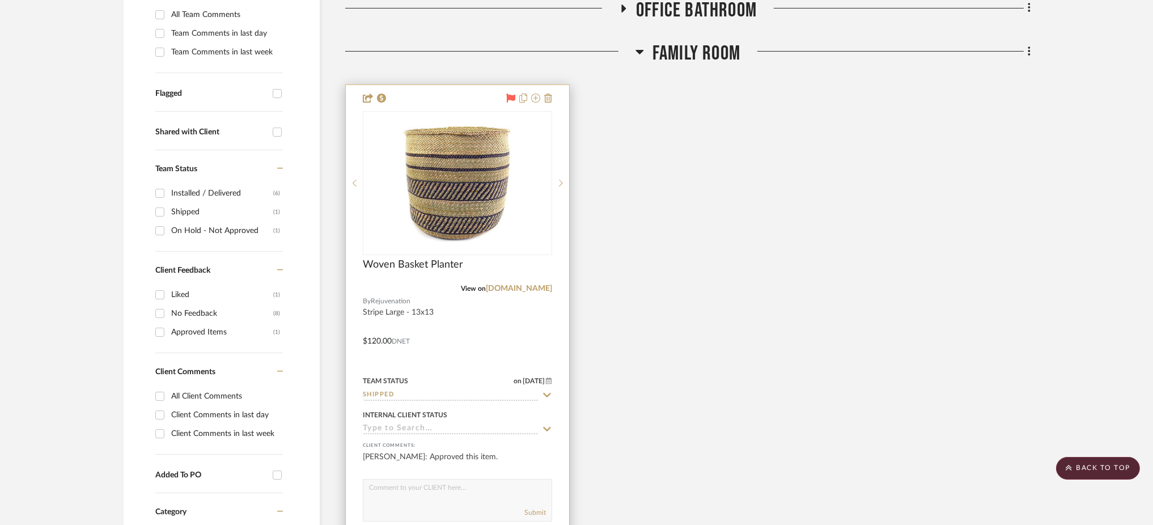
click at [409, 393] on input "Shipped" at bounding box center [451, 395] width 176 height 11
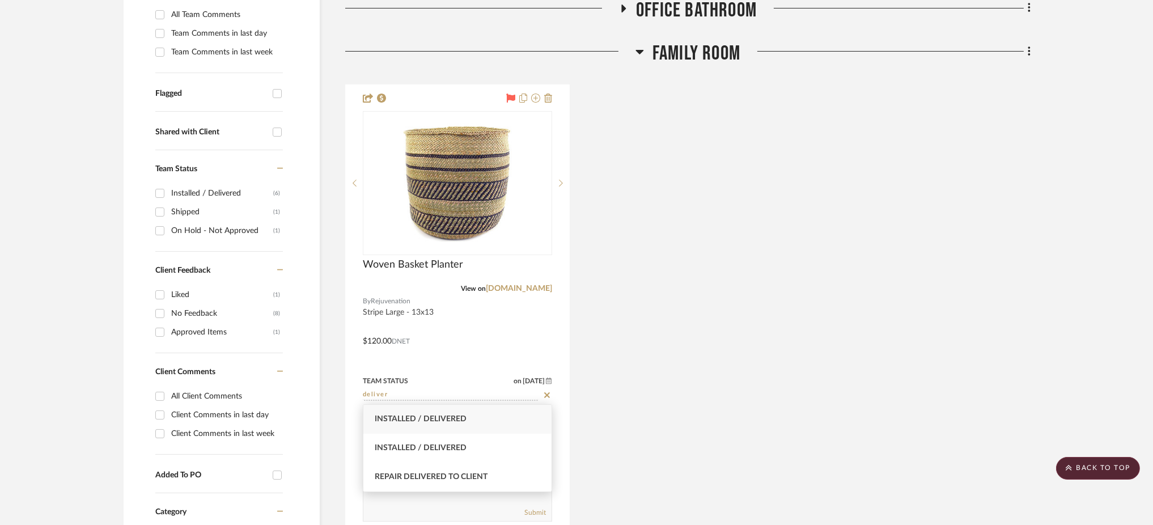
type input "deliver"
click at [434, 424] on div "Installed / Delivered" at bounding box center [457, 419] width 188 height 29
type input "[DATE]"
type input "Installed / Delivered"
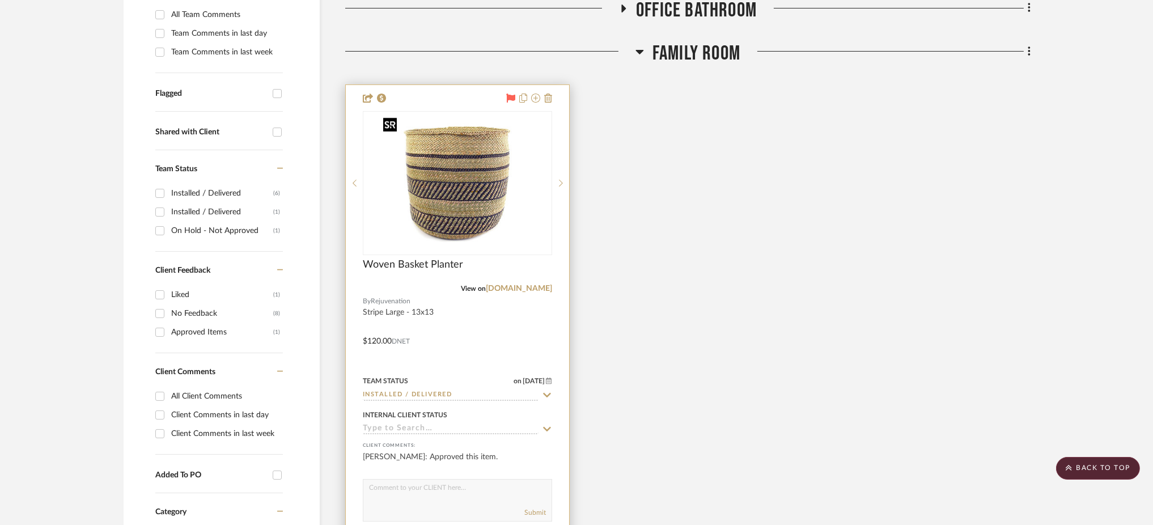
click at [502, 215] on img "0" at bounding box center [458, 183] width 158 height 142
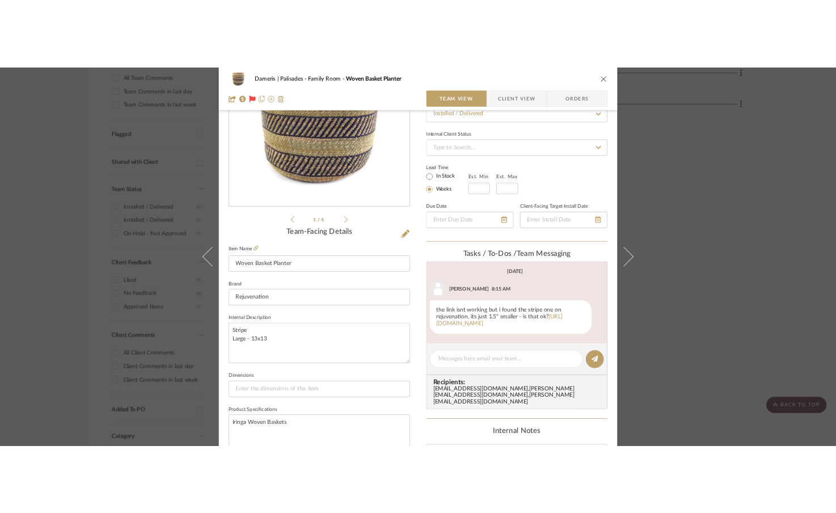
scroll to position [132, 0]
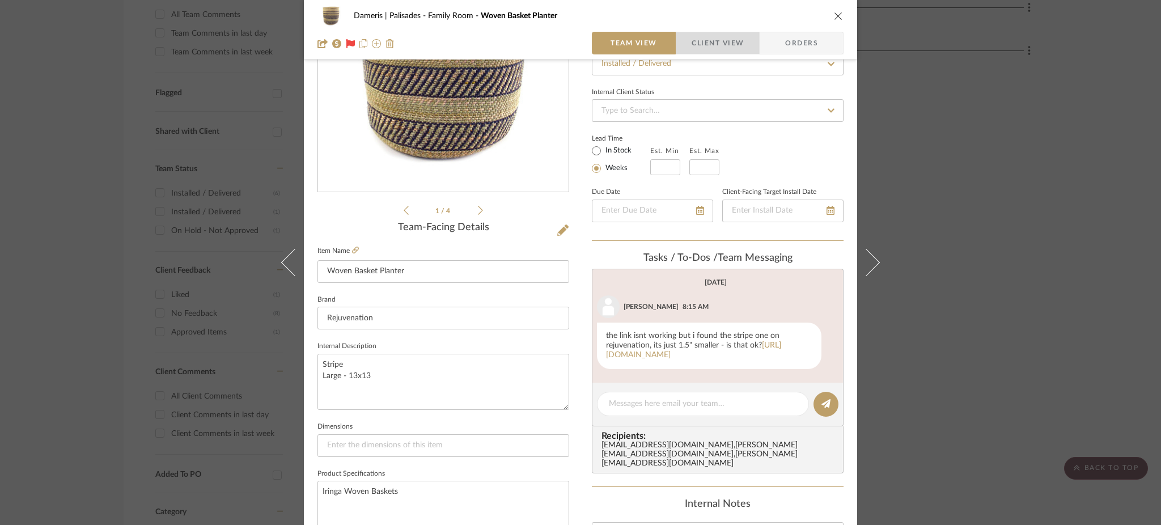
click at [721, 41] on span "Client View" at bounding box center [718, 43] width 52 height 23
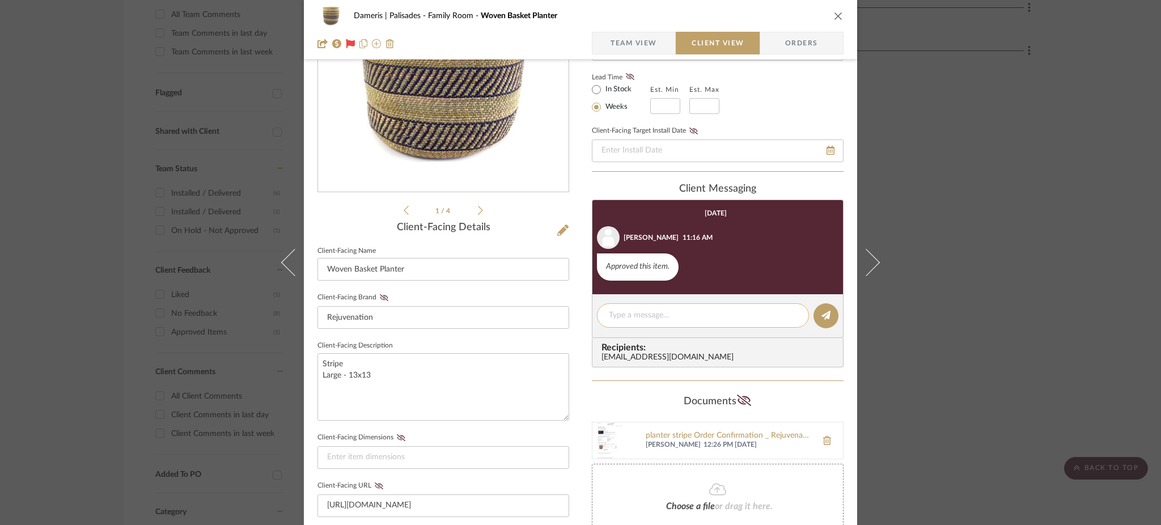
click at [669, 314] on textarea at bounding box center [703, 316] width 188 height 12
type textarea "Hi Helene, this planter should have arrived today :)"
click at [822, 315] on icon at bounding box center [826, 315] width 9 height 9
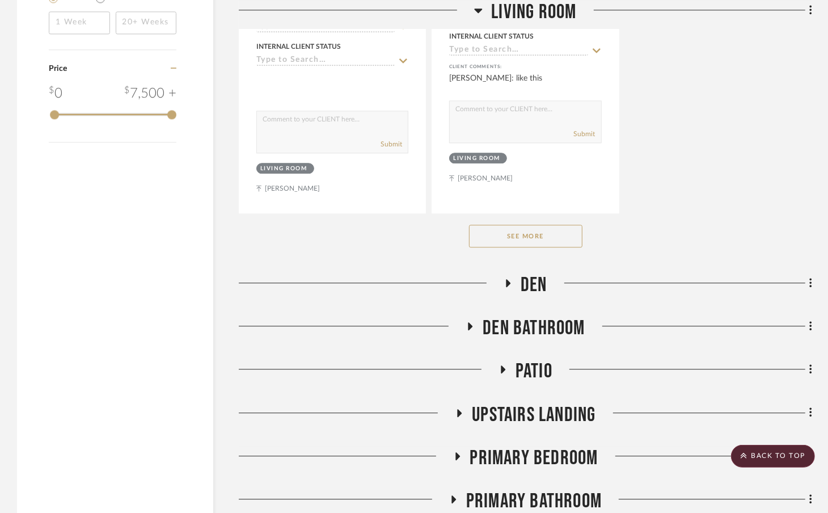
scroll to position [2016, 0]
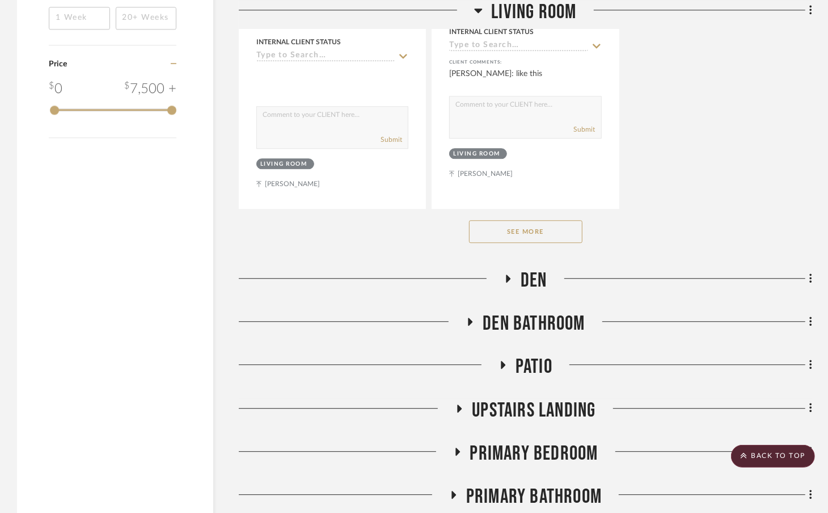
click at [513, 235] on button "See More" at bounding box center [525, 231] width 113 height 23
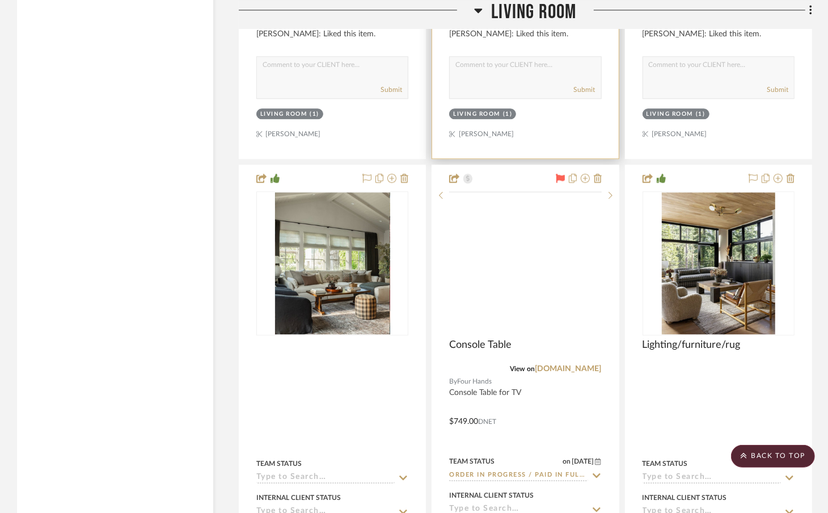
scroll to position [5088, 0]
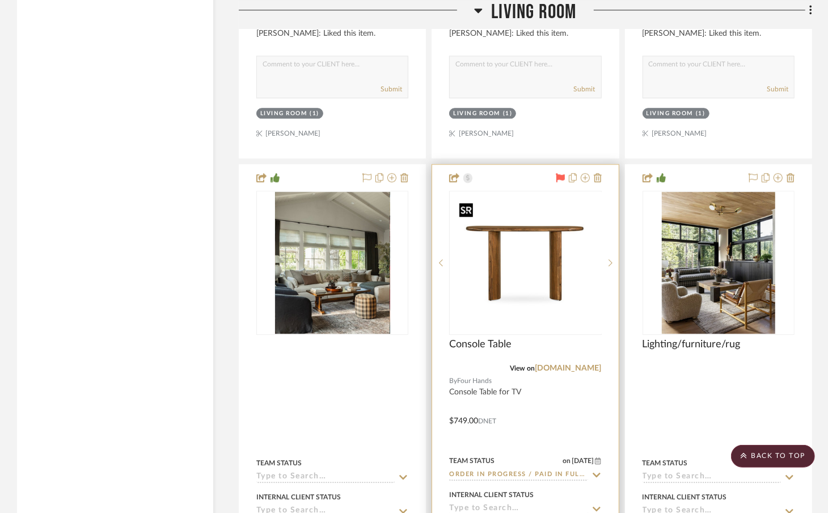
click at [525, 271] on div at bounding box center [525, 263] width 152 height 144
click at [534, 273] on img "0" at bounding box center [525, 263] width 142 height 142
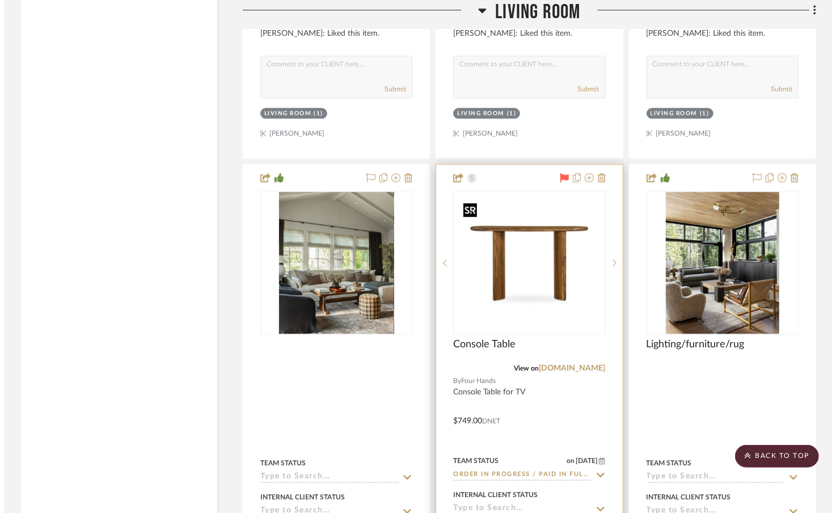
scroll to position [0, 0]
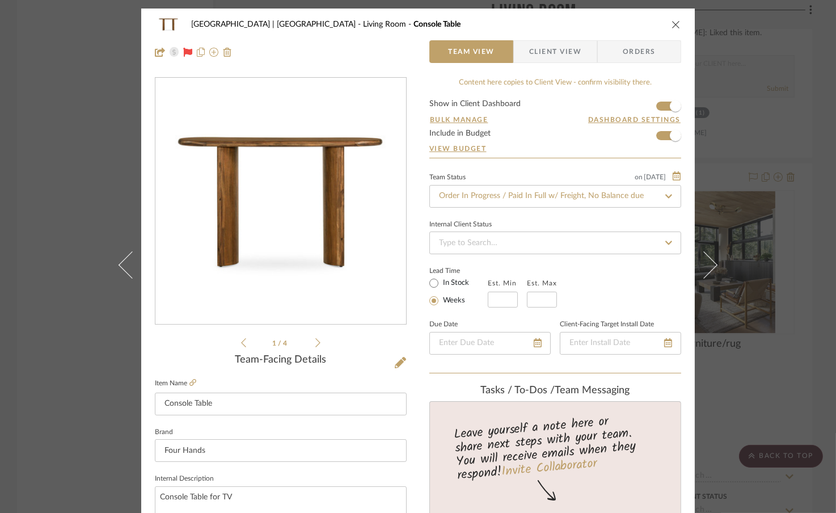
click at [56, 158] on div "Meadow Mountain | Vail Valley Living Room Console Table Team View Client View O…" at bounding box center [418, 256] width 836 height 513
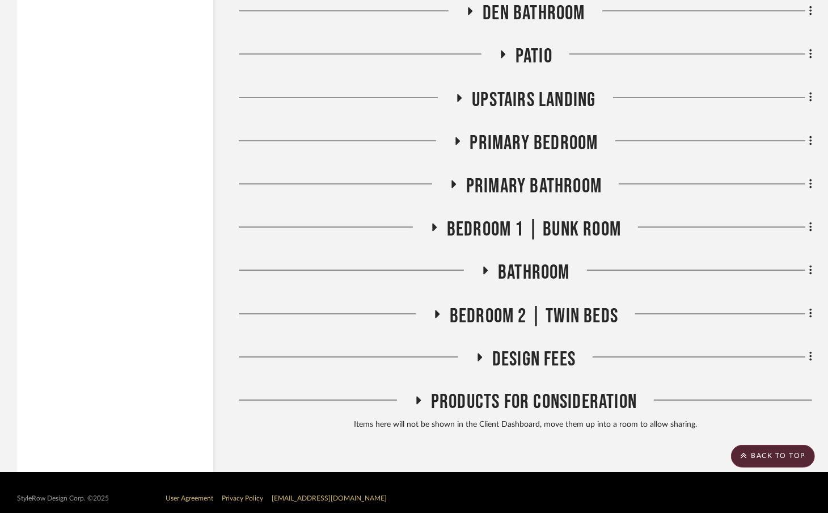
scroll to position [7391, 0]
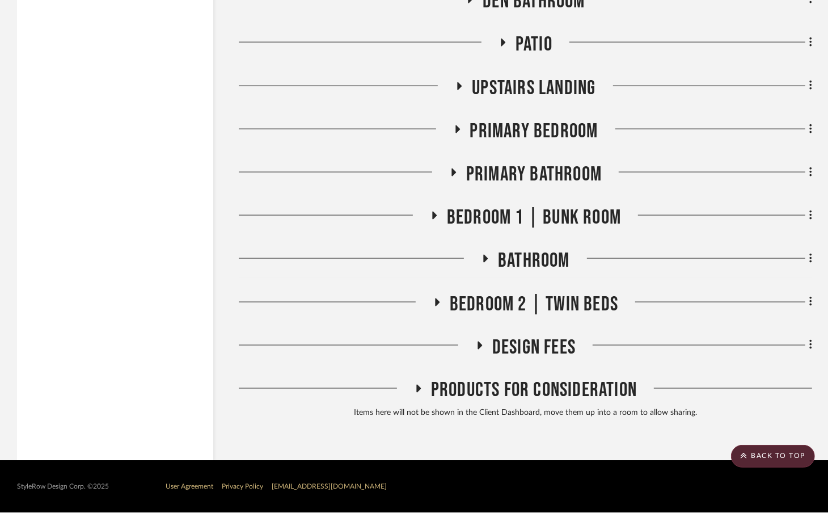
click at [435, 300] on icon at bounding box center [437, 302] width 14 height 9
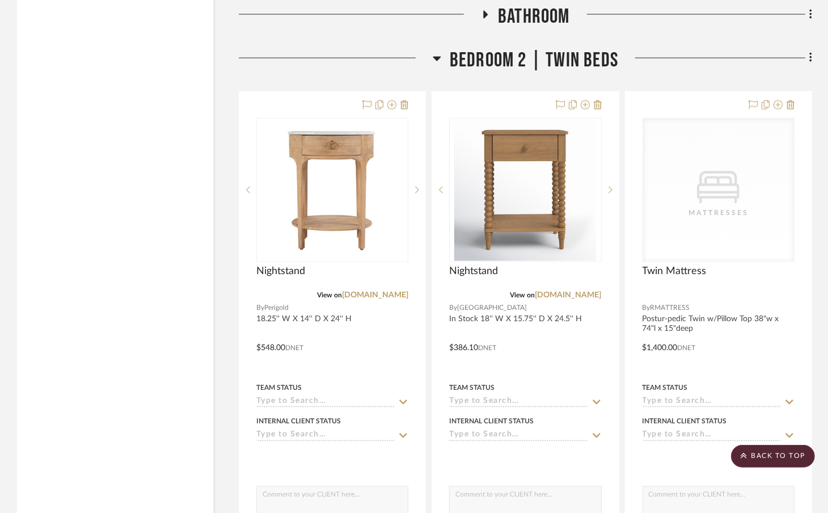
scroll to position [7633, 0]
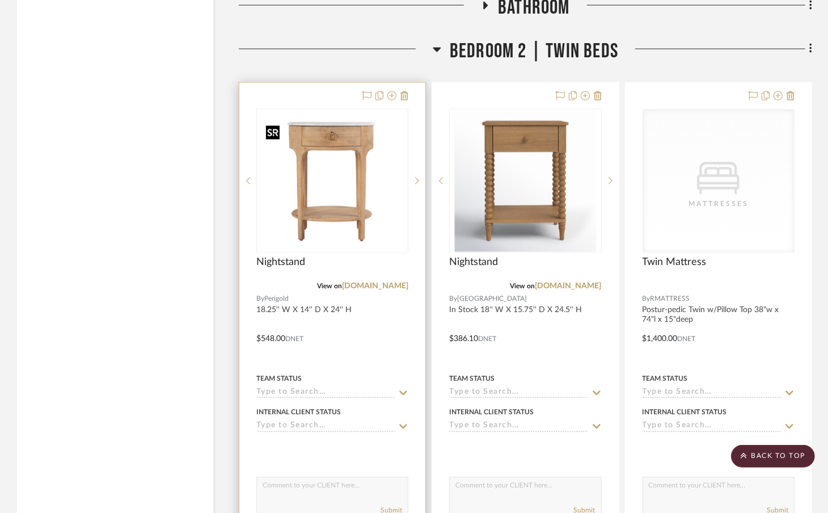
click at [0, 0] on img at bounding box center [0, 0] width 0 height 0
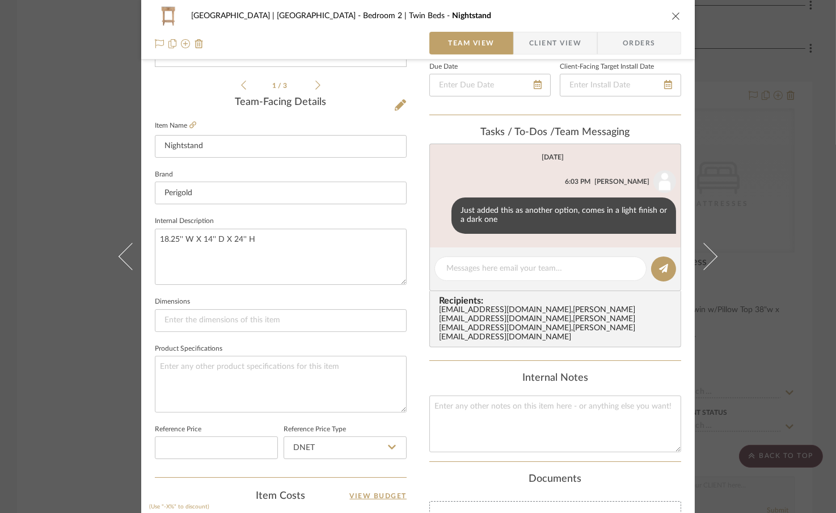
scroll to position [275, 0]
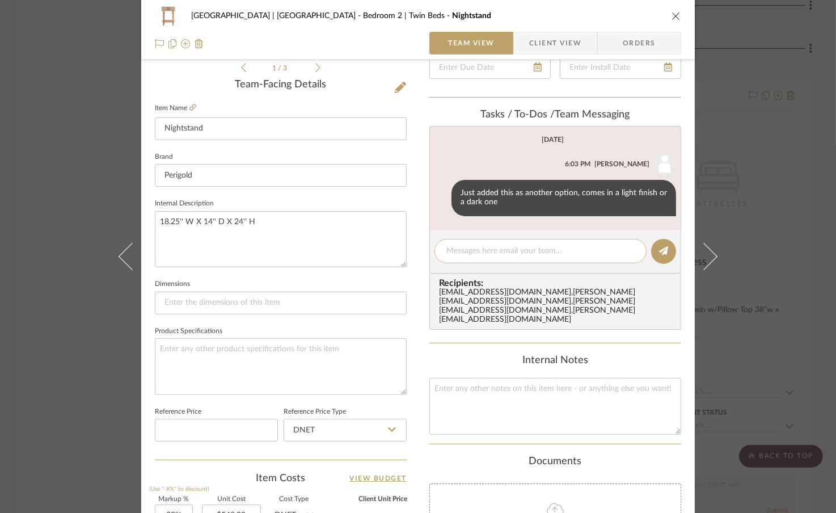
click at [463, 251] on textarea at bounding box center [540, 251] width 188 height 12
type textarea "c"
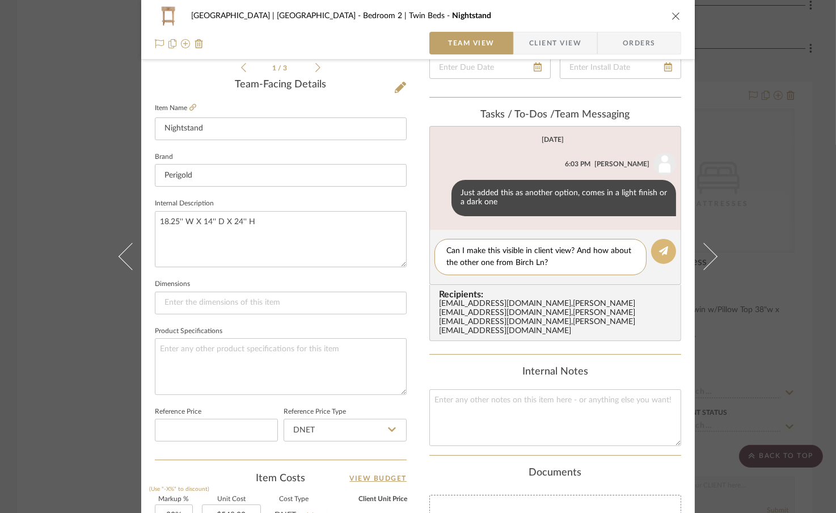
type textarea "Can I make this visible in client view? And how about the other one from Birch …"
click at [661, 246] on icon at bounding box center [663, 250] width 9 height 9
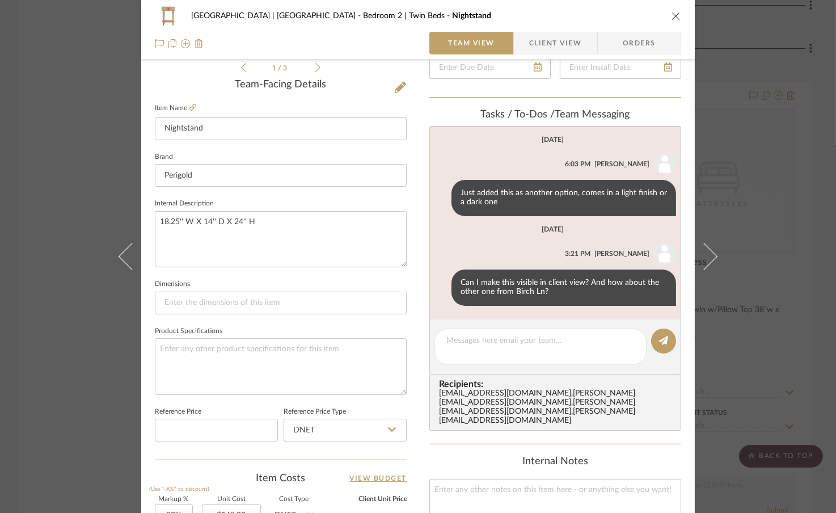
click at [88, 141] on div "Meadow Mountain | Vail Valley Bedroom 2 | Twin Beds Nightstand Team View Client…" at bounding box center [418, 256] width 836 height 513
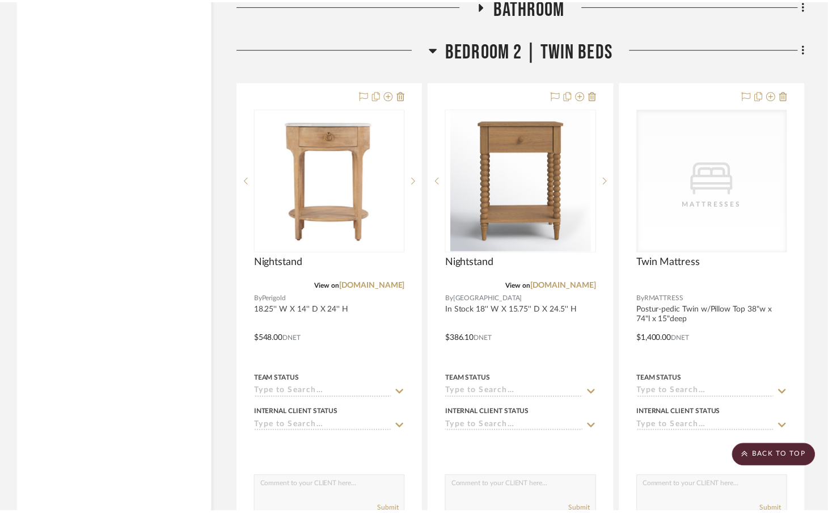
scroll to position [7633, 0]
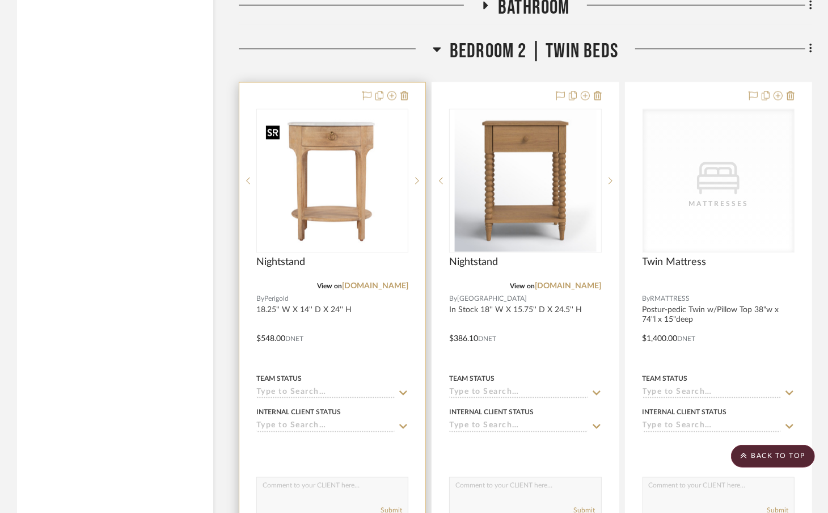
click at [336, 207] on img "0" at bounding box center [332, 181] width 142 height 142
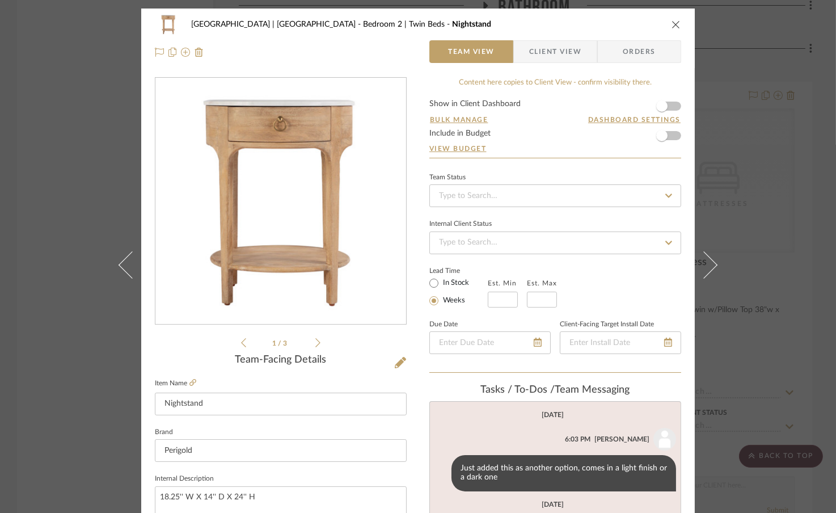
click at [395, 358] on icon at bounding box center [400, 362] width 11 height 11
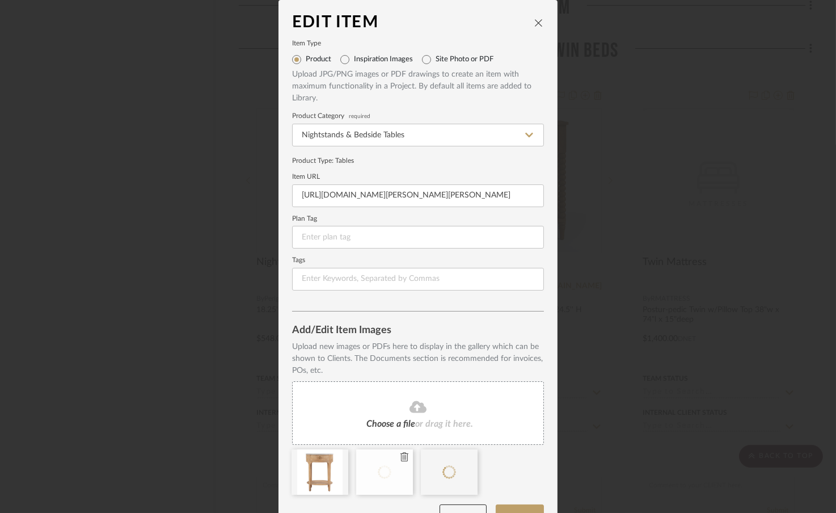
click at [400, 456] on icon at bounding box center [404, 456] width 8 height 9
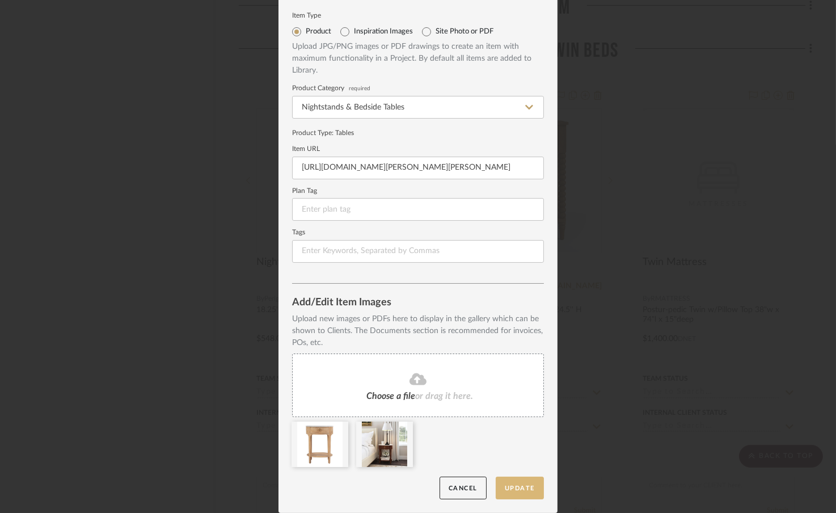
click at [501, 489] on button "Update" at bounding box center [520, 487] width 48 height 23
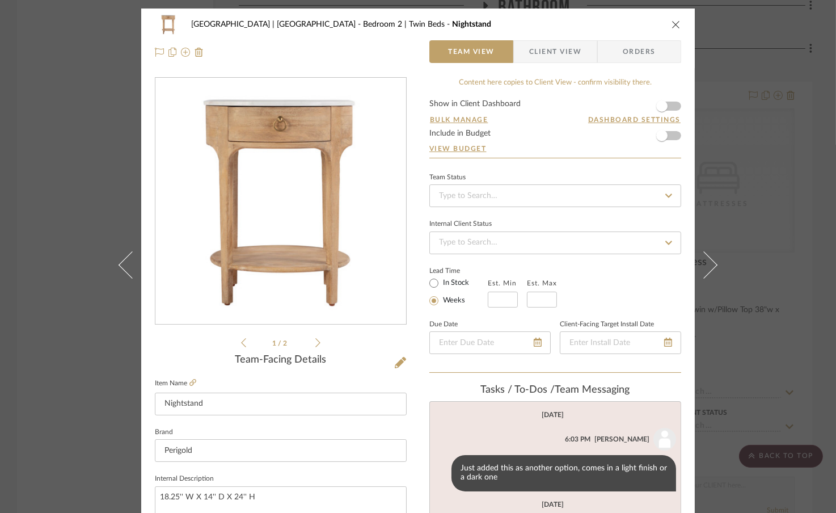
click at [50, 114] on div "Meadow Mountain | Vail Valley Bedroom 2 | Twin Beds Nightstand Team View Client…" at bounding box center [418, 256] width 836 height 513
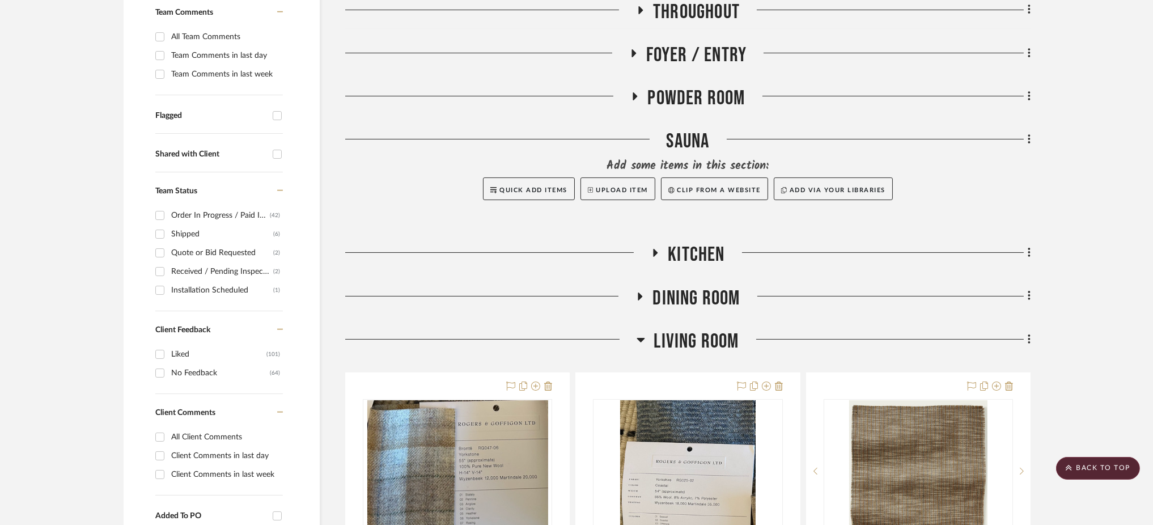
scroll to position [0, 0]
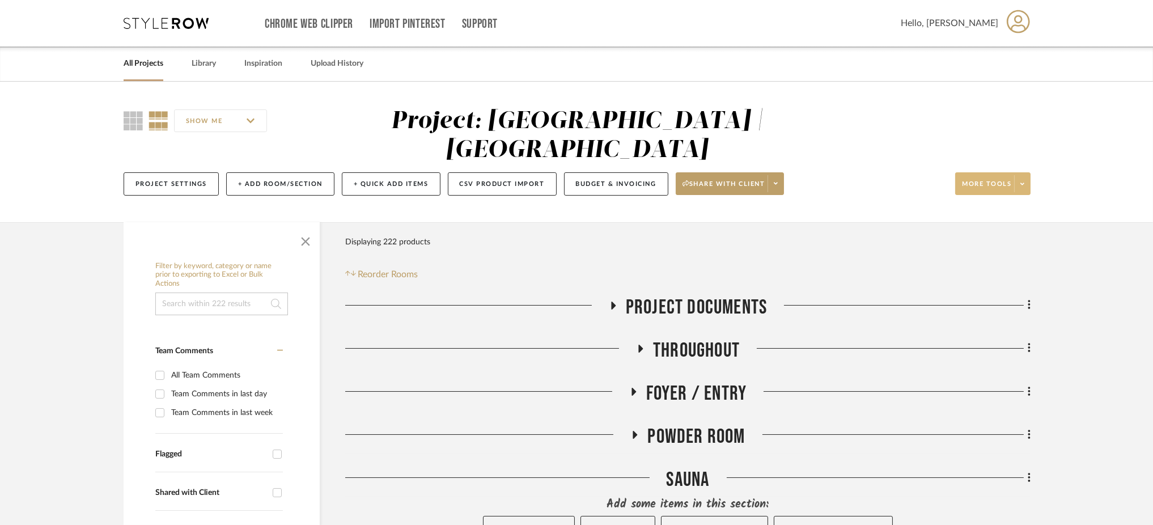
click at [835, 175] on span at bounding box center [1022, 183] width 16 height 17
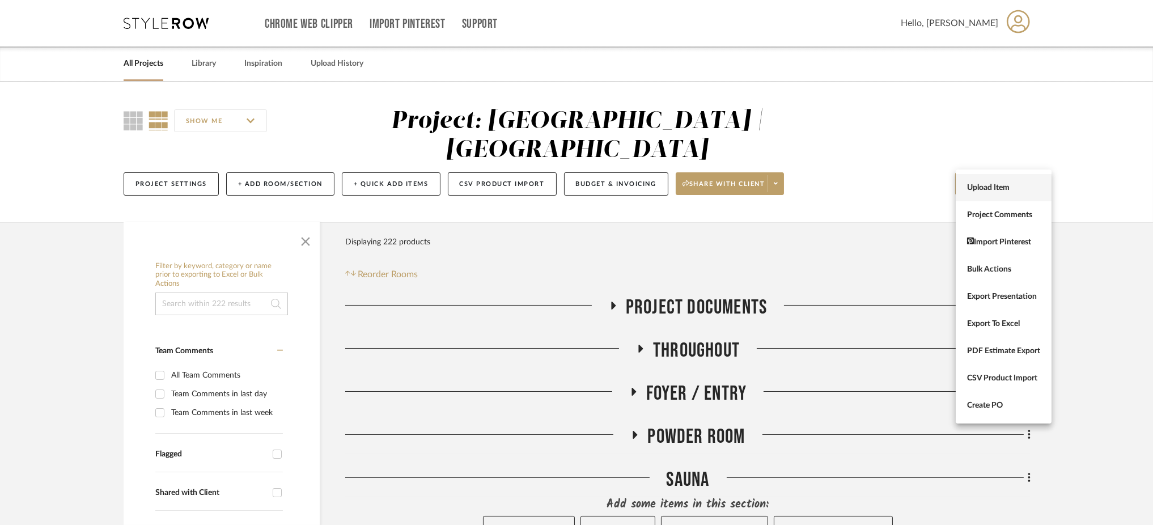
click at [835, 184] on span "Upload Item" at bounding box center [1003, 188] width 73 height 10
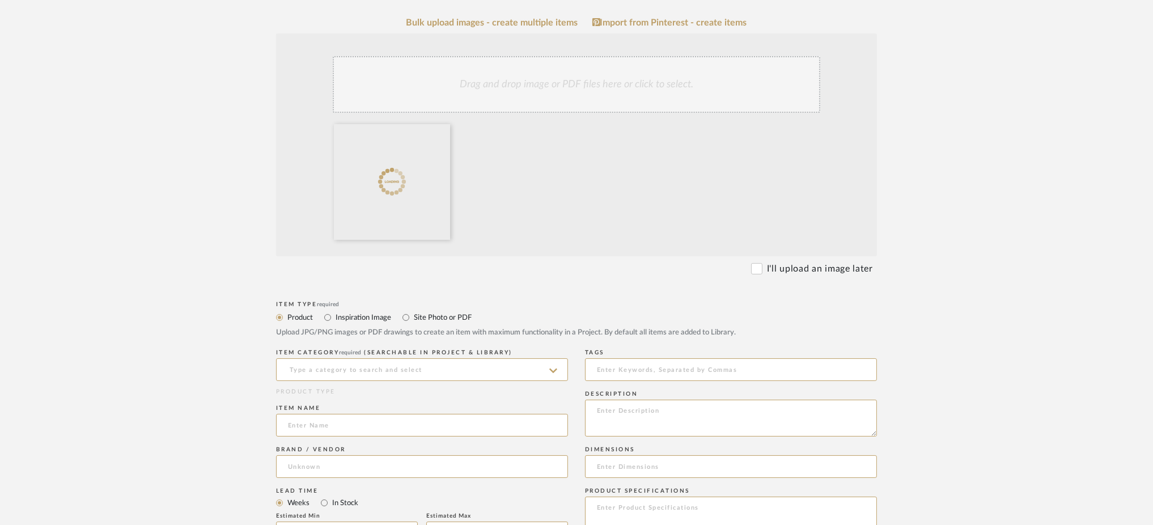
scroll to position [259, 0]
click at [405, 320] on input "Site Photo or PDF" at bounding box center [406, 317] width 14 height 14
radio input "true"
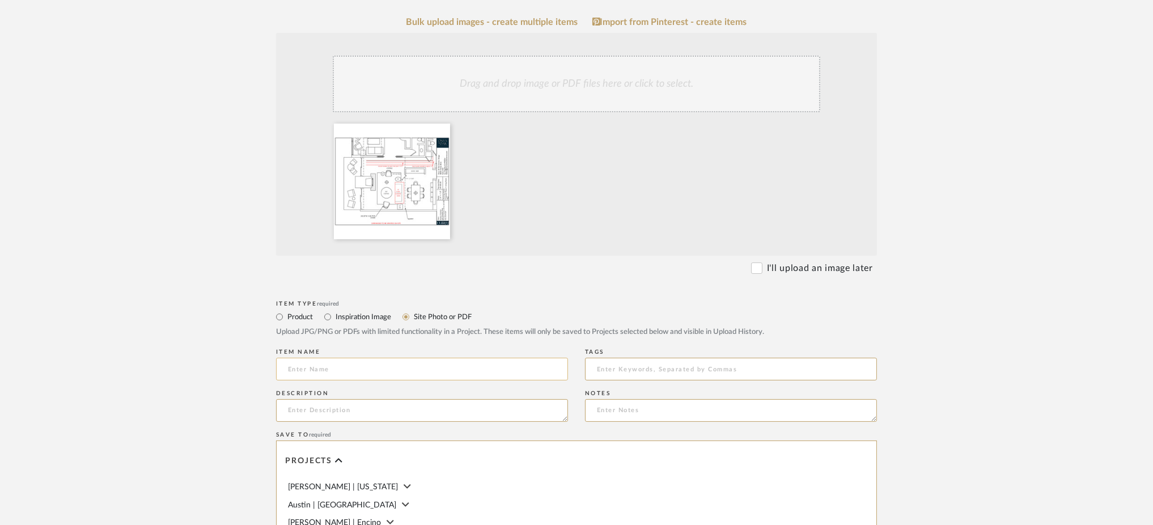
click at [333, 366] on input at bounding box center [422, 369] width 292 height 23
type input "V"
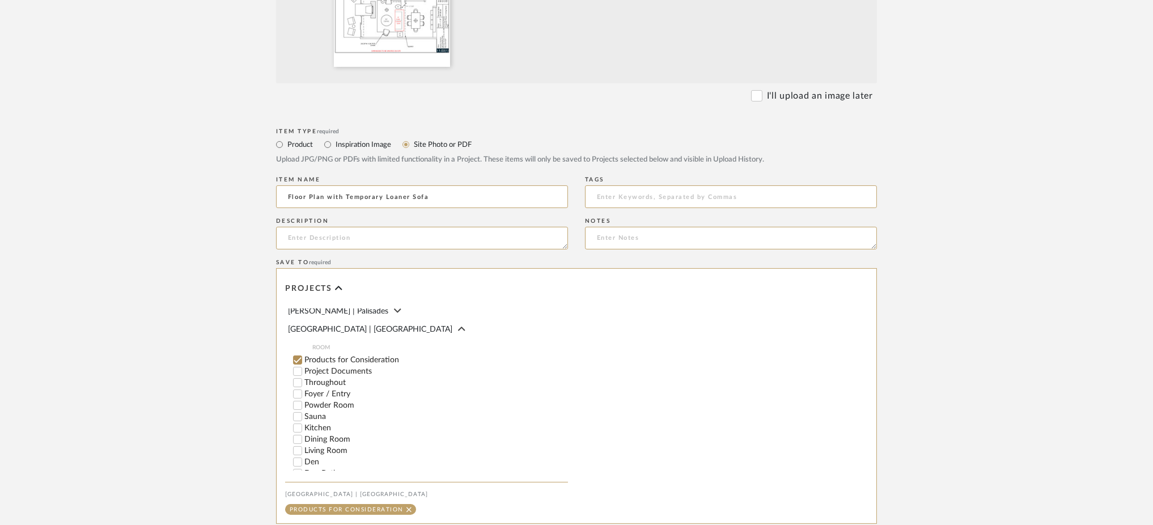
scroll to position [200, 0]
type input "Floor Plan with Temporary Loaner Sofa"
click at [297, 438] on input "Living Room" at bounding box center [297, 432] width 11 height 11
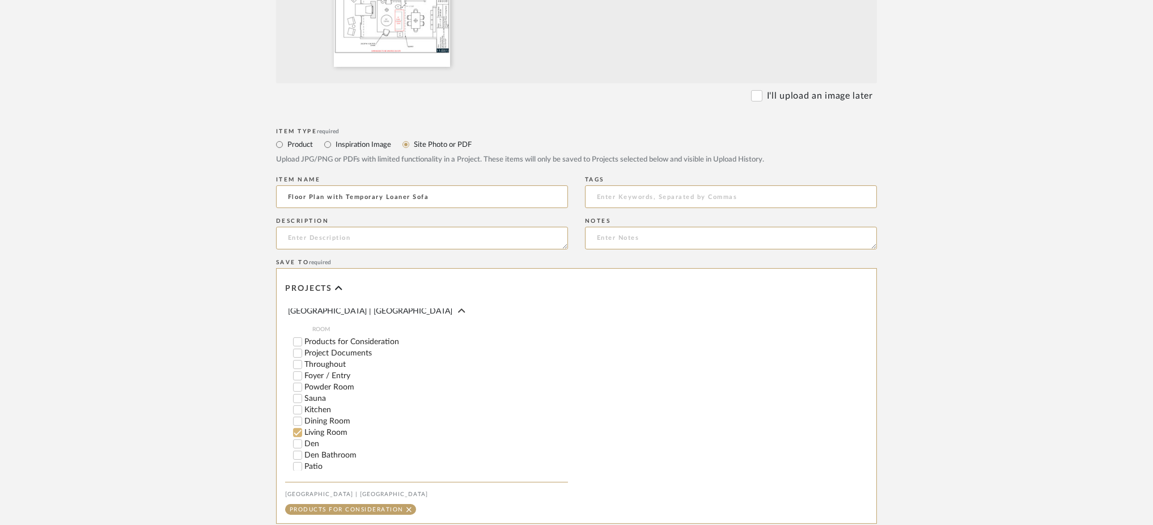
checkbox input "false"
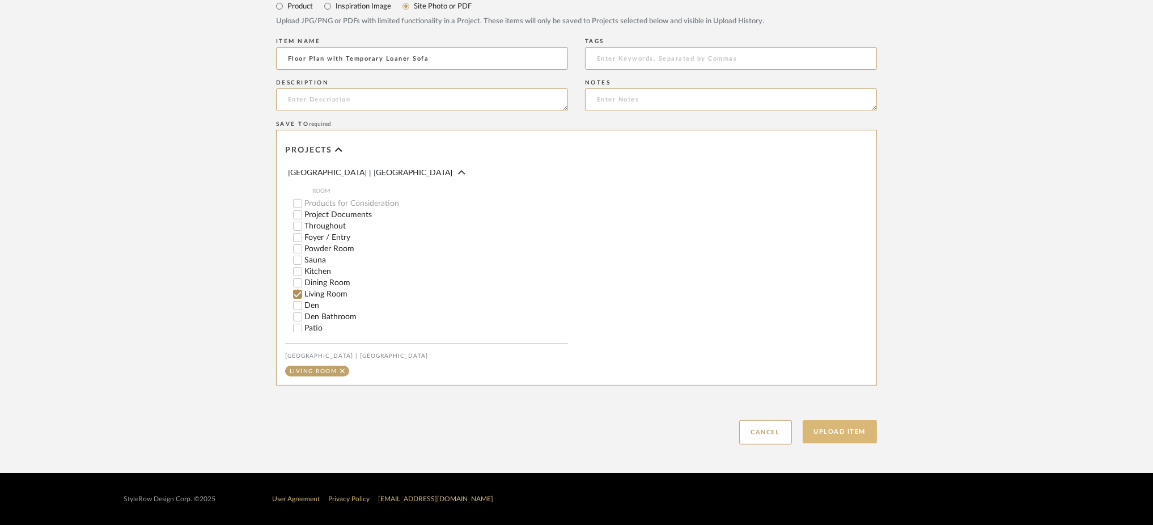
click at [822, 429] on button "Upload Item" at bounding box center [840, 431] width 75 height 23
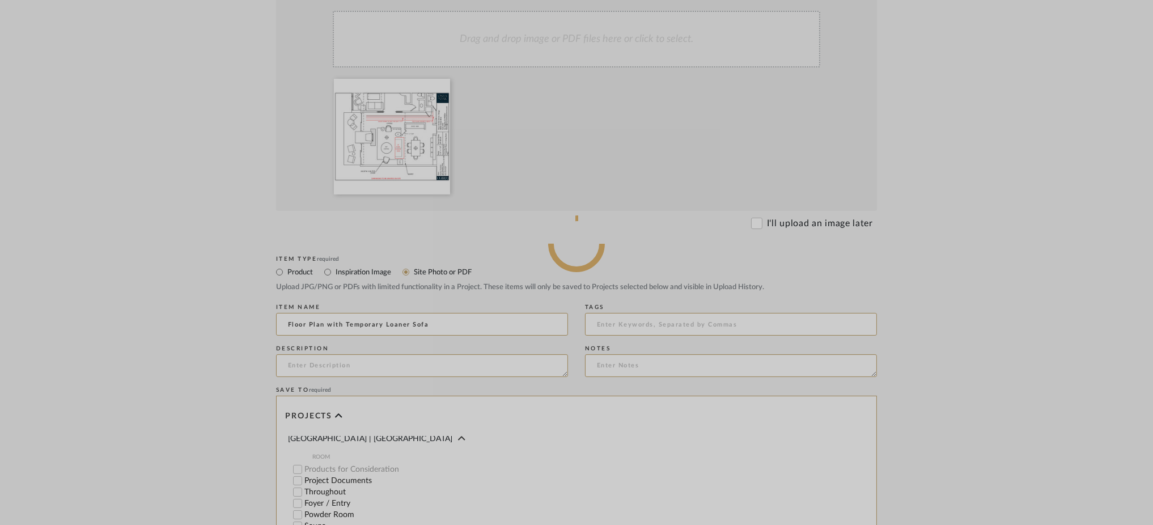
scroll to position [302, 0]
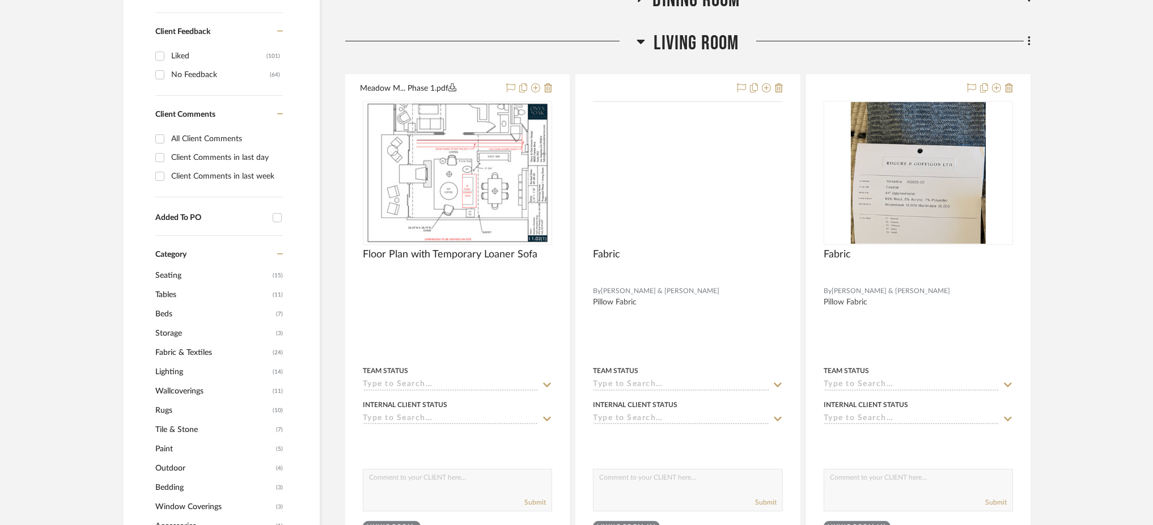
scroll to position [639, 0]
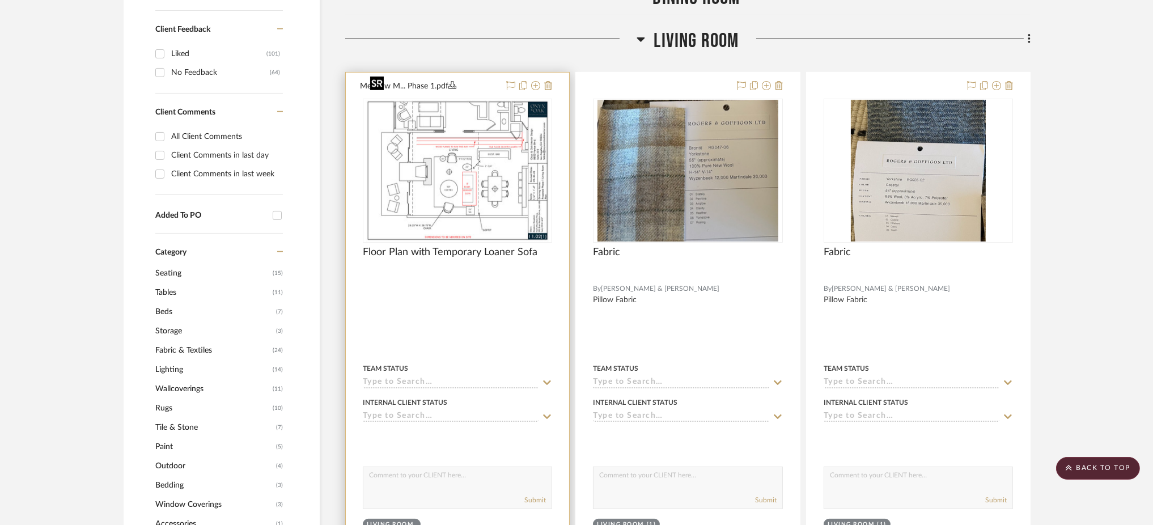
click at [516, 137] on img "0" at bounding box center [458, 171] width 184 height 142
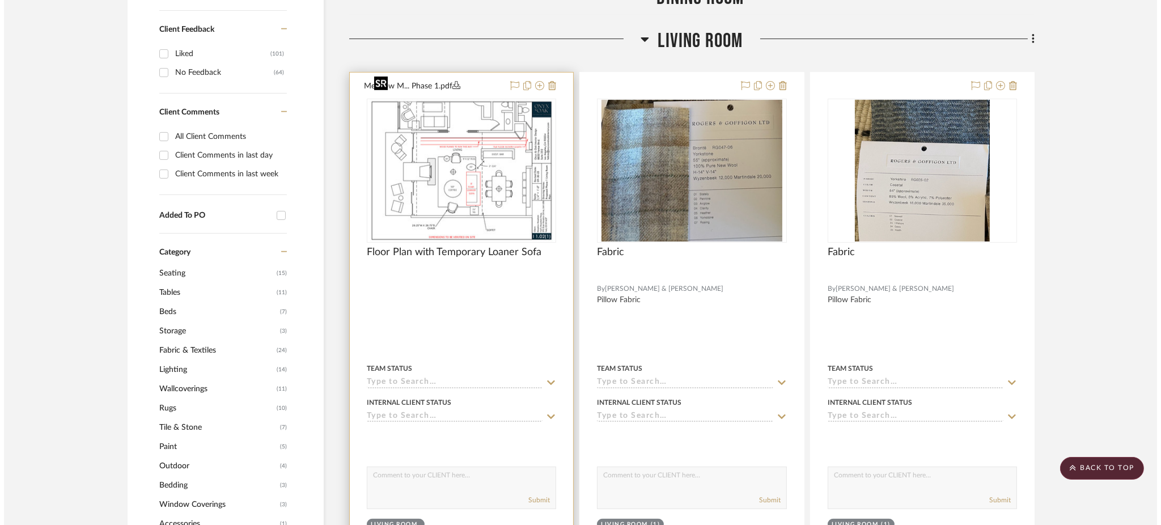
scroll to position [0, 0]
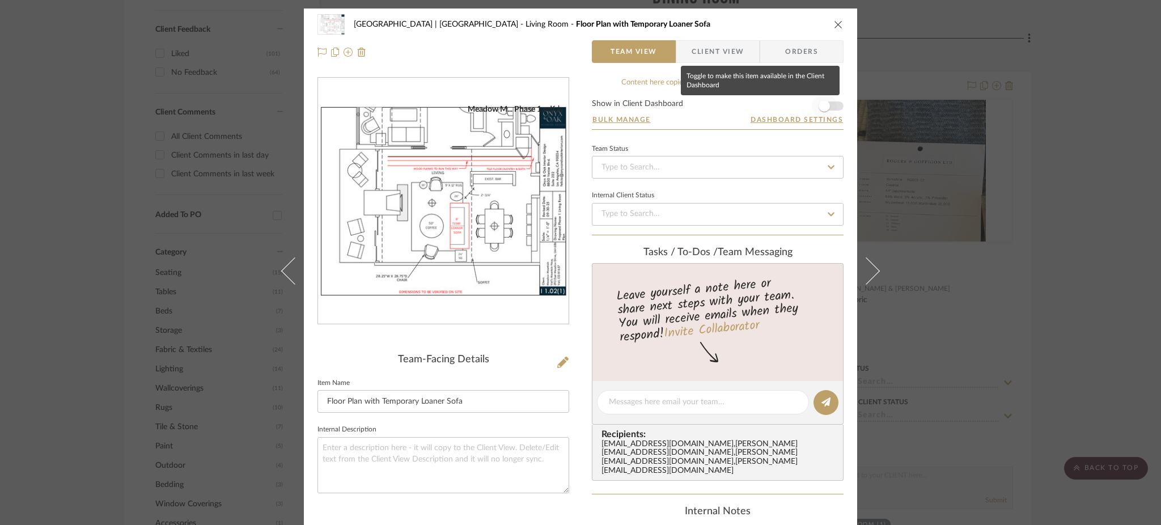
click at [828, 102] on span "button" at bounding box center [824, 106] width 25 height 25
click at [835, 267] on div "Meadow Mountain | Vail Valley Living Room Floor Plan with Temporary Loaner Sofa…" at bounding box center [580, 262] width 1161 height 525
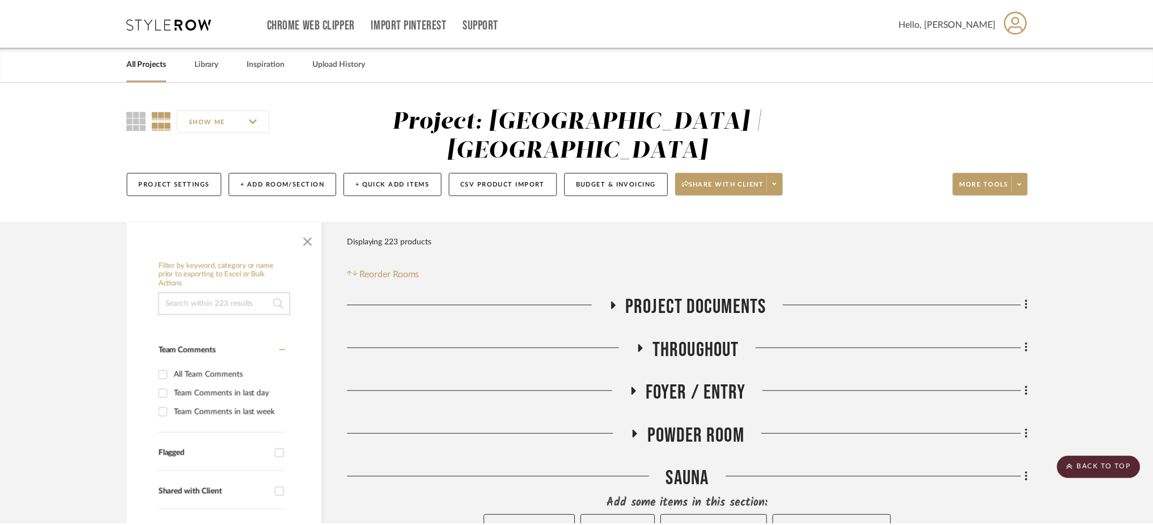
scroll to position [639, 0]
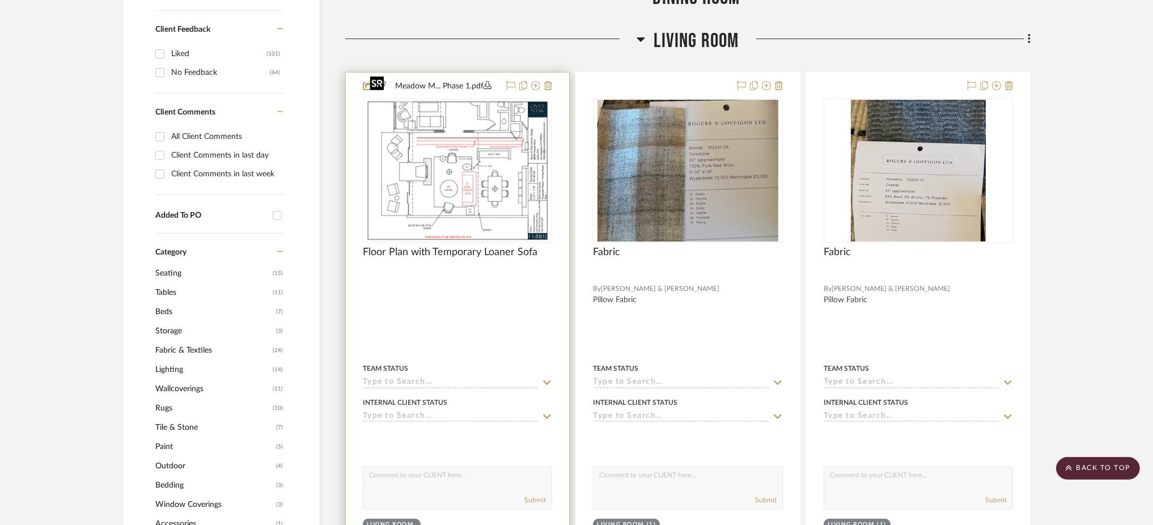
click at [501, 145] on img "0" at bounding box center [458, 171] width 184 height 142
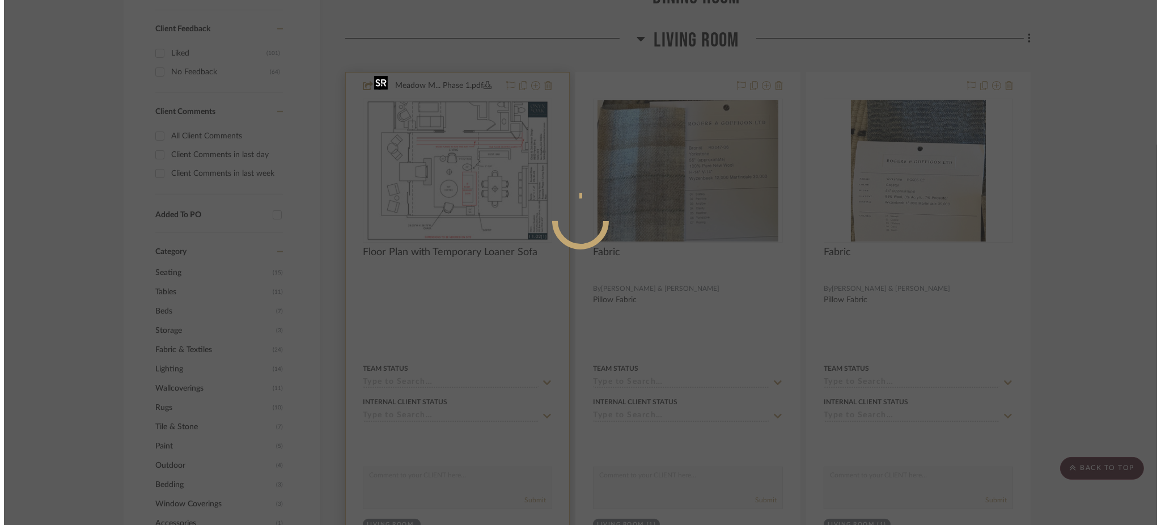
scroll to position [0, 0]
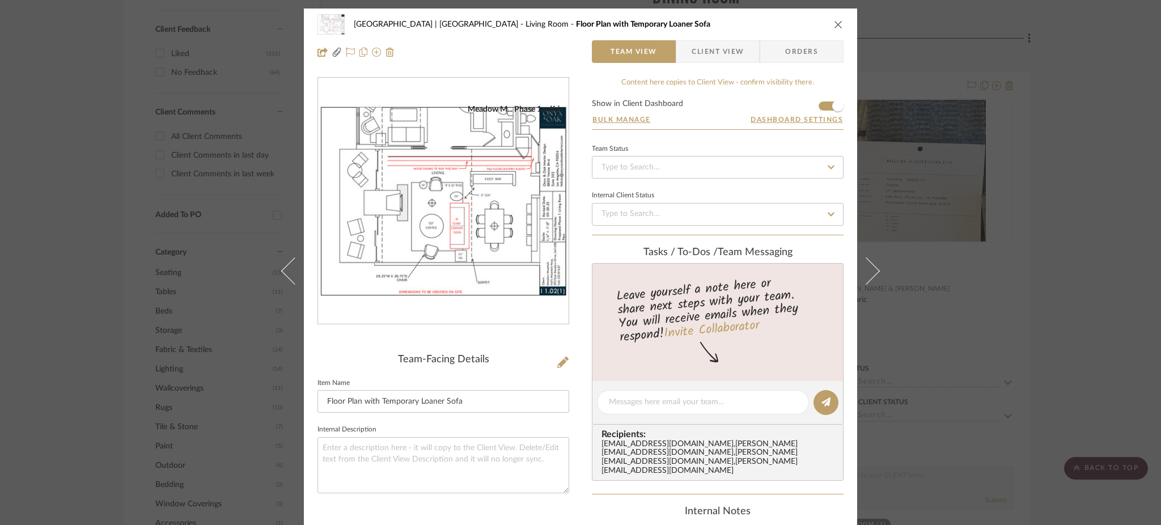
click at [835, 166] on div "Meadow Mountain | Vail Valley Living Room Floor Plan with Temporary Loaner Sofa…" at bounding box center [580, 262] width 1161 height 525
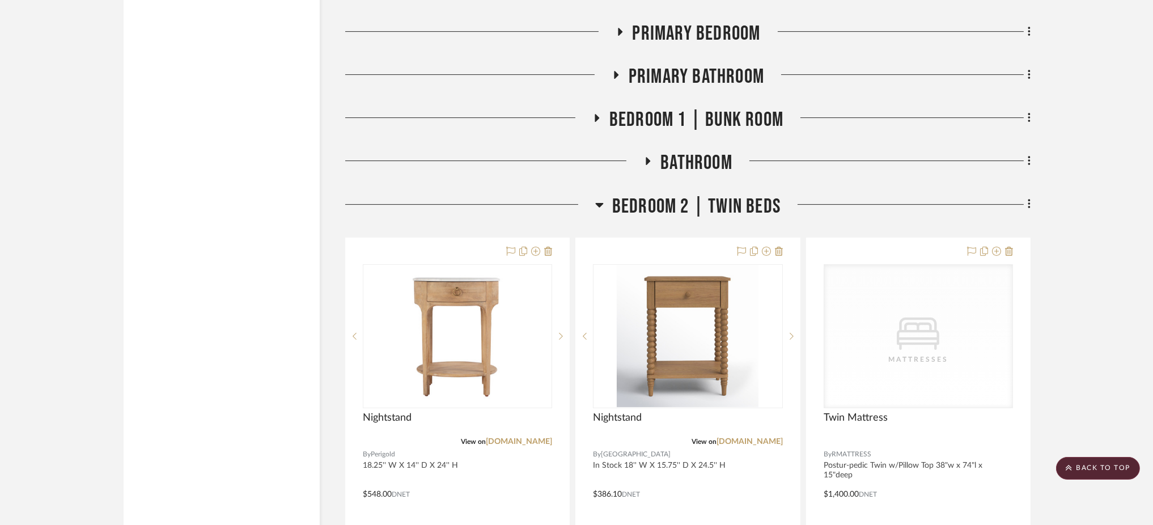
scroll to position [7437, 0]
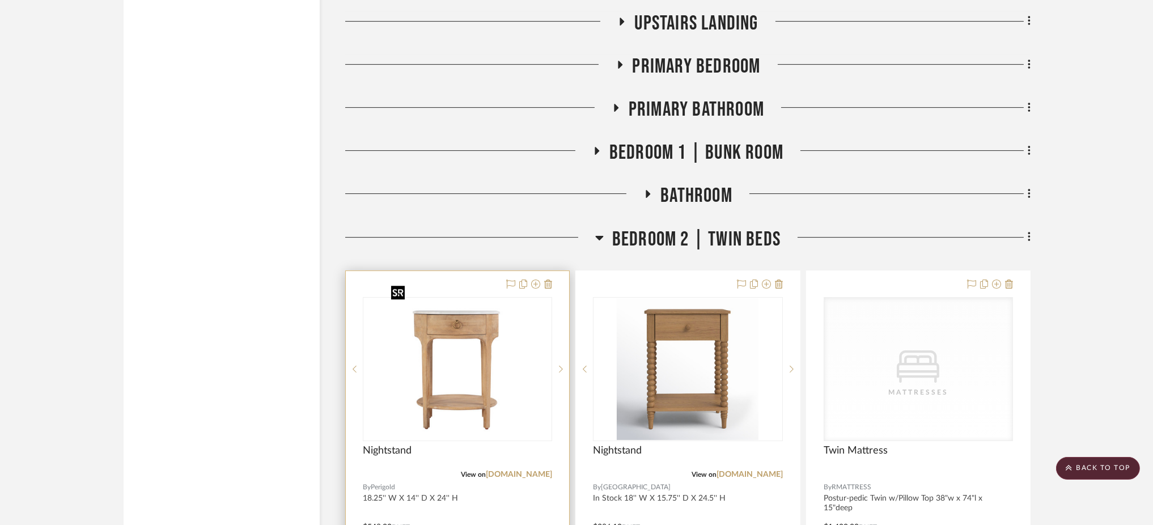
click at [484, 307] on img "0" at bounding box center [458, 369] width 142 height 142
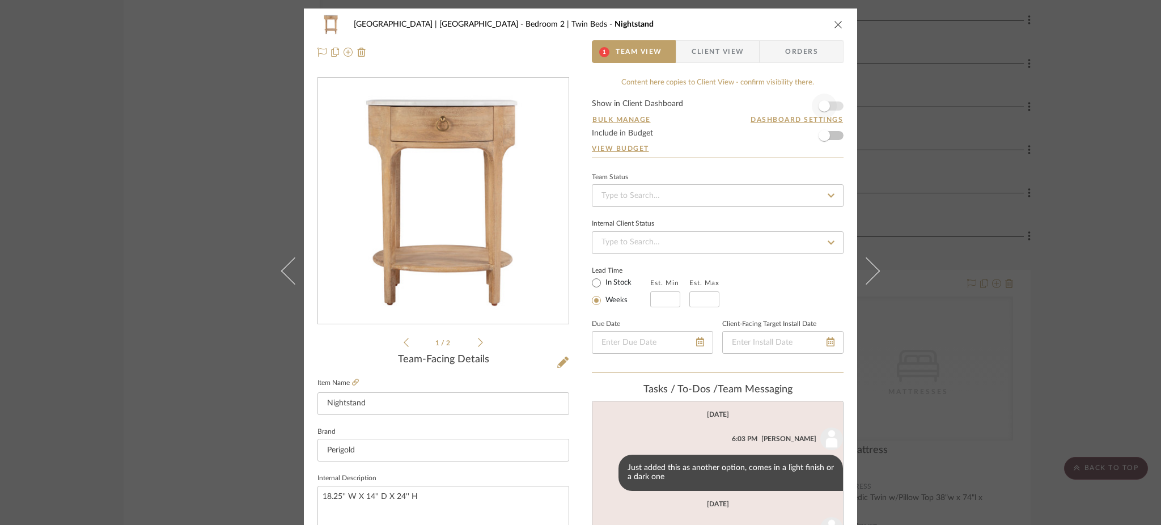
scroll to position [39, 0]
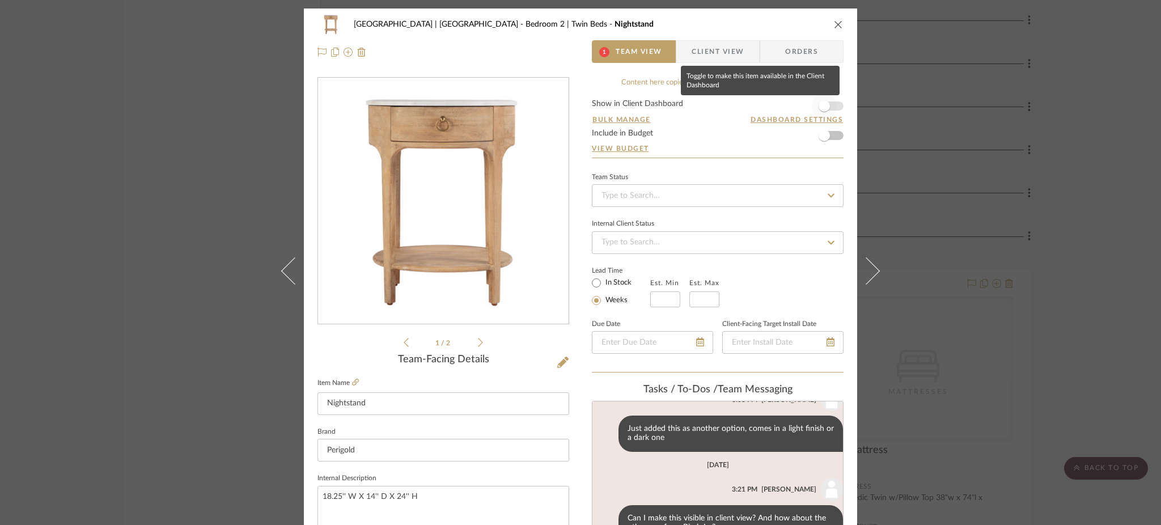
click at [831, 104] on span "button" at bounding box center [824, 106] width 25 height 25
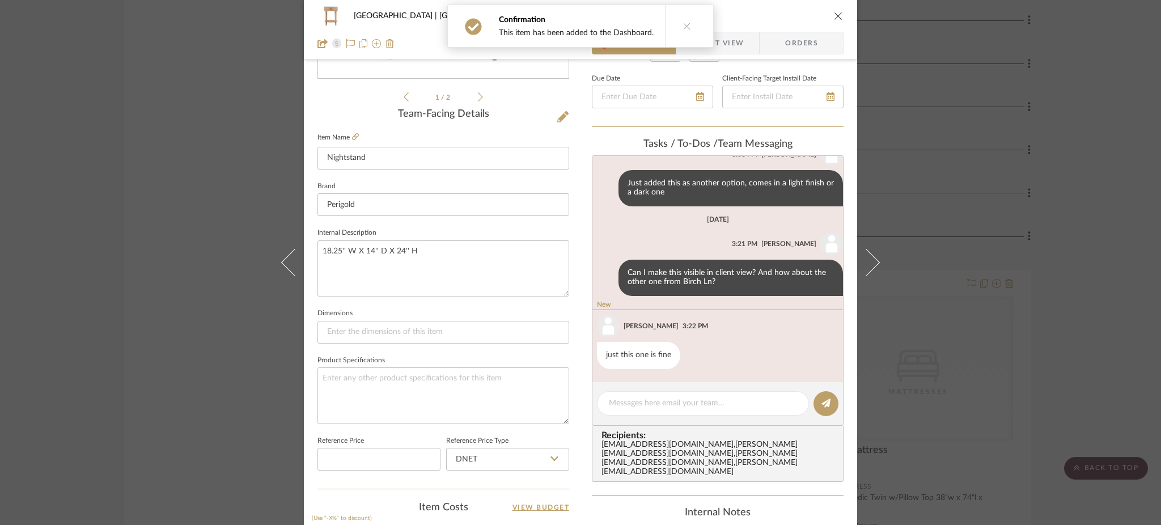
scroll to position [247, 0]
click at [645, 400] on textarea at bounding box center [703, 402] width 188 height 12
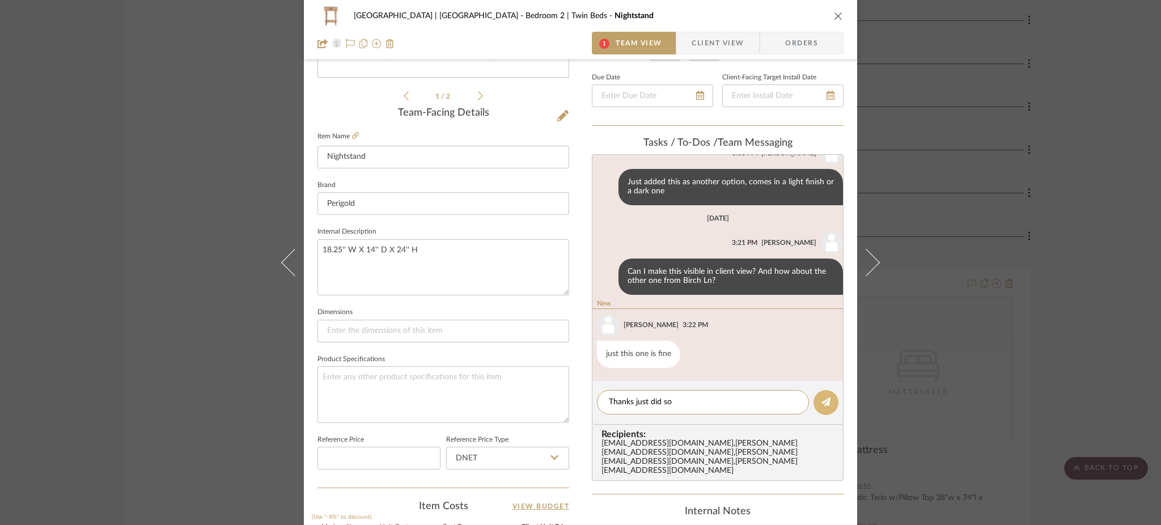
type textarea "Thanks just did so"
click at [826, 400] on icon at bounding box center [826, 401] width 9 height 9
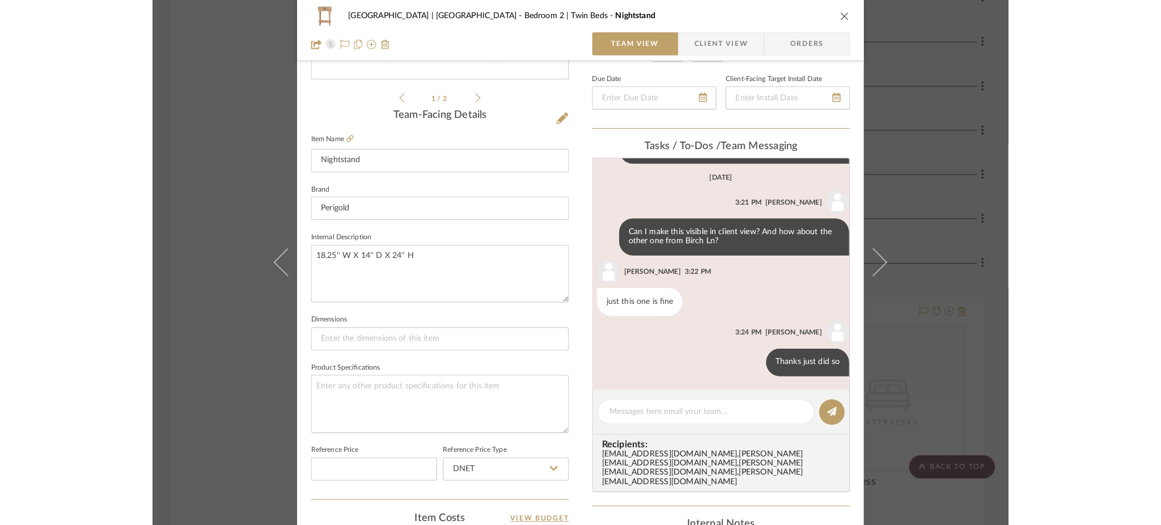
scroll to position [84, 0]
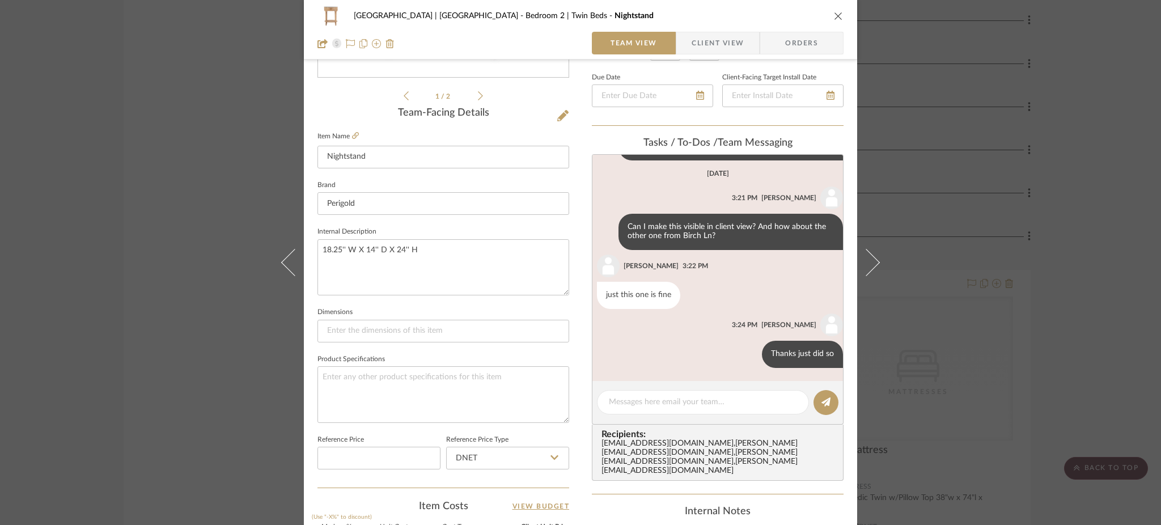
click at [835, 163] on div "Meadow Mountain | Vail Valley Bedroom 2 | Twin Beds Nightstand Team View Client…" at bounding box center [580, 262] width 1161 height 525
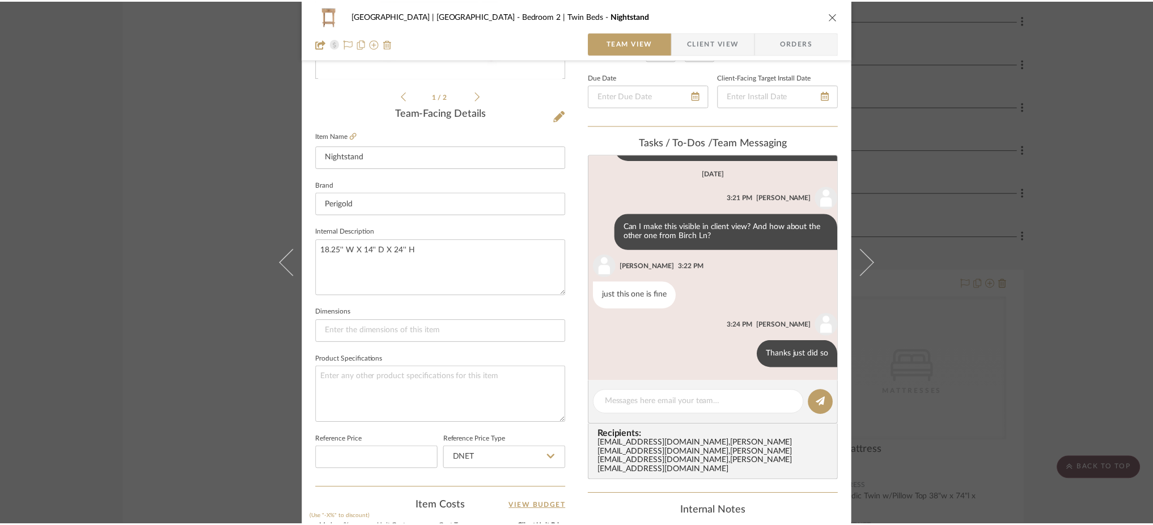
scroll to position [7437, 0]
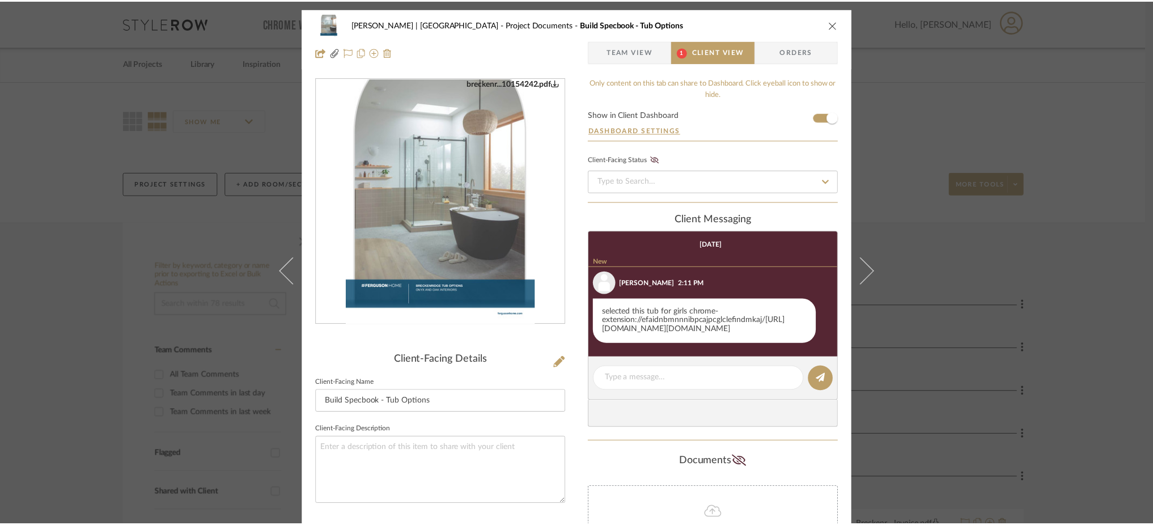
scroll to position [37, 0]
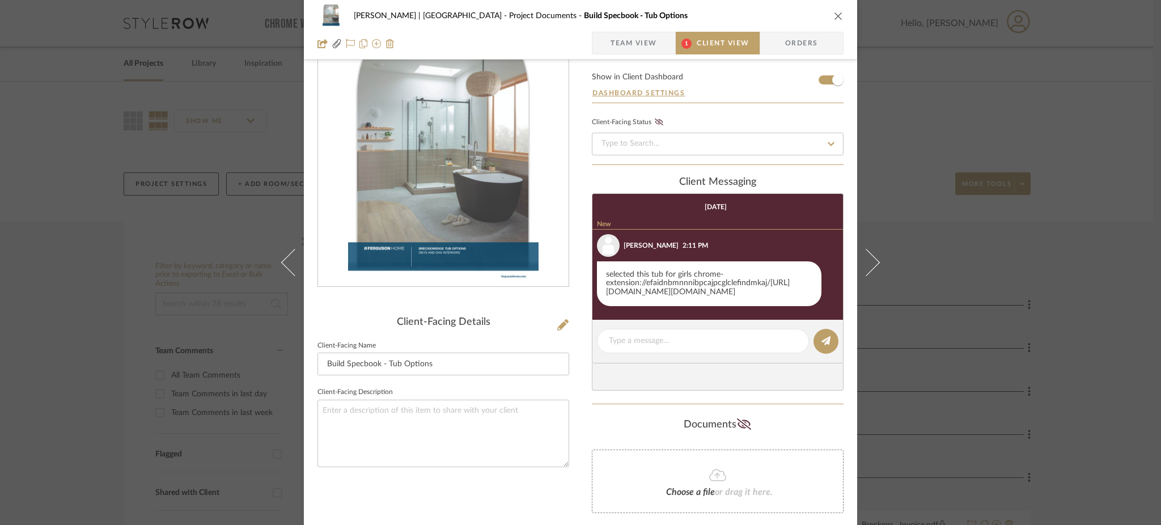
drag, startPoint x: 774, startPoint y: 313, endPoint x: 608, endPoint y: 286, distance: 168.8
click at [608, 286] on div "selected this tub for girls chrome-extension://efaidnbmnnnibpcajpcglclefindmkaj…" at bounding box center [709, 283] width 225 height 45
click at [637, 281] on div "selected this tub for girls chrome-extension://efaidnbmnnnibpcajpcglclefindmkaj…" at bounding box center [709, 283] width 225 height 45
drag, startPoint x: 638, startPoint y: 281, endPoint x: 727, endPoint y: 313, distance: 95.0
click at [727, 307] on div "selected this tub for girls chrome-extension://efaidnbmnnnibpcajpcglclefindmkaj…" at bounding box center [709, 283] width 225 height 45
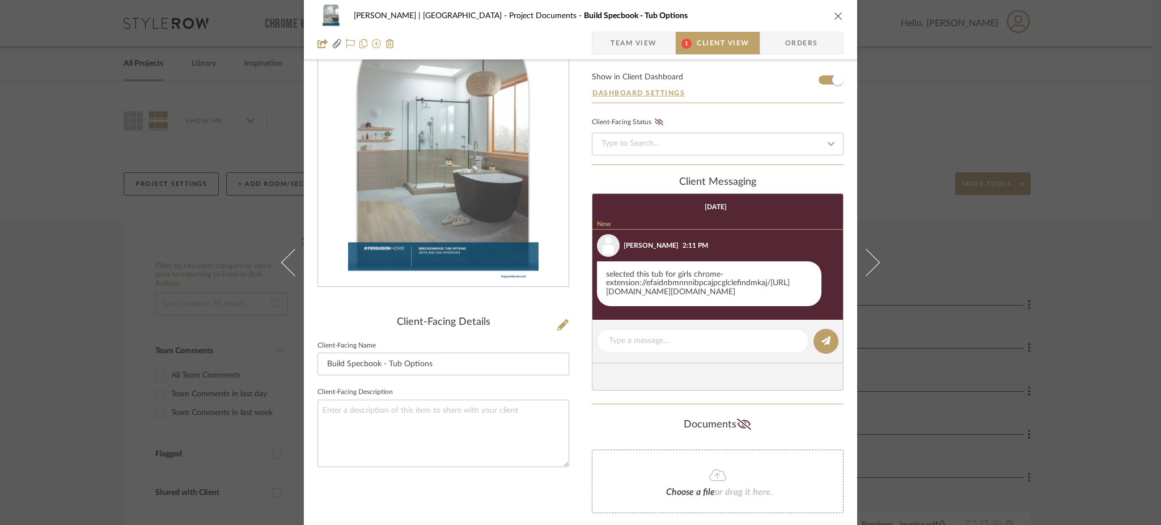
drag, startPoint x: 773, startPoint y: 310, endPoint x: 688, endPoint y: 276, distance: 91.6
click at [688, 276] on div "selected this tub for girls chrome-extension://efaidnbmnnnibpcajpcglclefindmkaj…" at bounding box center [709, 283] width 225 height 45
copy div "chrome-extension://efaidnbmnnnibpcajpcglclefindmkaj/https://s1.img-b.com/build.…"
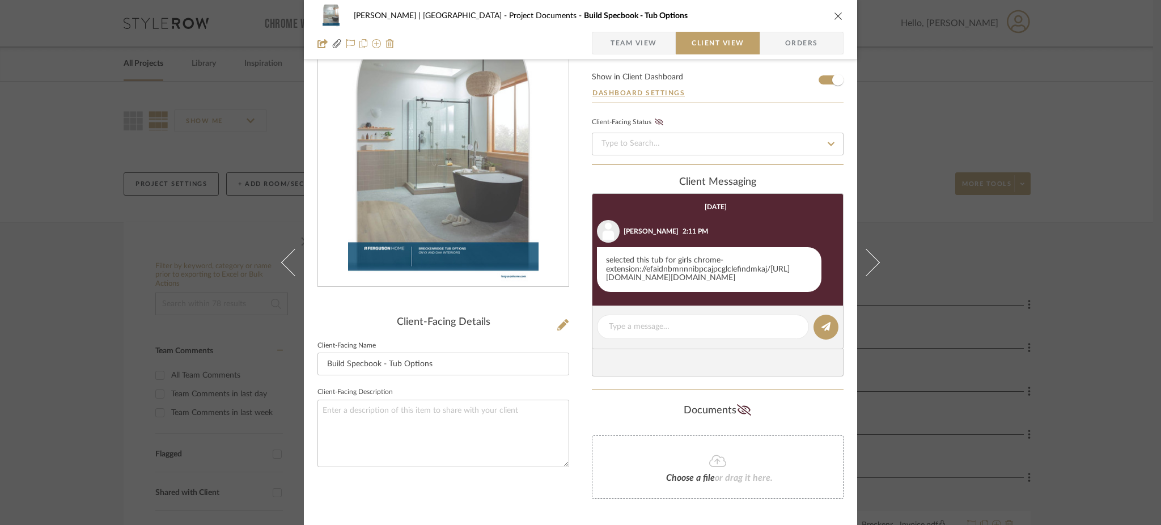
click at [984, 306] on div "Breckenridge-Tchen | Manhattan Beach Project Documents Build Specbook - Tub Opt…" at bounding box center [580, 262] width 1161 height 525
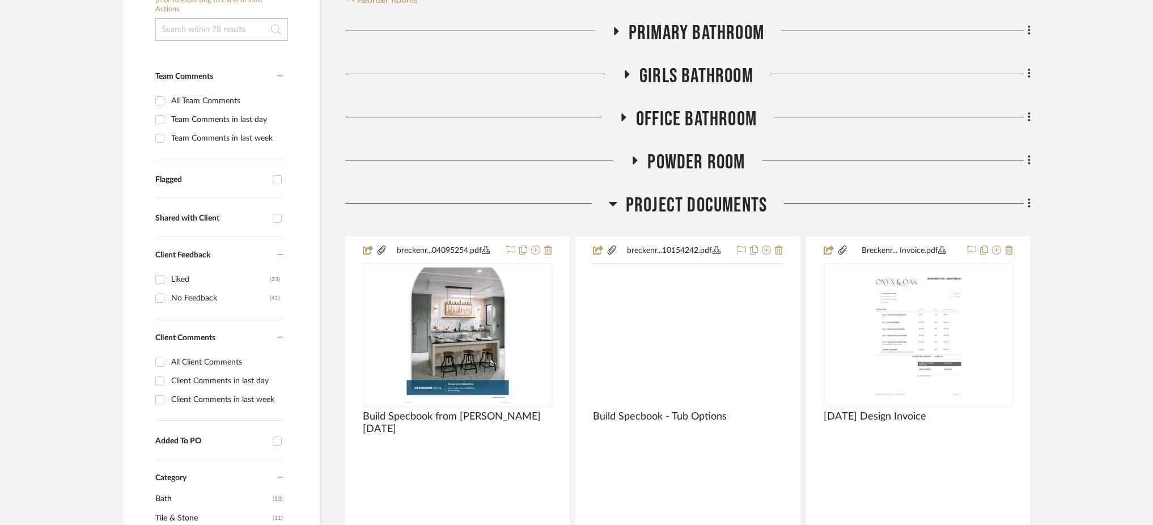
scroll to position [275, 0]
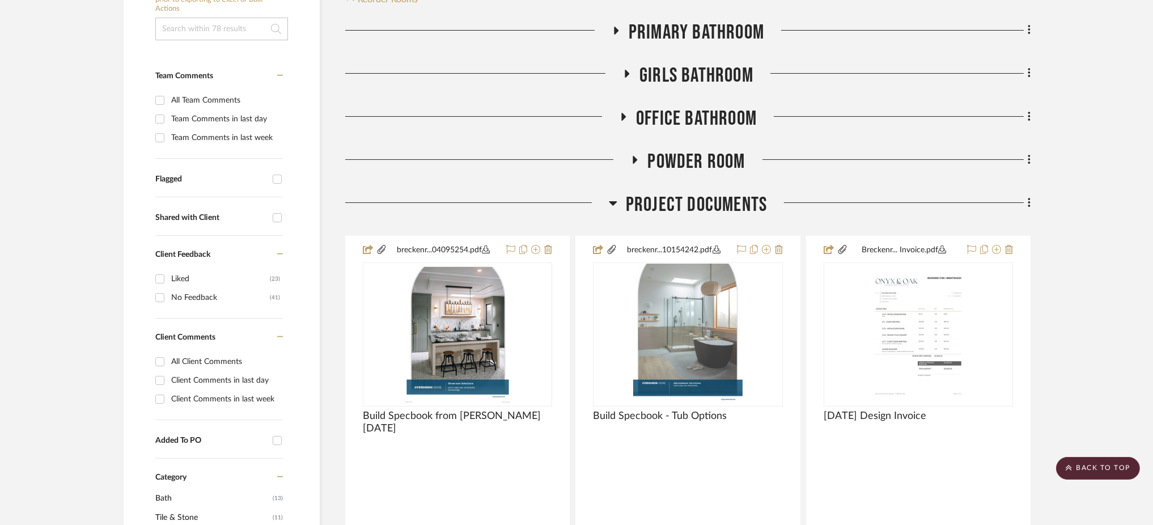
click at [612, 205] on icon at bounding box center [613, 203] width 8 height 5
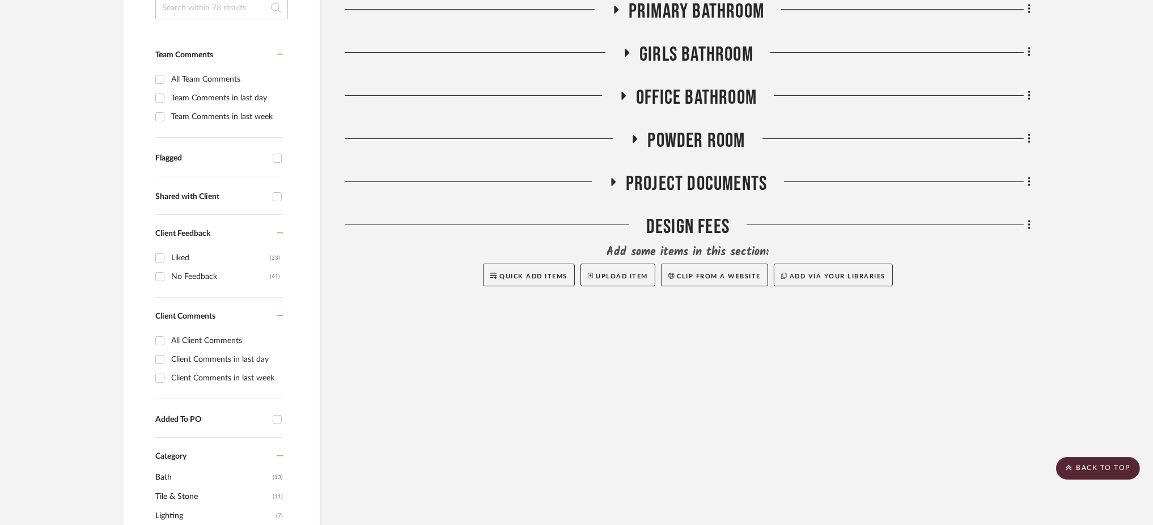
scroll to position [297, 0]
click at [622, 53] on icon at bounding box center [627, 52] width 14 height 9
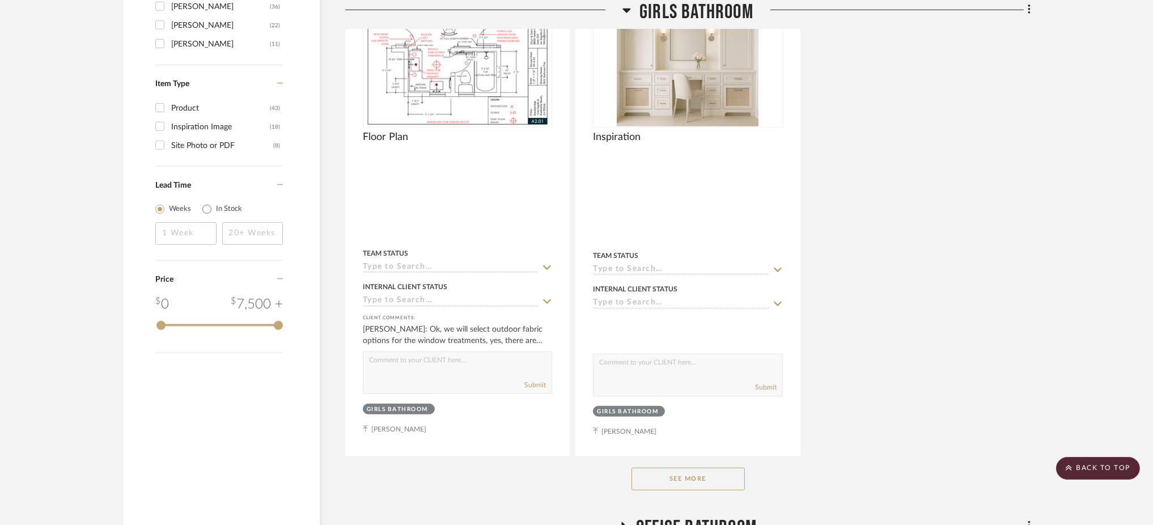
scroll to position [1432, 0]
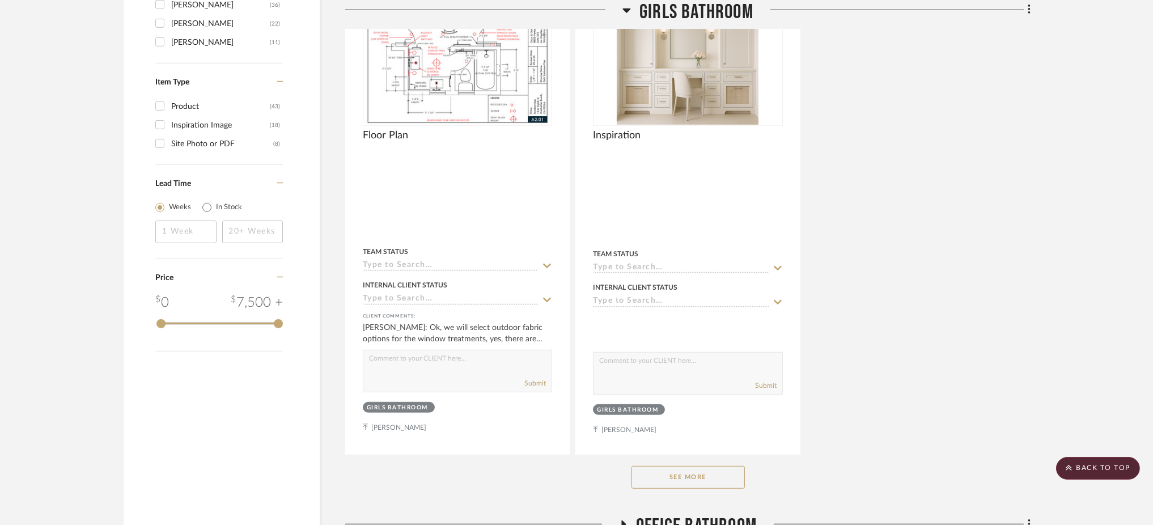
click at [671, 483] on button "See More" at bounding box center [688, 477] width 113 height 23
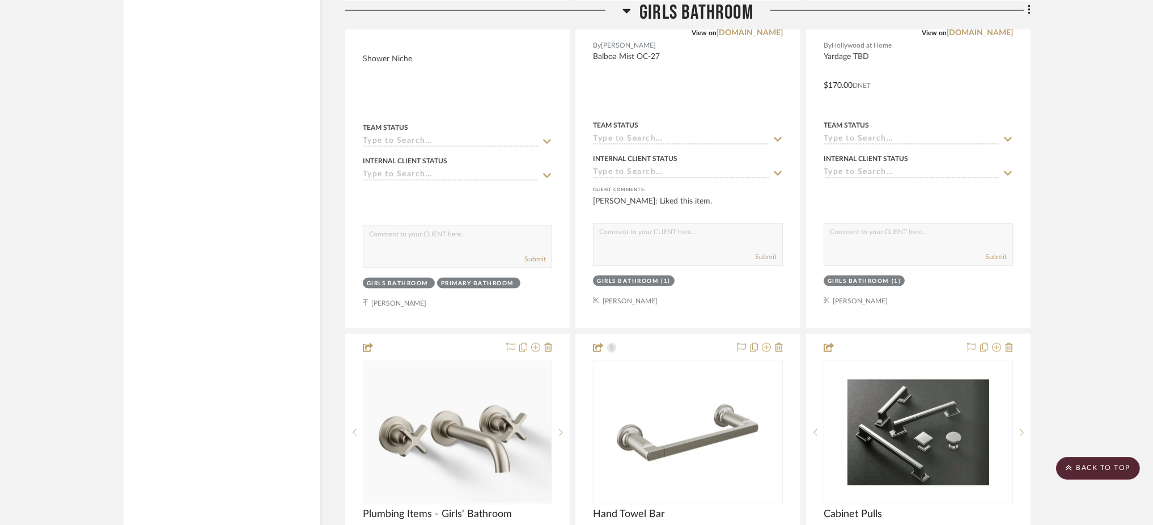
scroll to position [3266, 0]
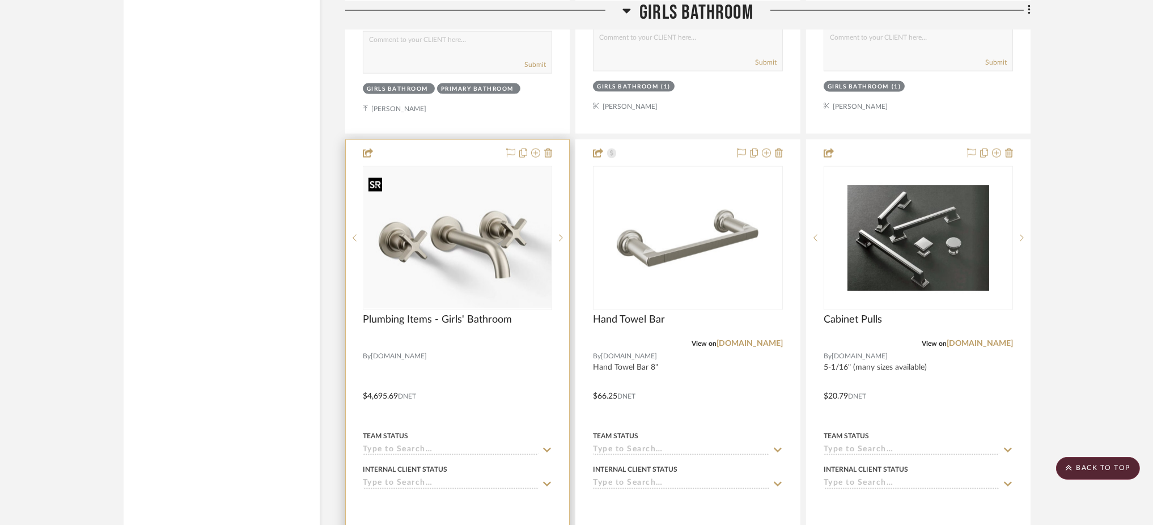
click at [523, 203] on img "0" at bounding box center [457, 237] width 187 height 141
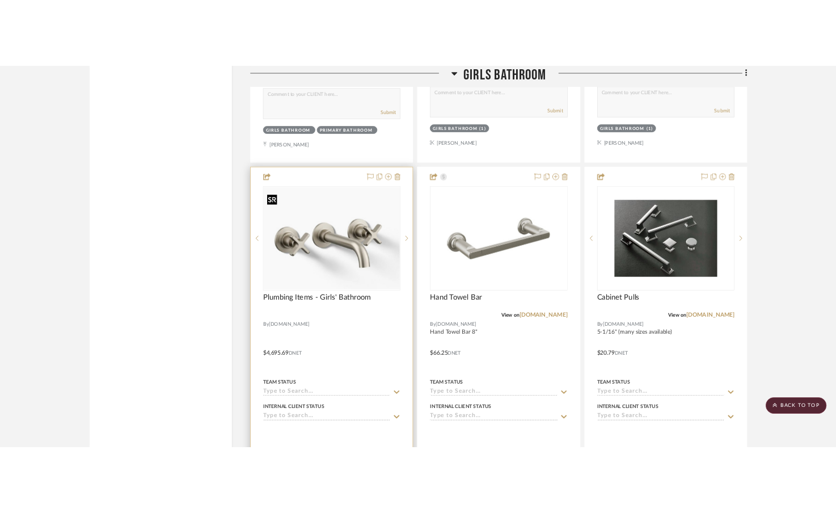
scroll to position [0, 0]
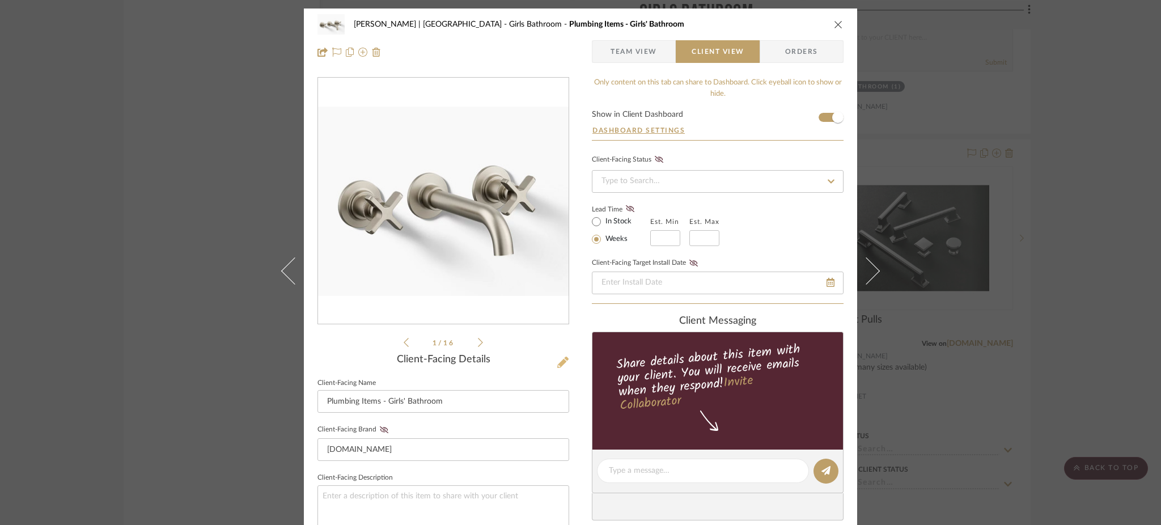
click at [558, 364] on icon at bounding box center [562, 362] width 11 height 11
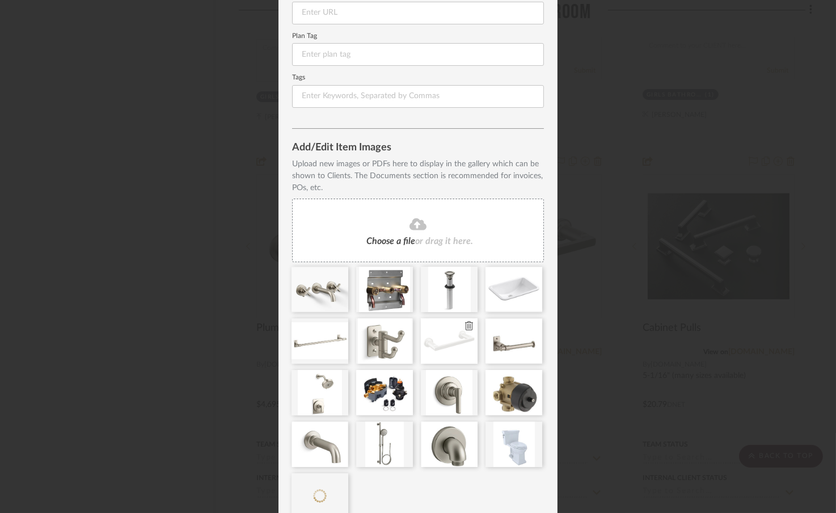
scroll to position [234, 0]
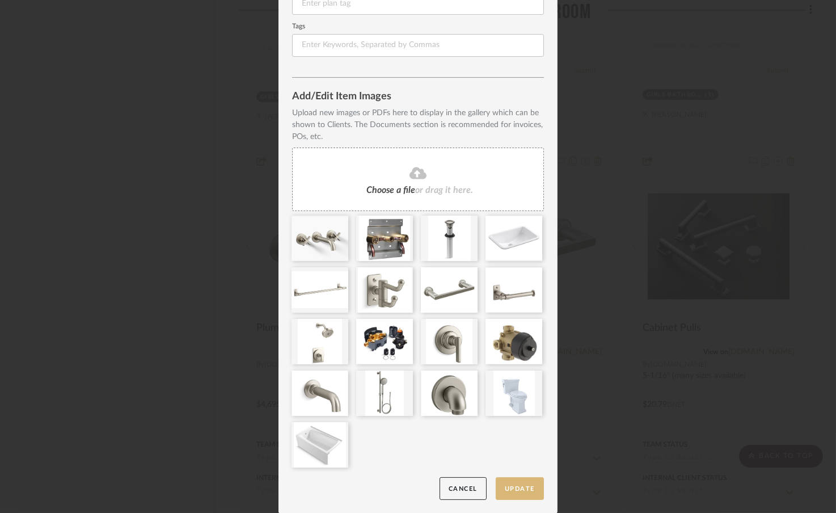
click at [510, 487] on button "Update" at bounding box center [520, 488] width 48 height 23
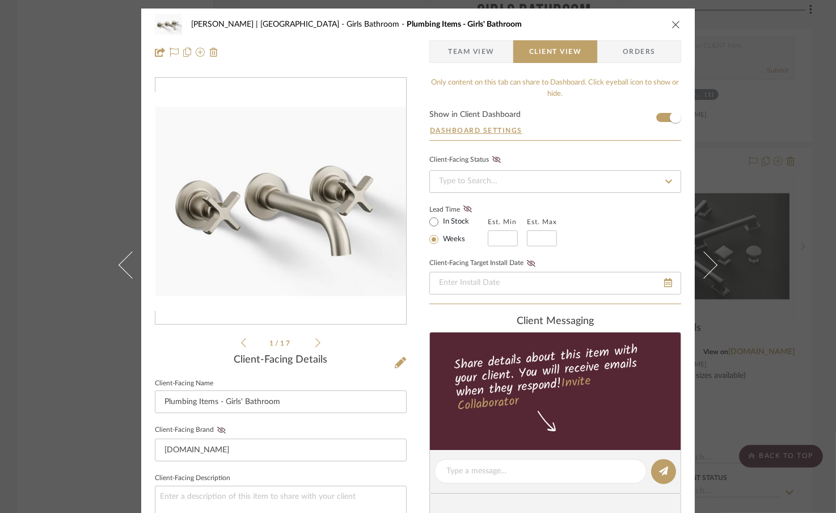
click at [753, 175] on div "Breckenridge-Tchen | Manhattan Beach Girls Bathroom Plumbing Items - Girls' Bat…" at bounding box center [418, 256] width 836 height 513
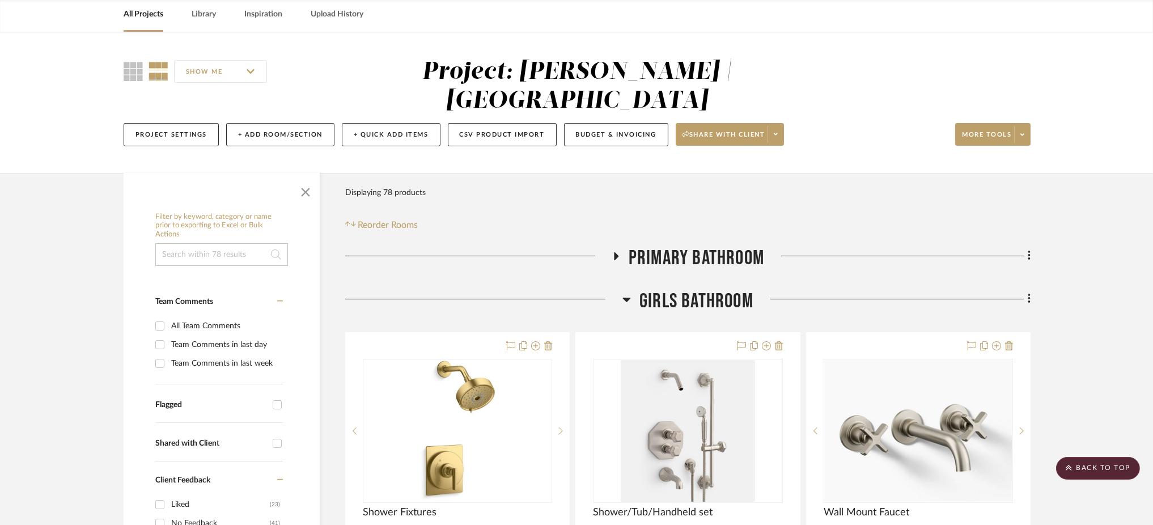
scroll to position [0, 0]
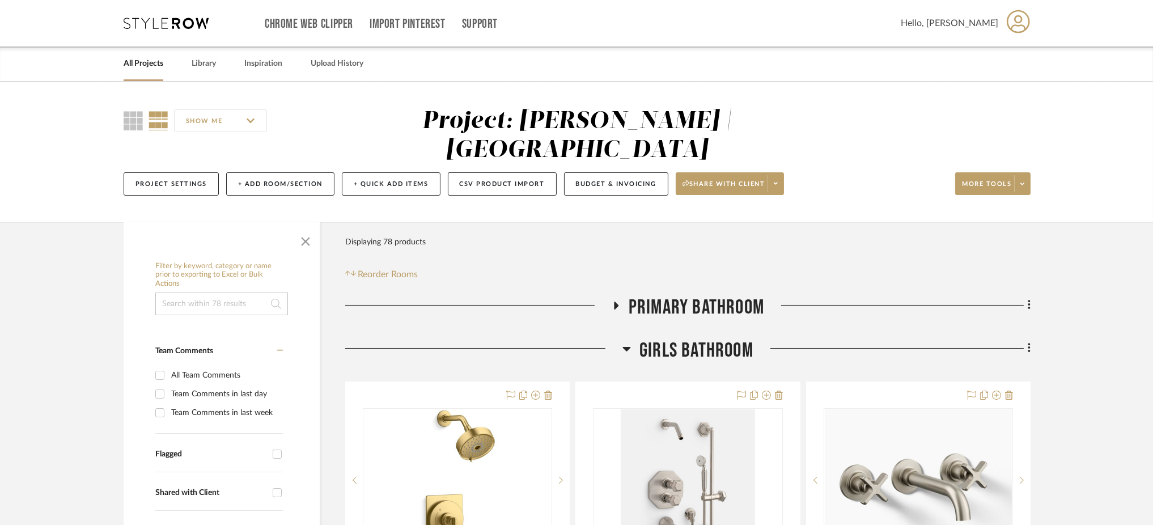
click at [631, 351] on h3 "Girls Bathroom" at bounding box center [688, 350] width 131 height 24
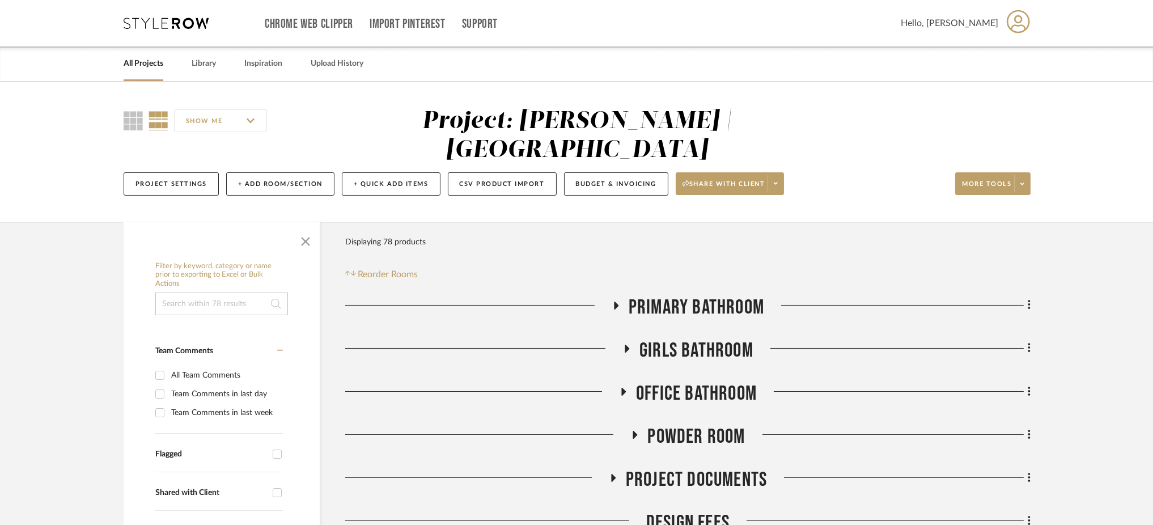
click at [615, 306] on icon at bounding box center [616, 306] width 5 height 8
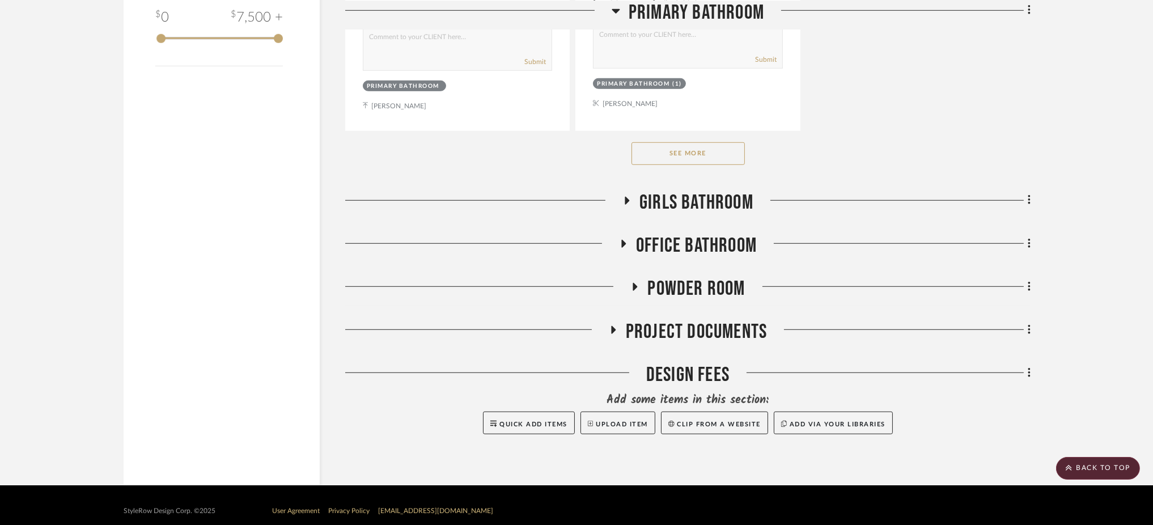
scroll to position [1717, 0]
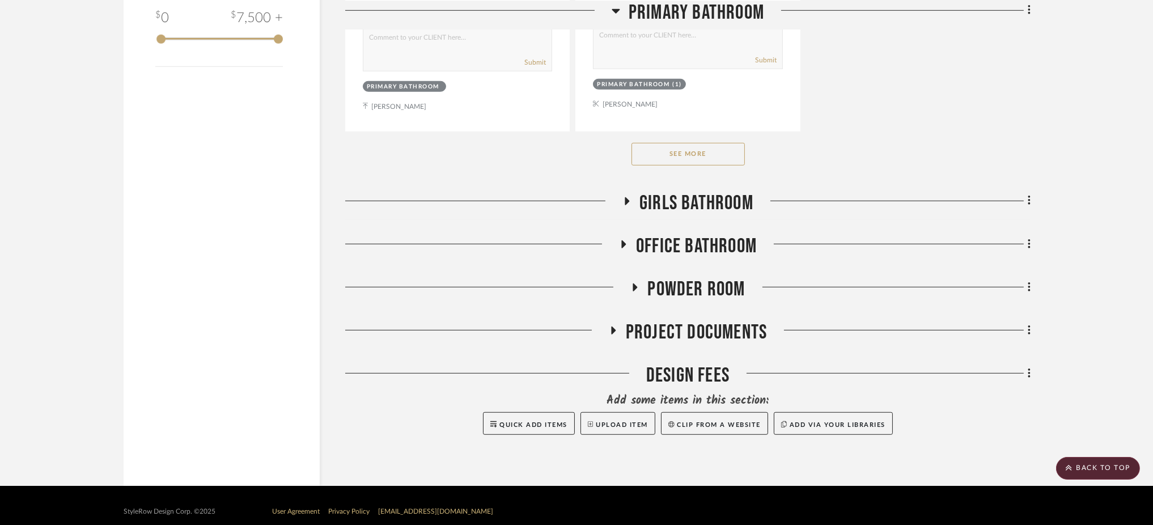
click at [697, 150] on button "See More" at bounding box center [688, 154] width 113 height 23
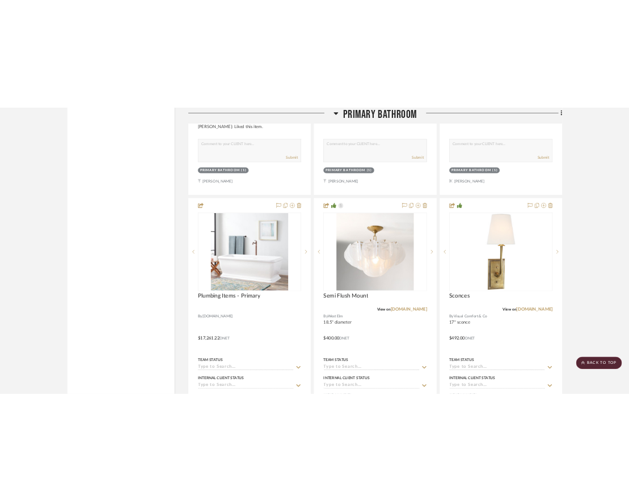
scroll to position [2191, 0]
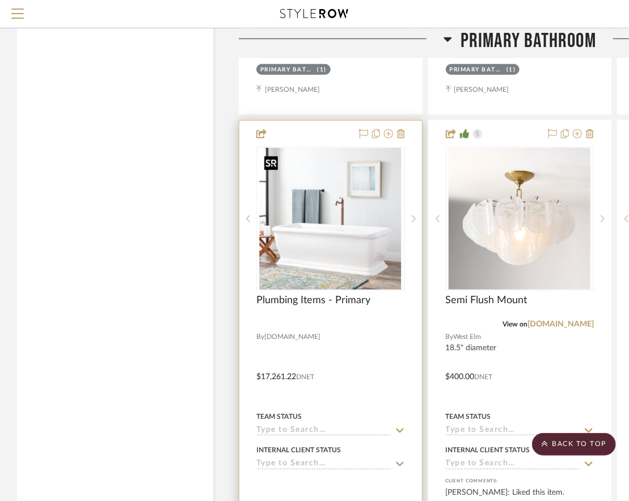
click at [363, 235] on img "0" at bounding box center [331, 219] width 142 height 142
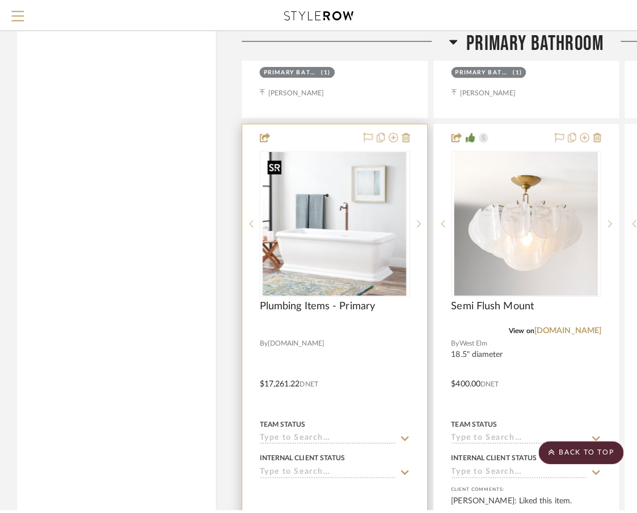
scroll to position [0, 0]
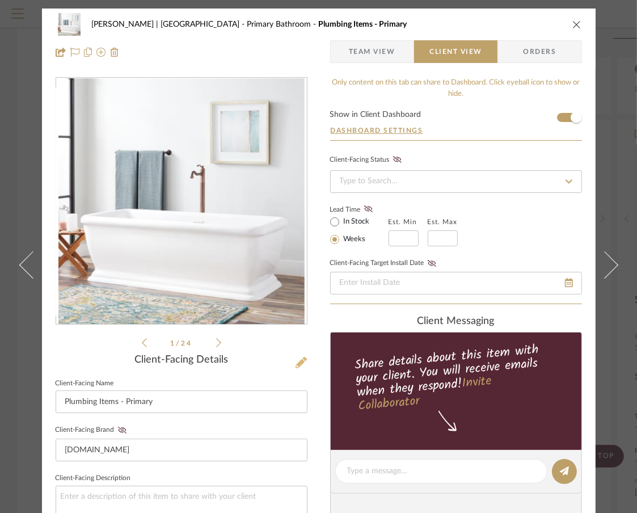
click at [297, 361] on icon at bounding box center [300, 362] width 11 height 11
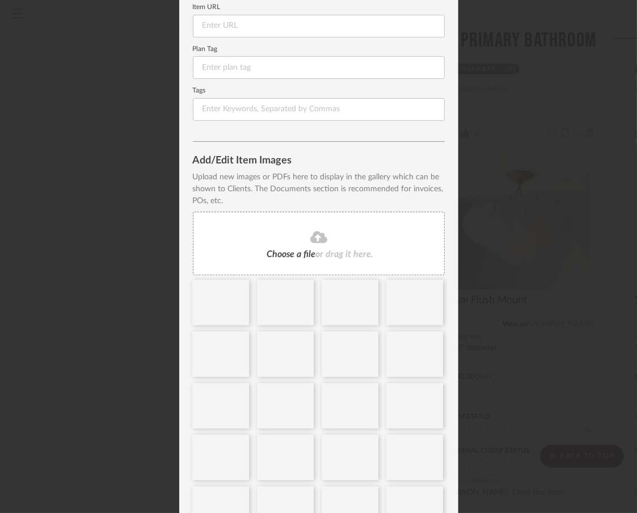
scroll to position [227, 0]
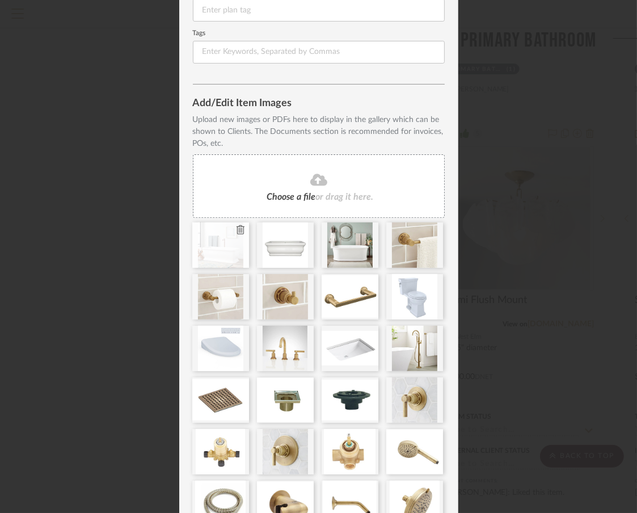
click at [236, 226] on icon at bounding box center [240, 229] width 8 height 9
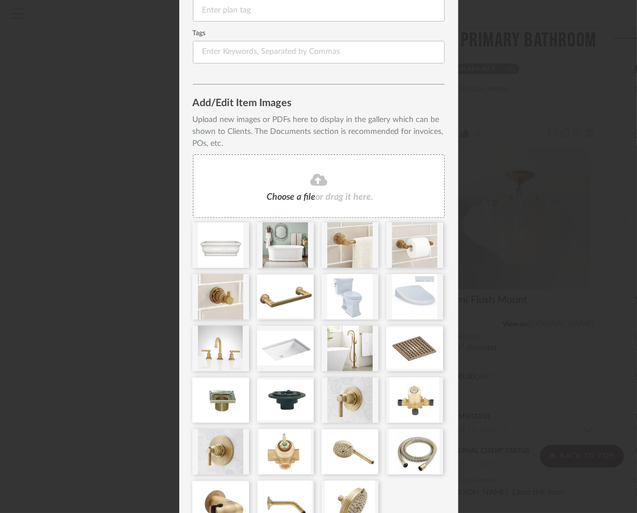
click at [0, 0] on icon at bounding box center [0, 0] width 0 height 0
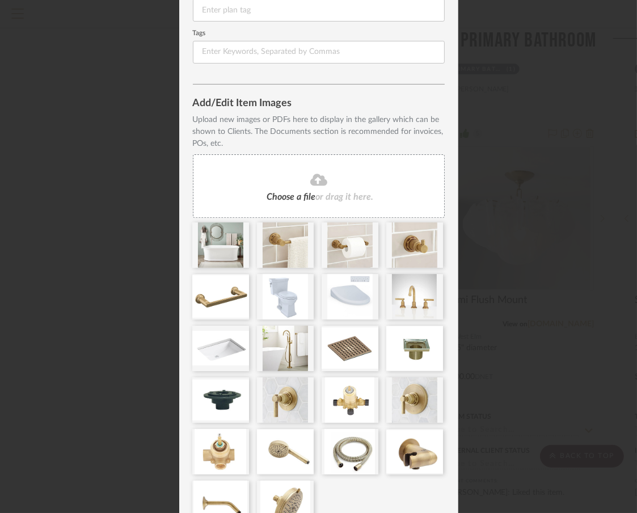
click at [0, 0] on icon at bounding box center [0, 0] width 0 height 0
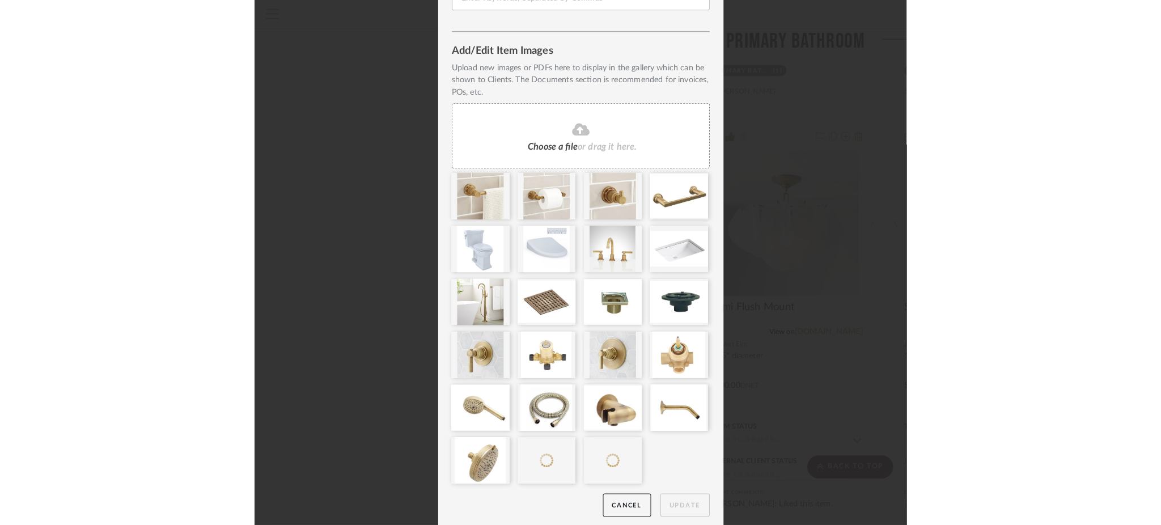
scroll to position [285, 0]
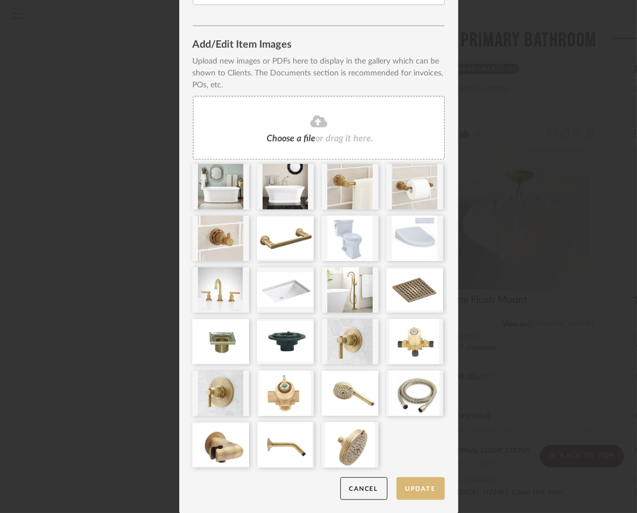
click at [418, 488] on button "Update" at bounding box center [420, 488] width 48 height 23
